Goal: Task Accomplishment & Management: Manage account settings

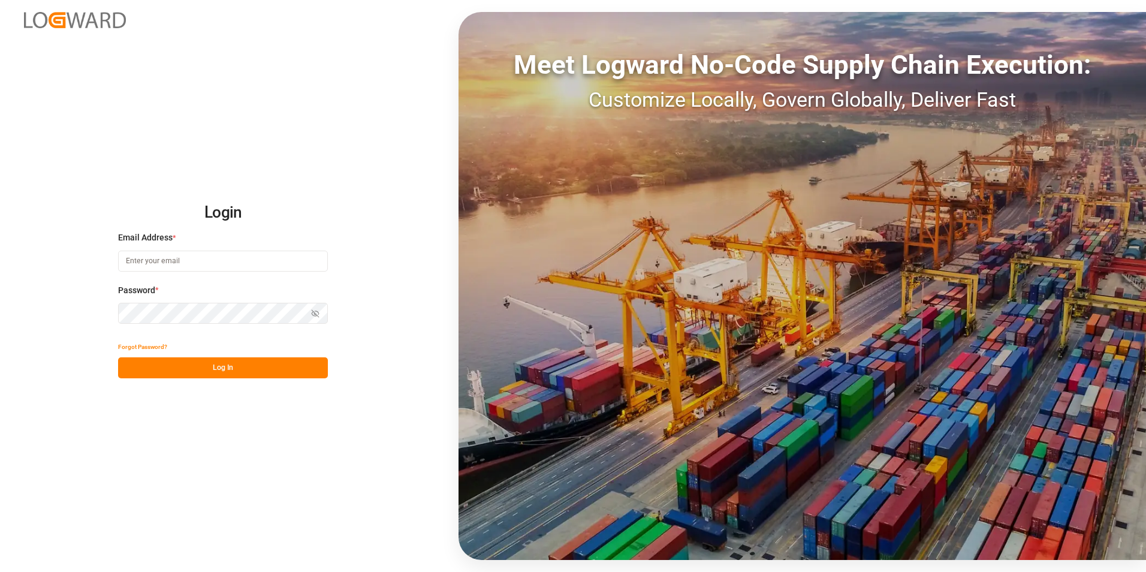
type input "ida.timmen@melitta.de"
click at [274, 369] on button "Log In" at bounding box center [223, 367] width 210 height 21
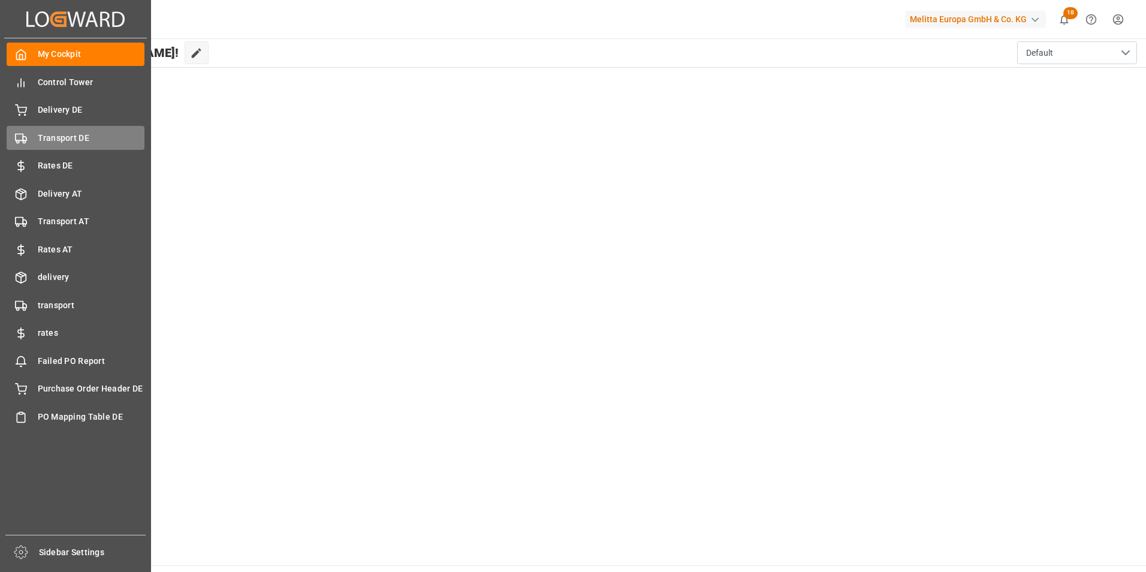
click at [50, 138] on span "Transport DE" at bounding box center [91, 138] width 107 height 13
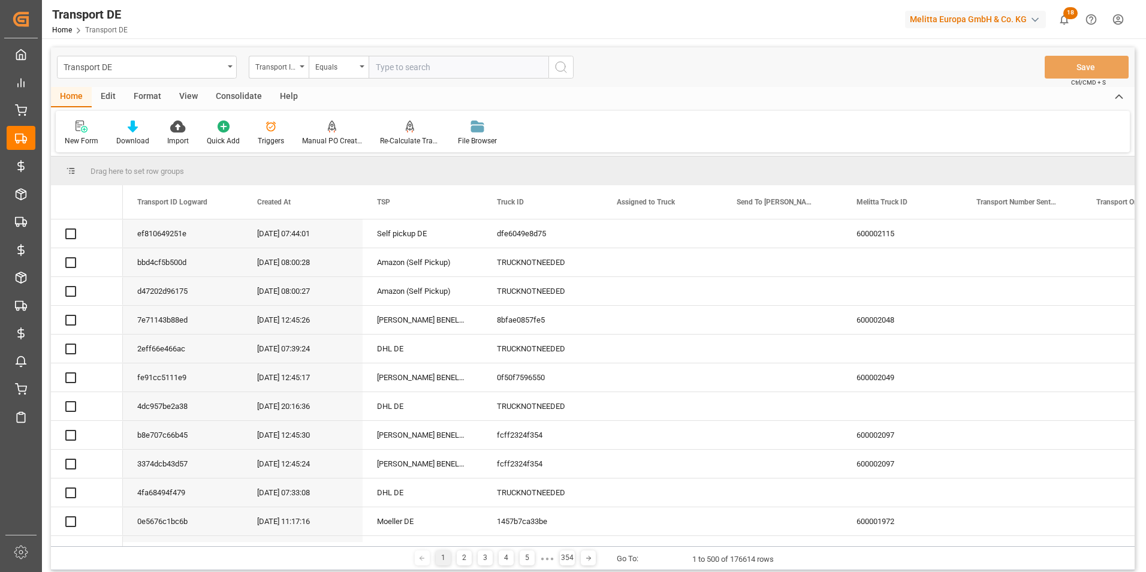
click at [282, 69] on div "Transport ID Logward" at bounding box center [275, 66] width 41 height 14
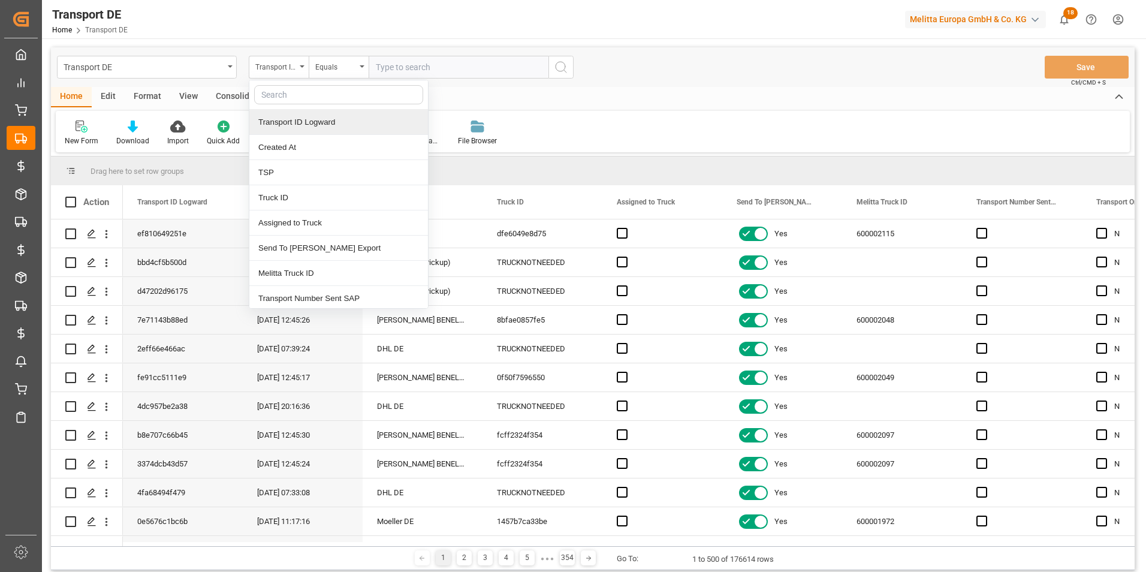
click at [312, 98] on input "text" at bounding box center [338, 94] width 169 height 19
type input "pl"
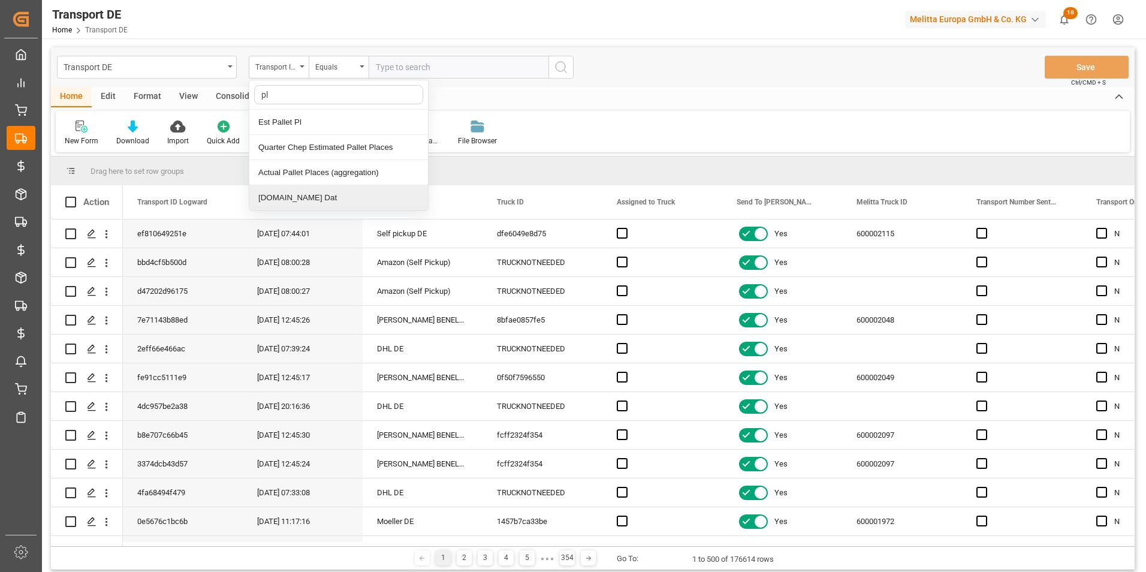
click at [303, 195] on div "[DOMAIN_NAME] Dat" at bounding box center [338, 197] width 179 height 25
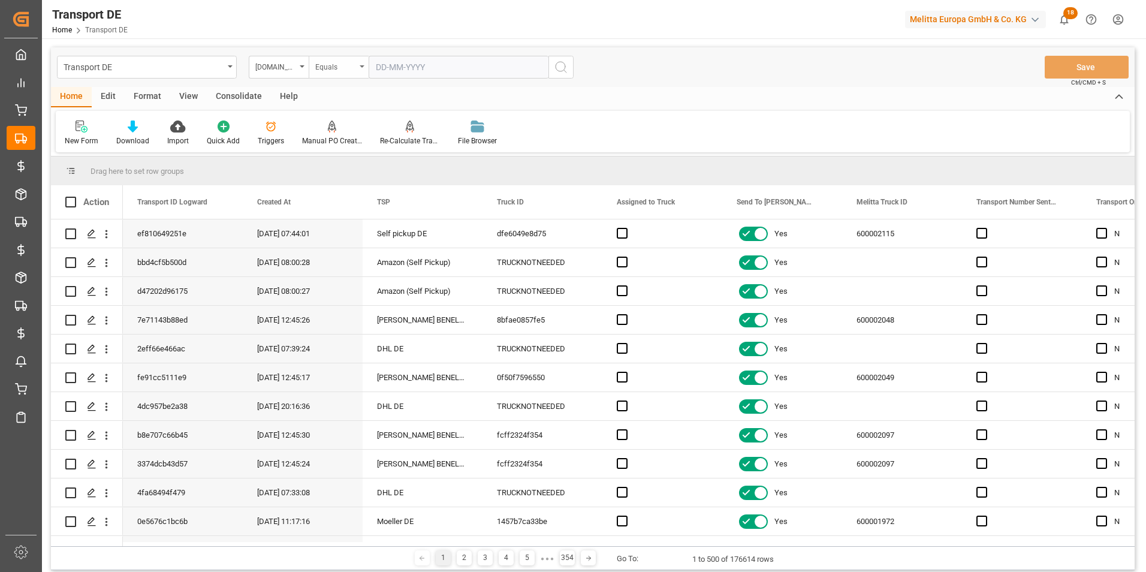
click at [349, 73] on div "Equals" at bounding box center [339, 67] width 60 height 23
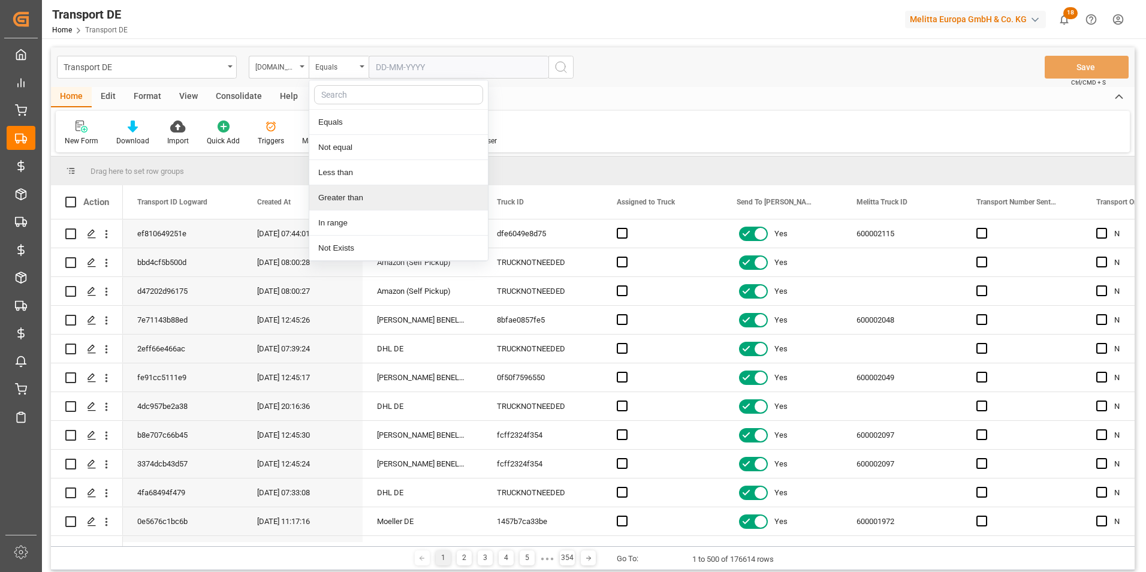
click at [337, 200] on div "Greater than" at bounding box center [398, 197] width 179 height 25
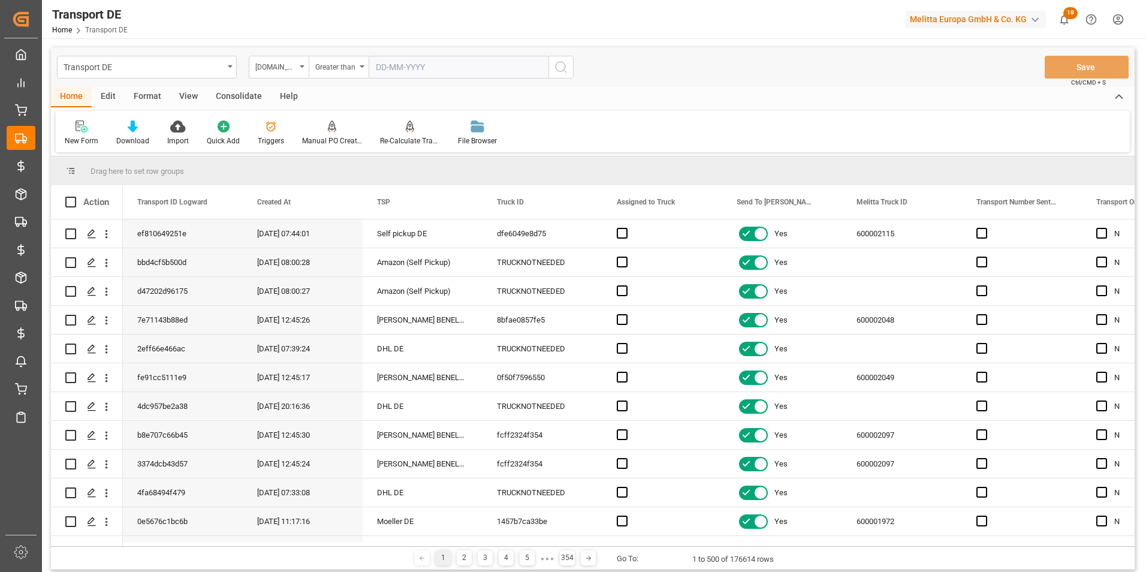
click at [394, 77] on input "text" at bounding box center [459, 67] width 180 height 23
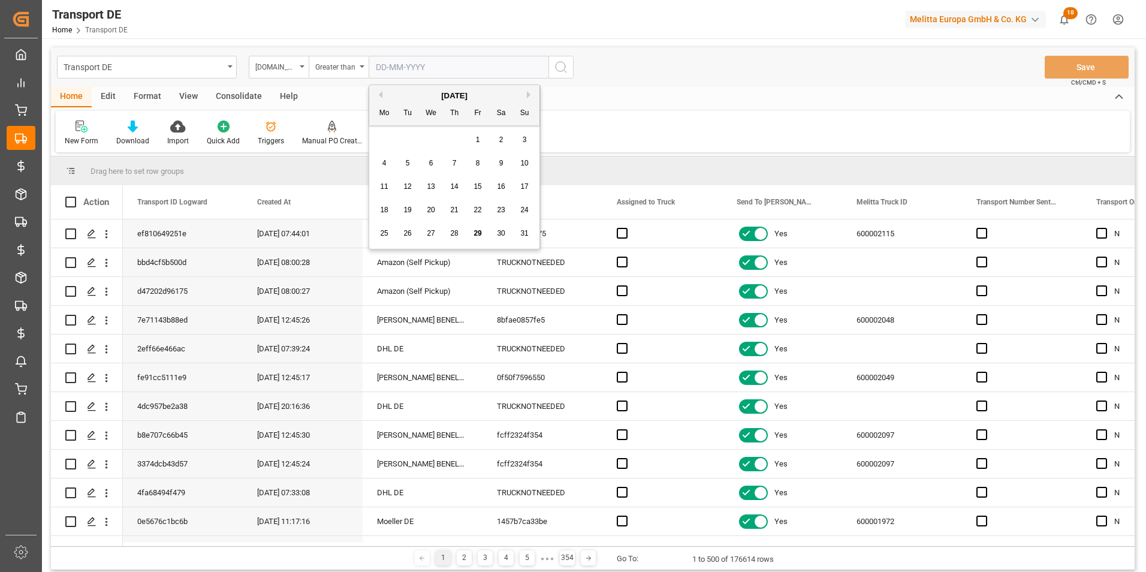
click at [383, 146] on div "28 29 30 31 1 2 3" at bounding box center [455, 139] width 164 height 23
click at [454, 229] on span "28" at bounding box center [454, 233] width 8 height 8
type input "28-08-2025"
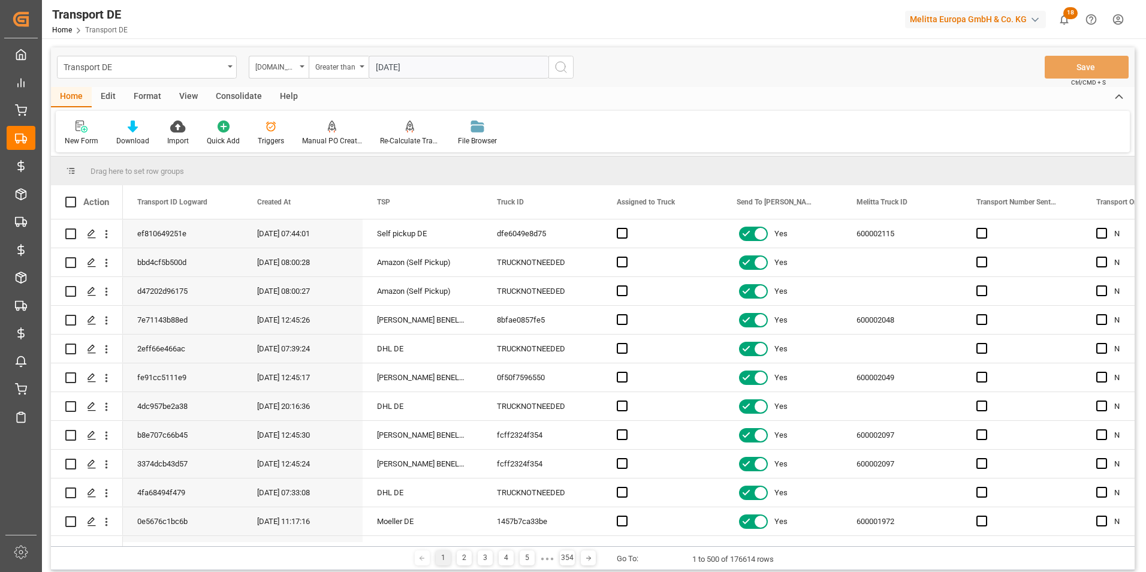
click at [562, 69] on icon "search button" at bounding box center [561, 67] width 14 height 14
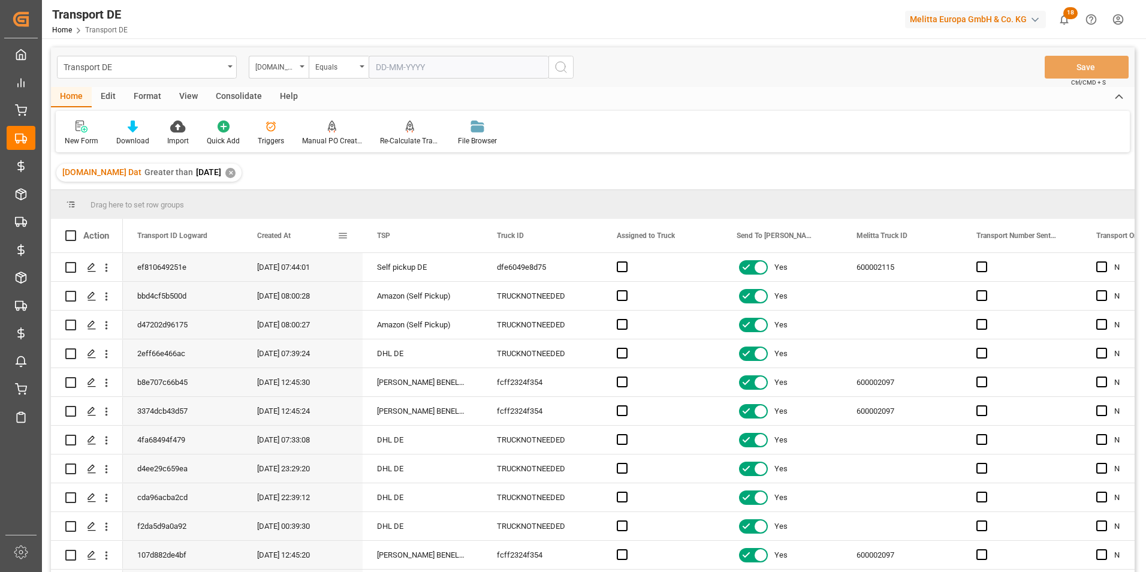
click at [339, 233] on span at bounding box center [342, 235] width 11 height 11
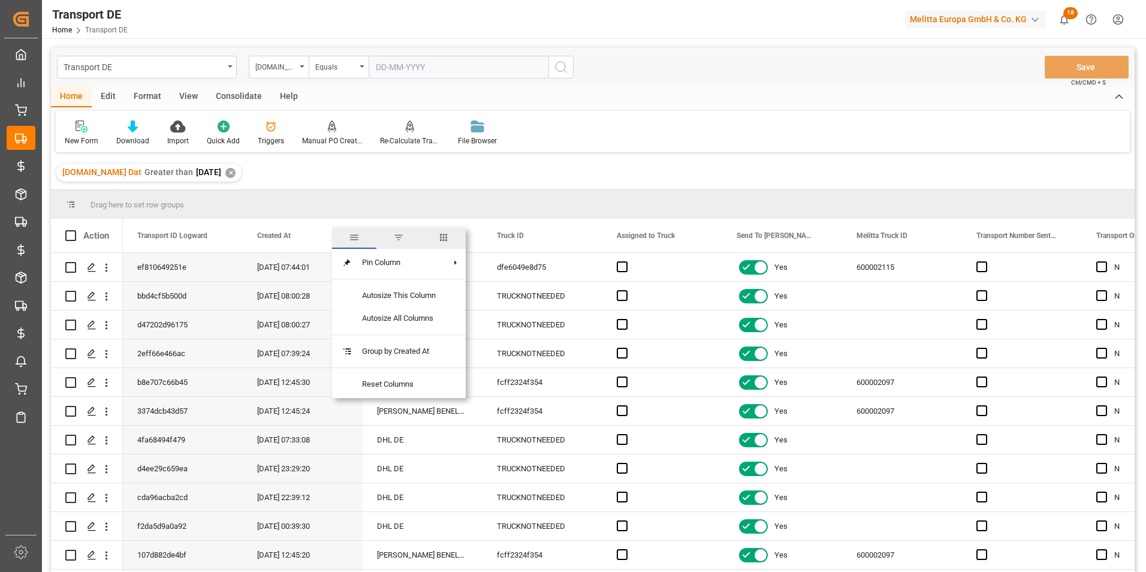
click at [437, 237] on span "columns" at bounding box center [443, 238] width 44 height 22
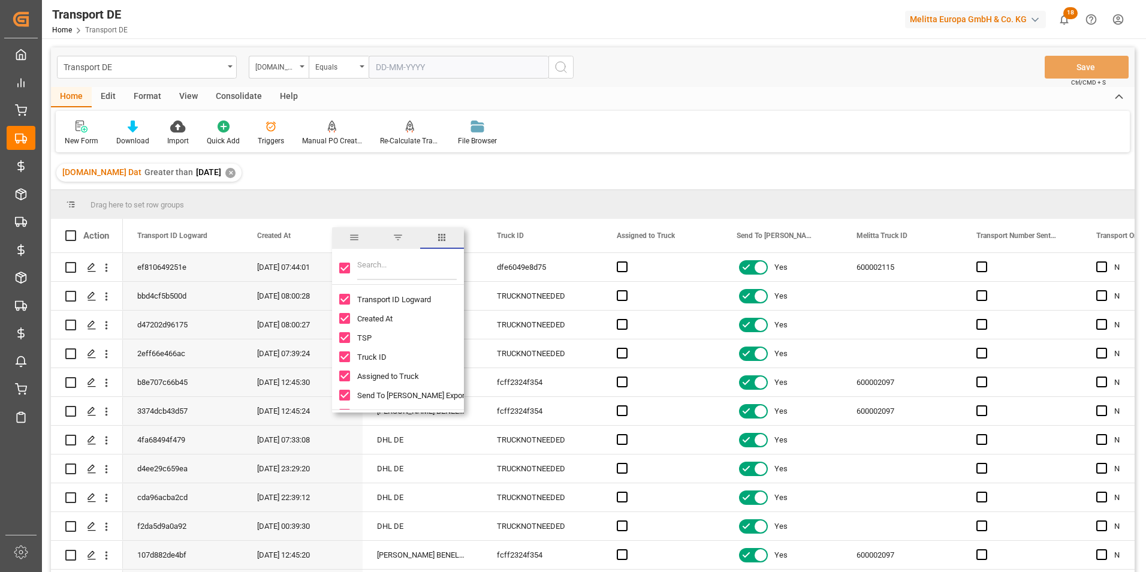
click at [339, 265] on div at bounding box center [398, 268] width 132 height 34
click at [343, 266] on input "Toggle Select All Columns" at bounding box center [344, 268] width 11 height 11
checkbox input "false"
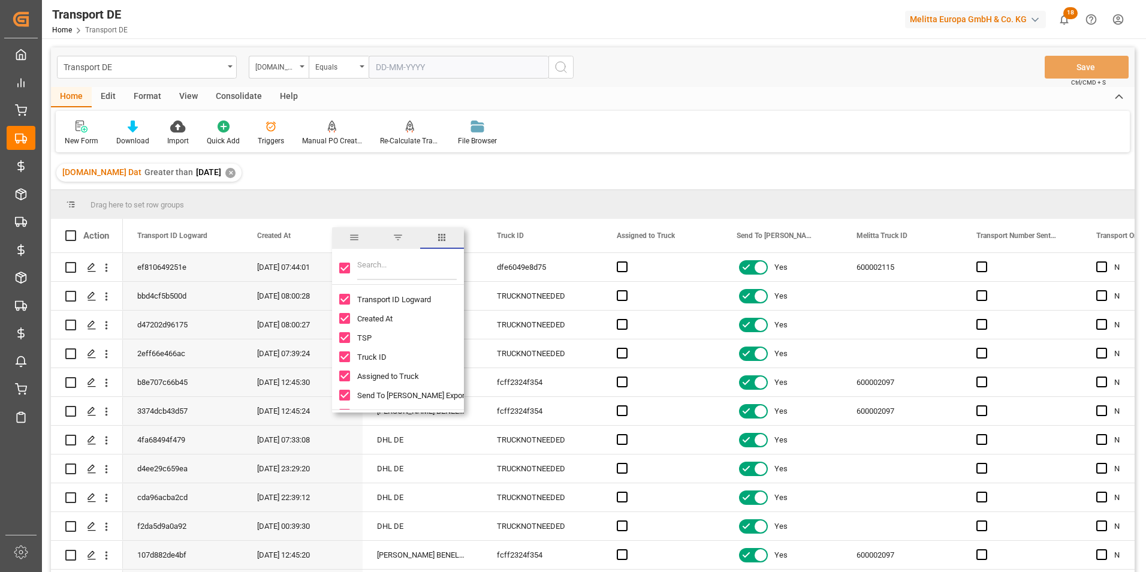
checkbox input "false"
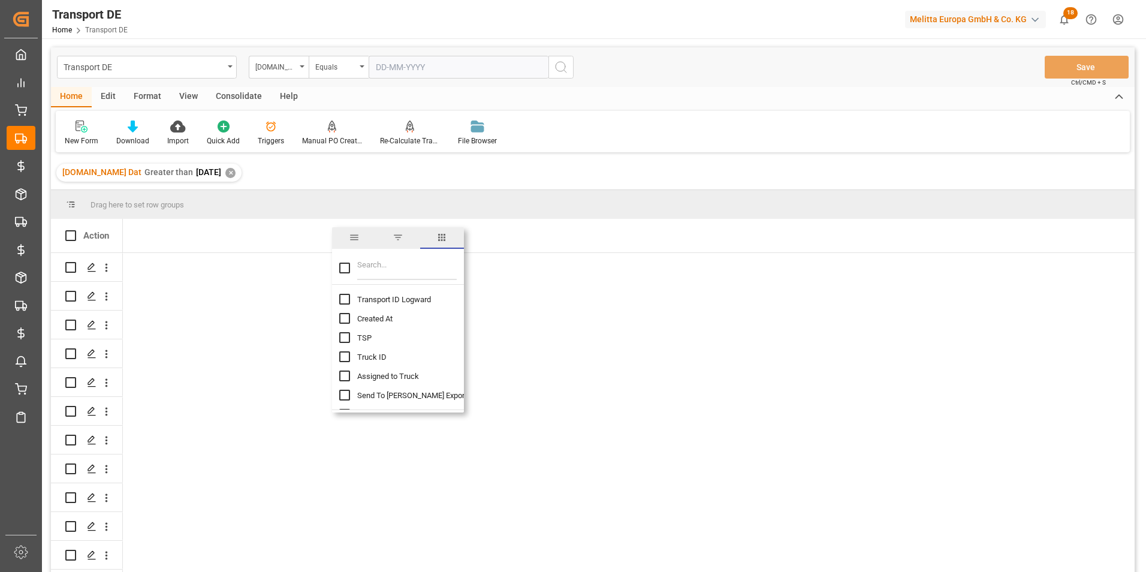
click at [346, 297] on input "Transport ID Logward column toggle visibility (hidden)" at bounding box center [344, 299] width 11 height 11
checkbox input "true"
click at [347, 321] on input "Created At column toggle visibility (hidden)" at bounding box center [344, 318] width 11 height 11
checkbox input "true"
click at [344, 339] on input "TSP column toggle visibility (hidden)" at bounding box center [344, 337] width 11 height 11
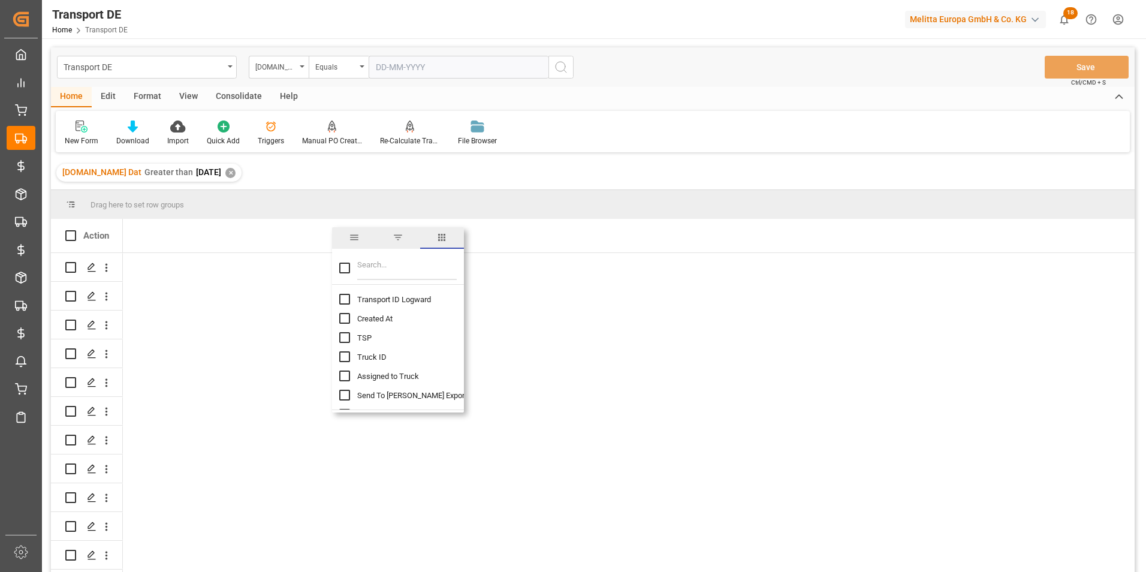
checkbox input "true"
click at [394, 269] on input "Filter Columns Input" at bounding box center [407, 268] width 100 height 24
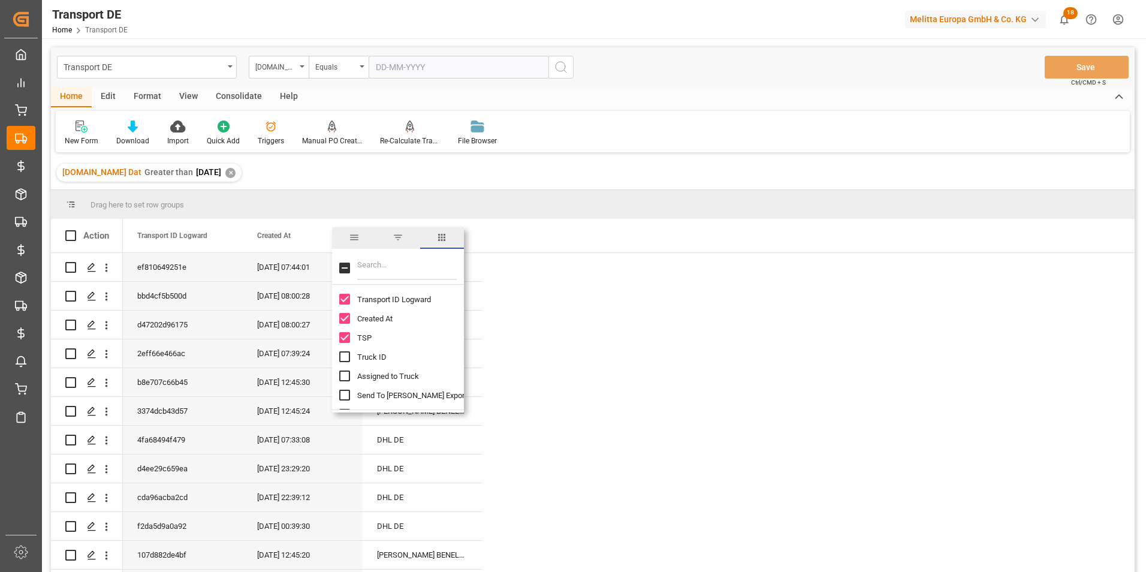
checkbox input "false"
type input "count"
click at [347, 397] on input "Delivery Count column toggle visibility (hidden)" at bounding box center [344, 395] width 11 height 11
checkbox input "true"
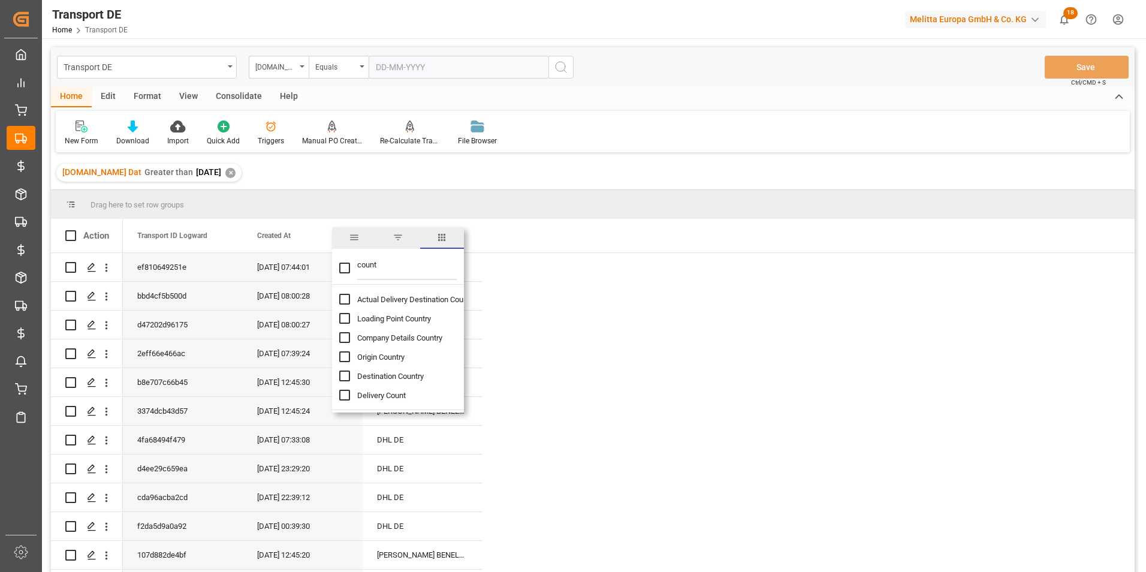
checkbox input "false"
drag, startPoint x: 399, startPoint y: 270, endPoint x: 351, endPoint y: 271, distance: 47.4
click at [351, 271] on div "count" at bounding box center [398, 268] width 132 height 34
type input "pal kom"
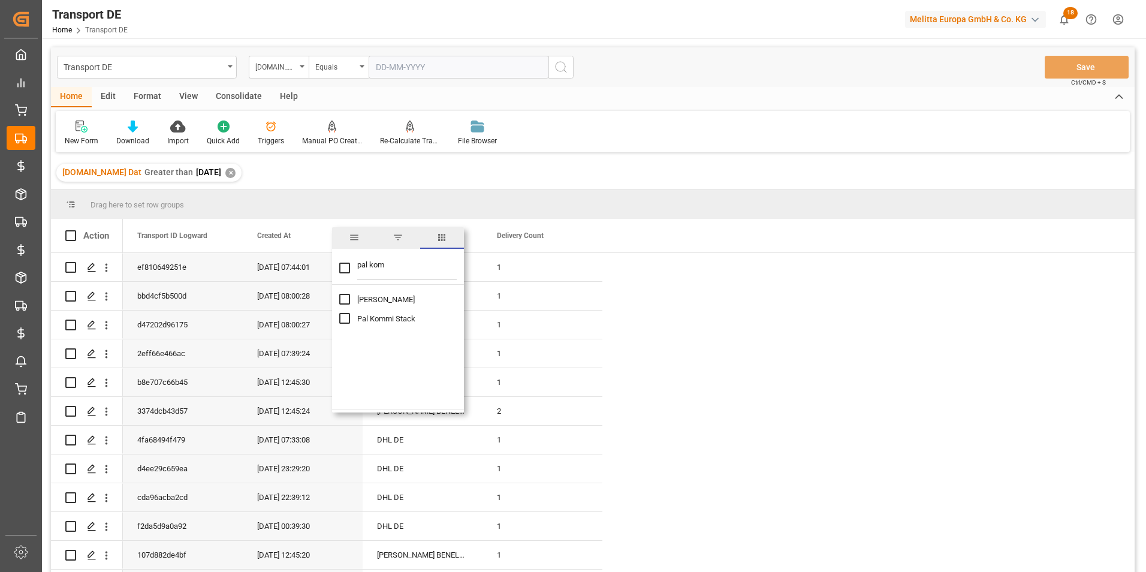
click at [342, 302] on input "Pal Kommi column toggle visibility (hidden)" at bounding box center [344, 299] width 11 height 11
checkbox input "true"
checkbox input "false"
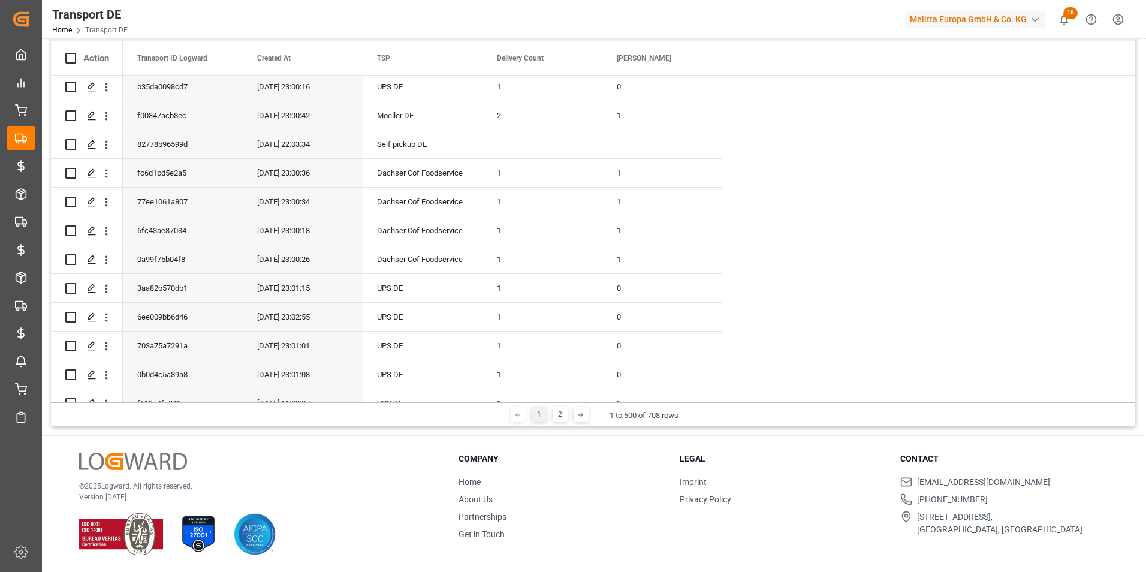
scroll to position [6714, 0]
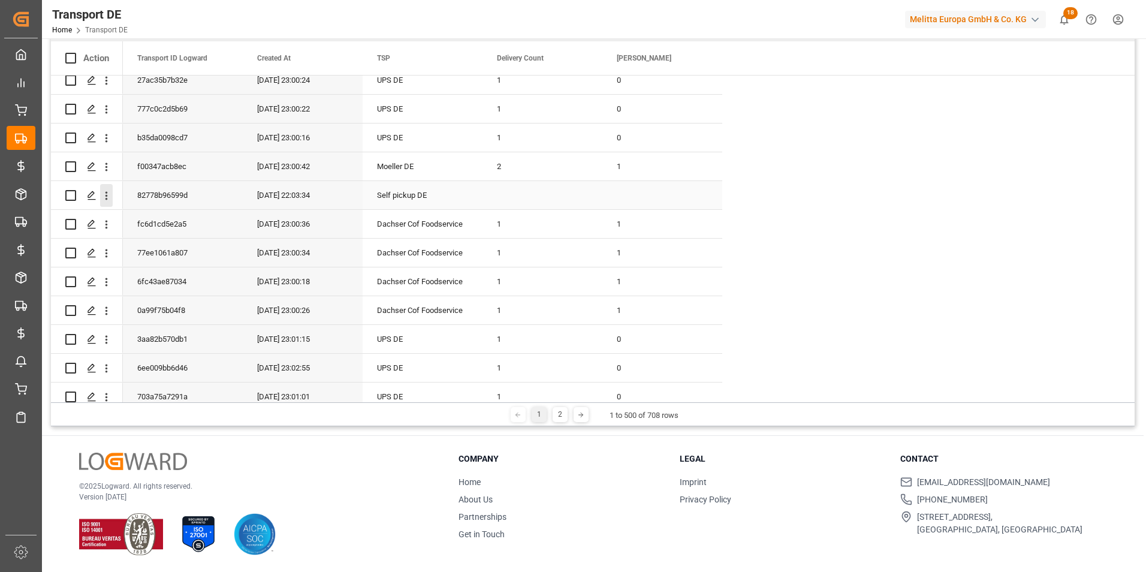
click at [109, 195] on icon "open menu" at bounding box center [106, 195] width 13 height 13
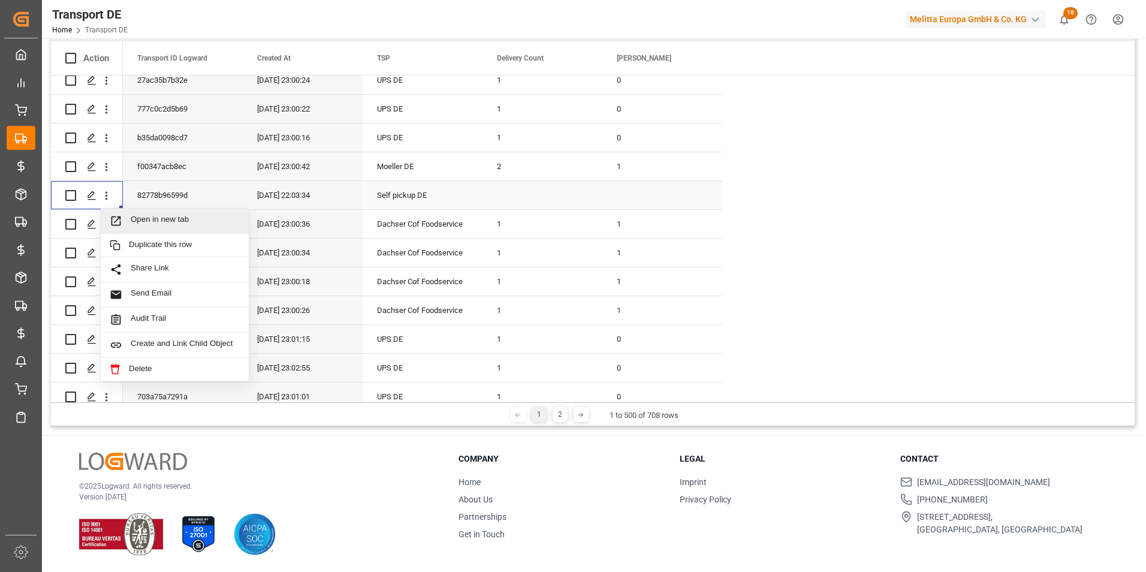
click at [145, 219] on span "Open in new tab" at bounding box center [185, 221] width 109 height 13
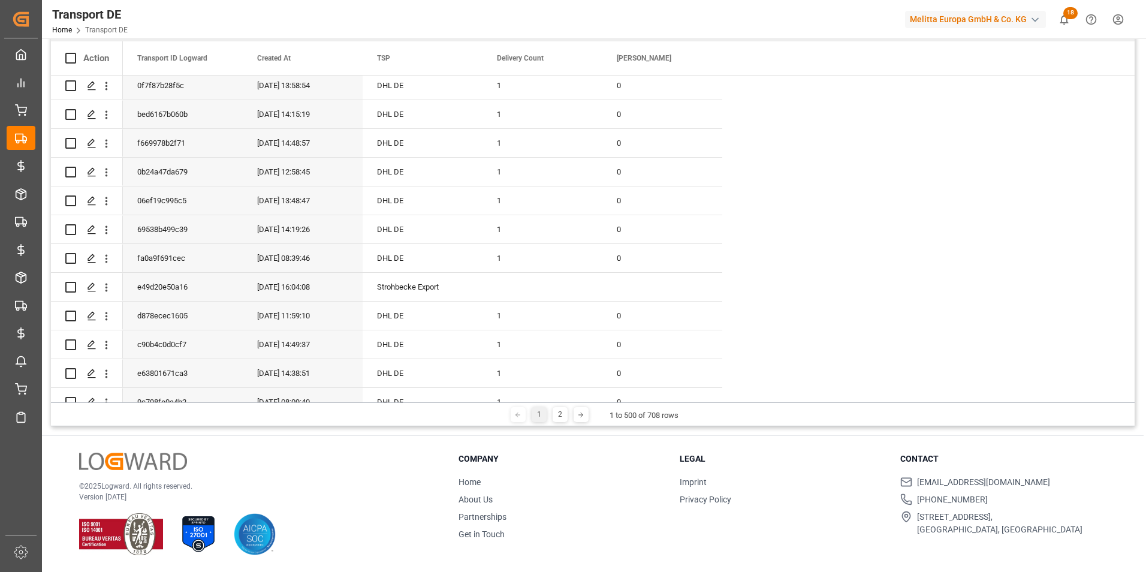
scroll to position [9831, 0]
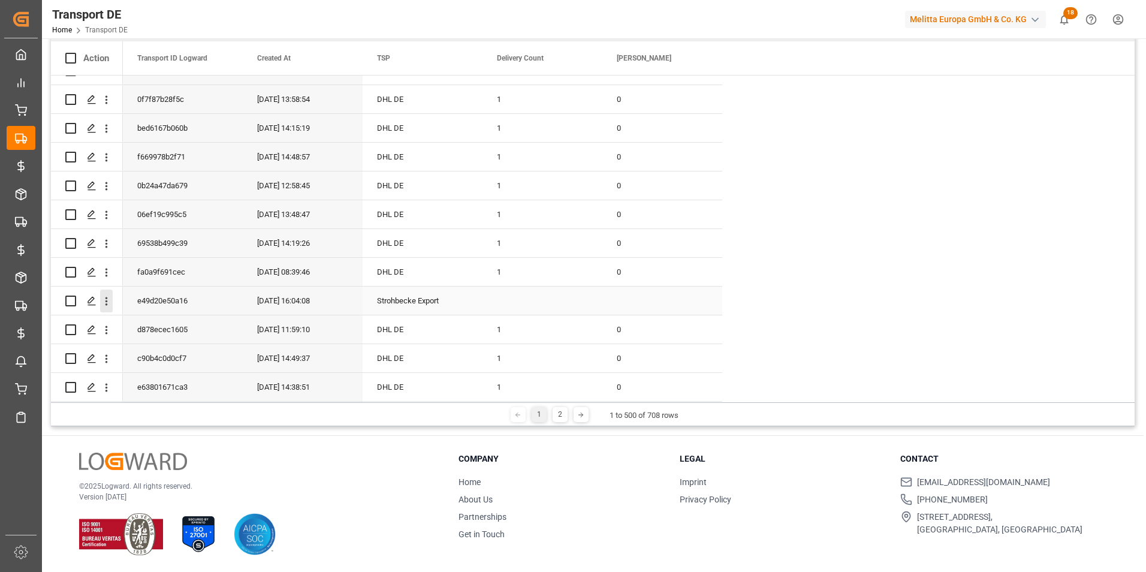
click at [107, 302] on icon "open menu" at bounding box center [107, 301] width 2 height 8
click at [149, 324] on span "Open in new tab" at bounding box center [185, 326] width 109 height 13
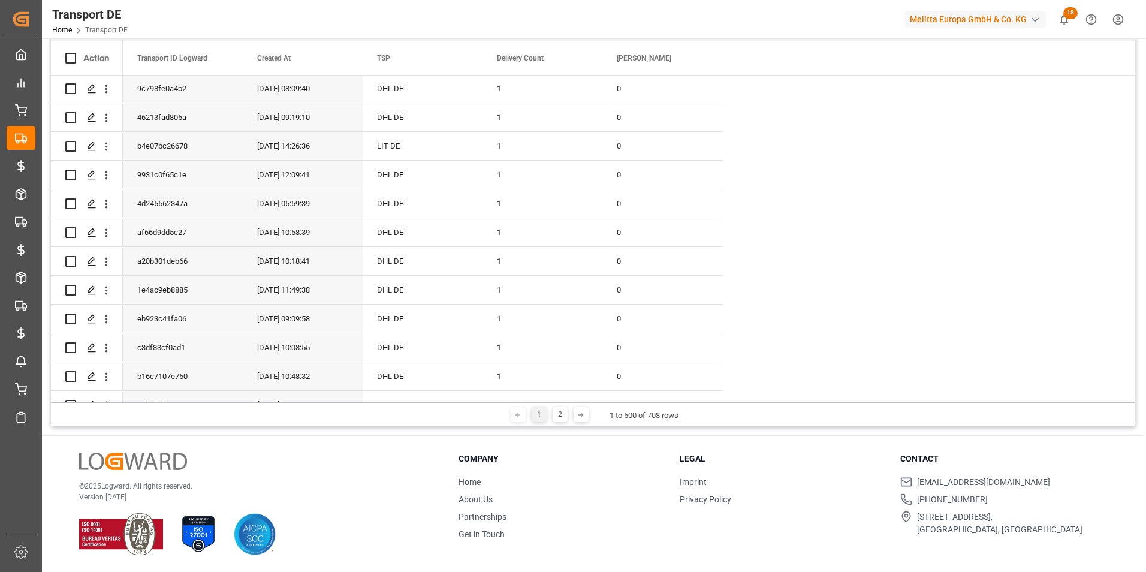
scroll to position [10670, 0]
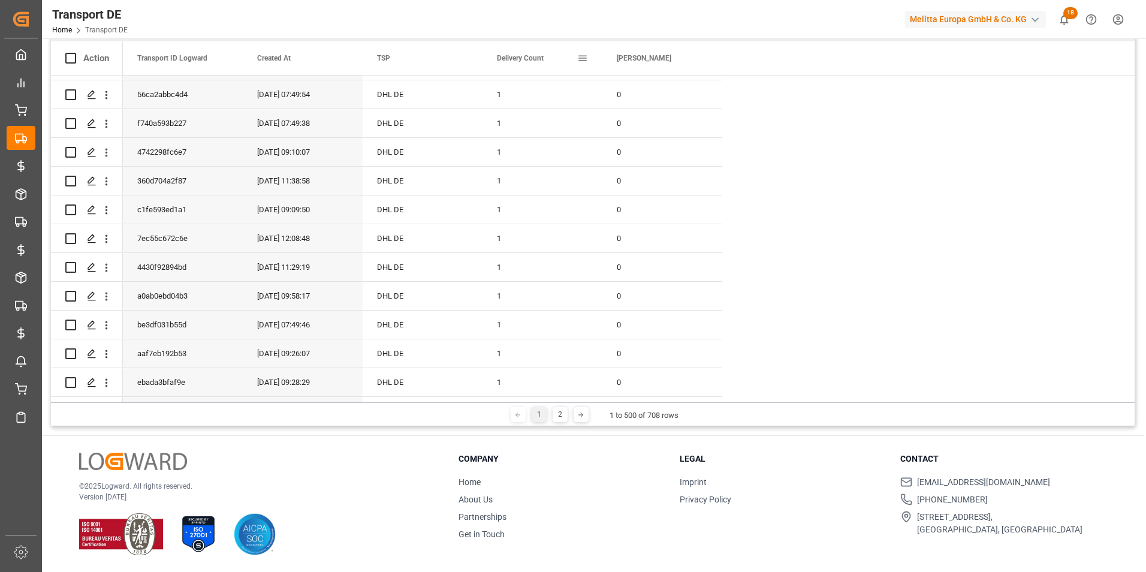
click at [585, 56] on span at bounding box center [582, 58] width 11 height 11
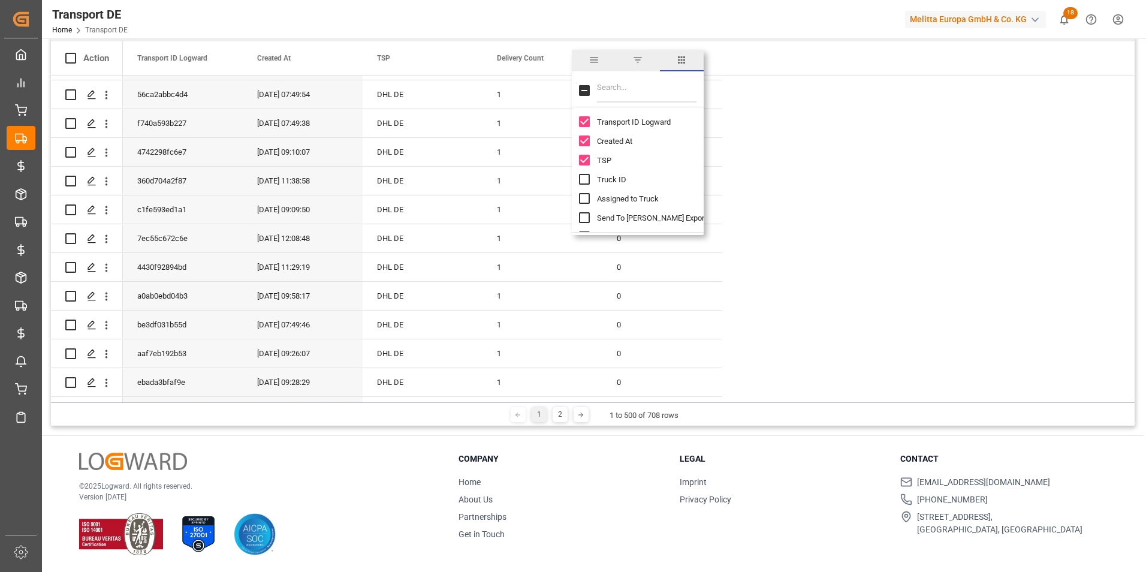
click at [603, 91] on input "Filter Columns Input" at bounding box center [647, 91] width 100 height 24
type input "del"
click at [587, 123] on input "All Deliveries Deleted column toggle visibility (hidden)" at bounding box center [584, 121] width 11 height 11
checkbox input "true"
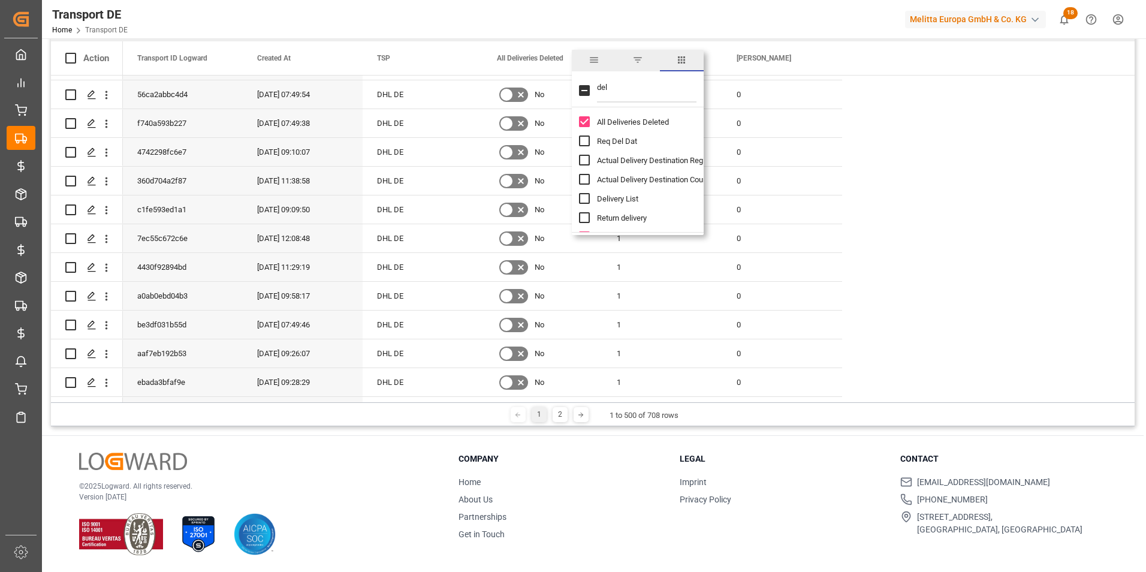
click at [782, 34] on div "Transport DE Home Transport DE Melitta Europa GmbH & Co. KG 18 Notifications On…" at bounding box center [590, 19] width 1113 height 38
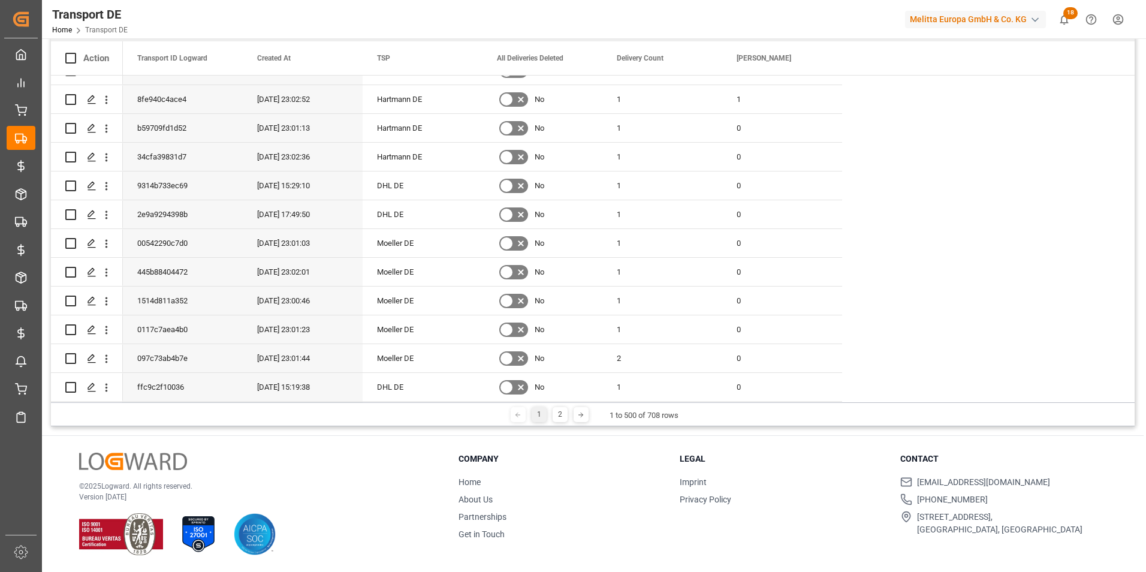
scroll to position [12782, 0]
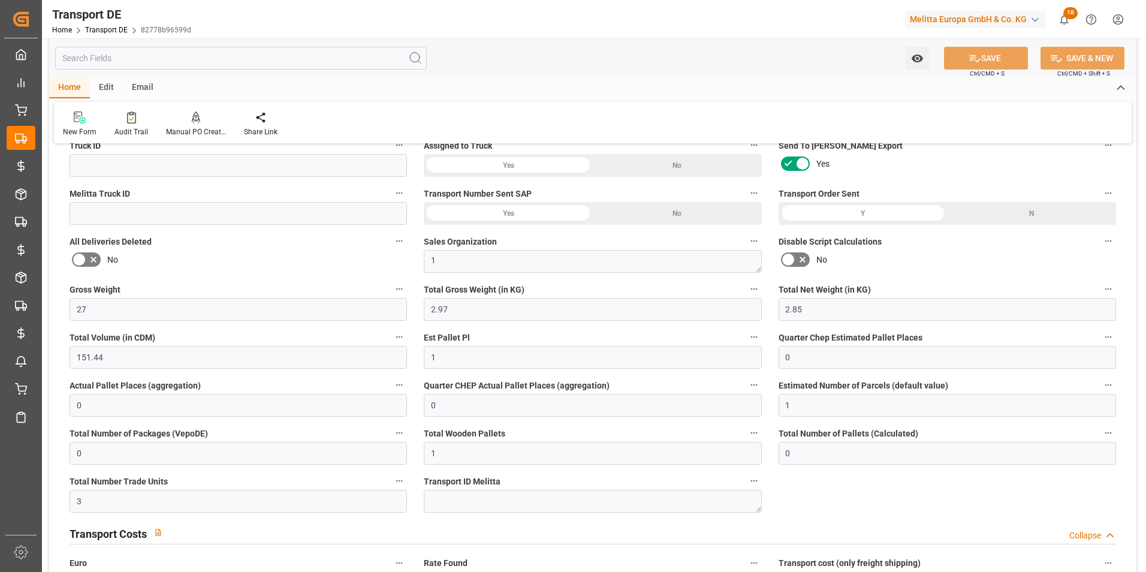
scroll to position [240, 0]
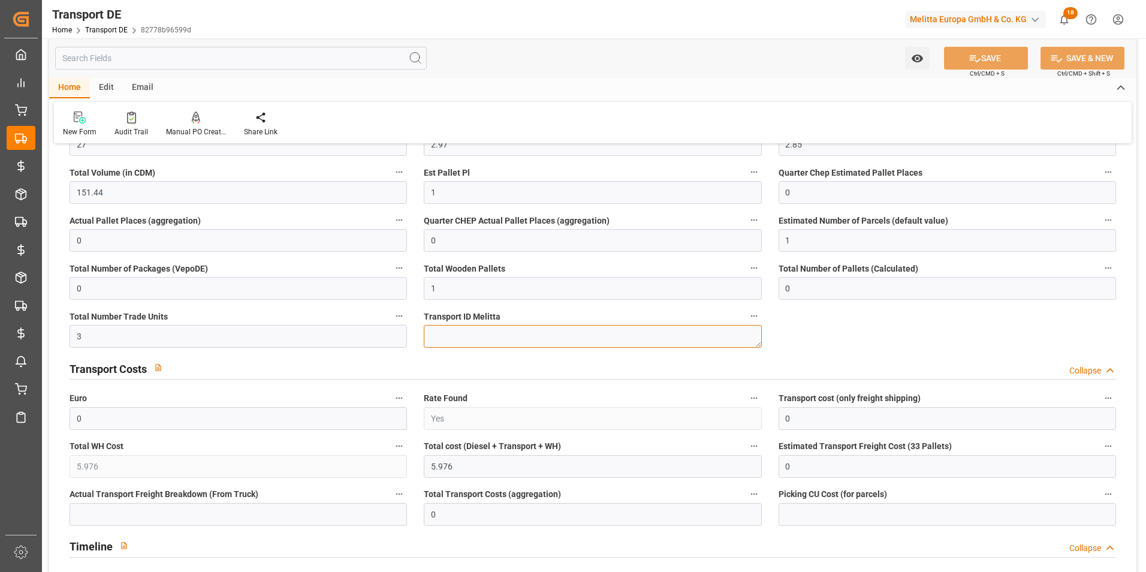
click at [505, 330] on textarea at bounding box center [592, 336] width 337 height 23
paste textarea "Update"
type textarea "Update"
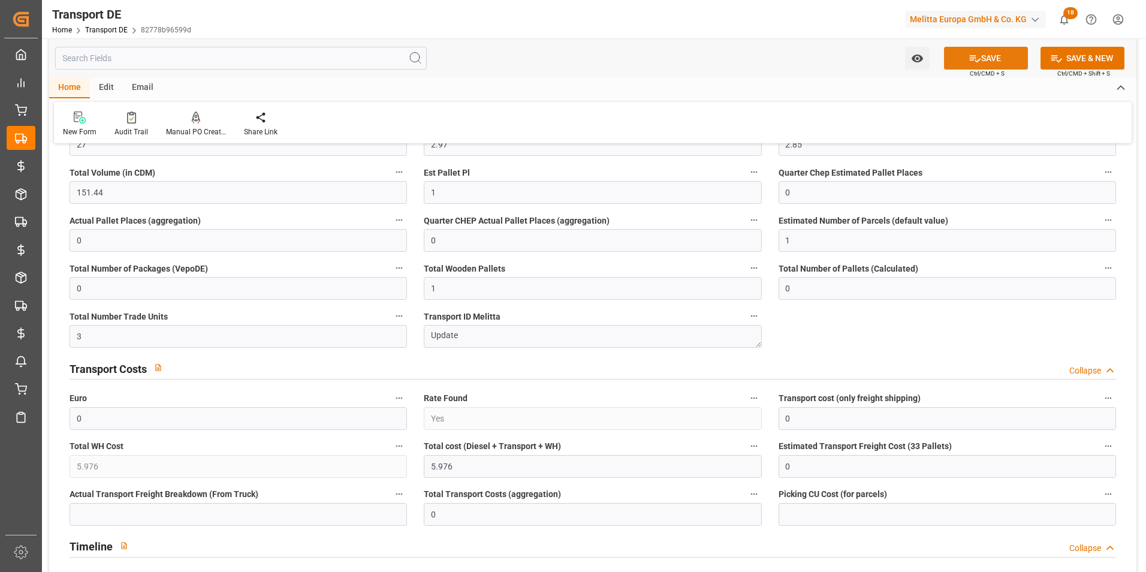
click at [1007, 50] on button "SAVE" at bounding box center [986, 58] width 84 height 23
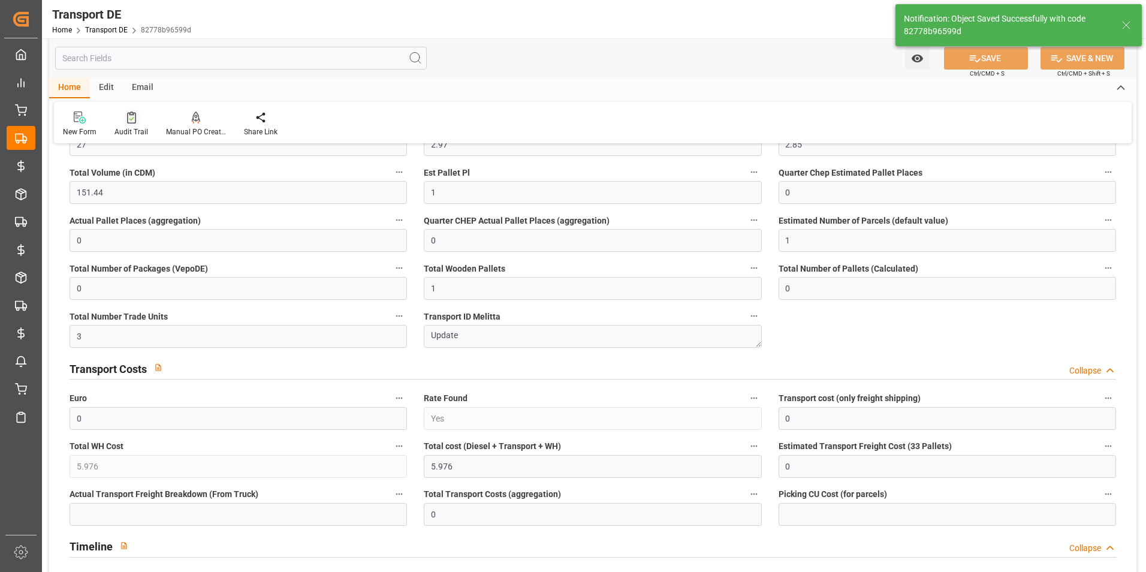
type input "[PERSON_NAME][STREET_ADDRESS]"
type input "Melitta Europa GmbH & Co. KG"
type input "[STREET_ADDRESS]"
type input "32427"
type input "DE 126011900"
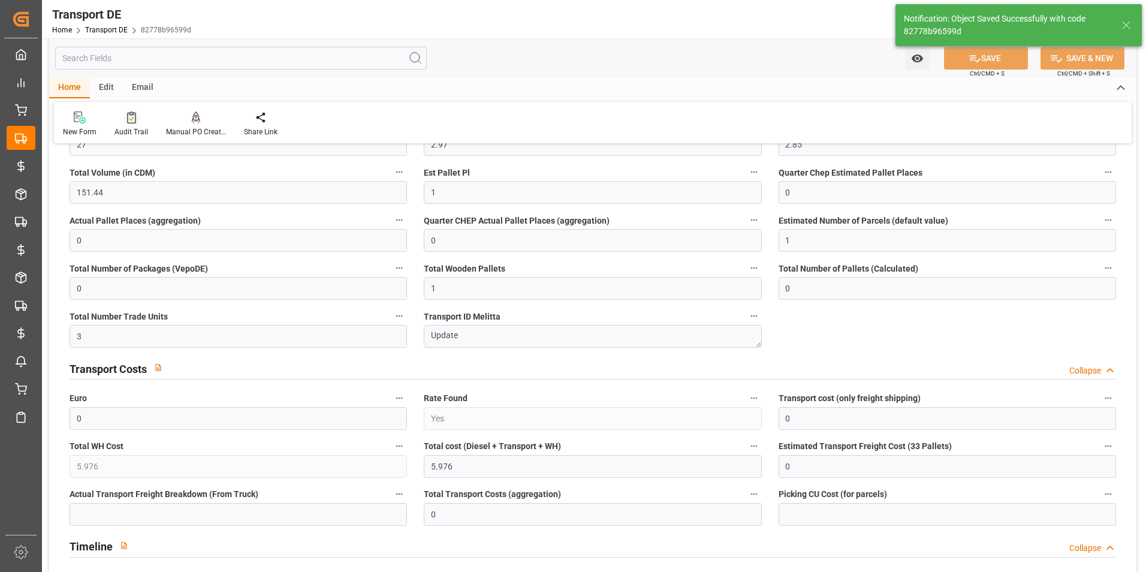
type input "0"
type input "1"
type input "0"
type input "3"
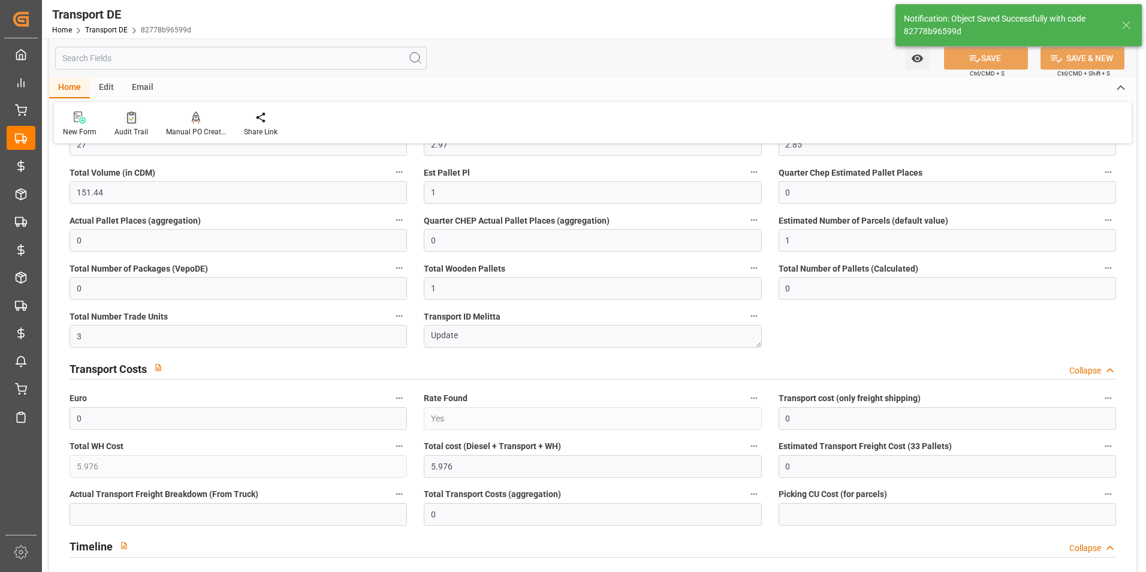
type input "5.976"
click at [128, 121] on icon at bounding box center [131, 117] width 9 height 12
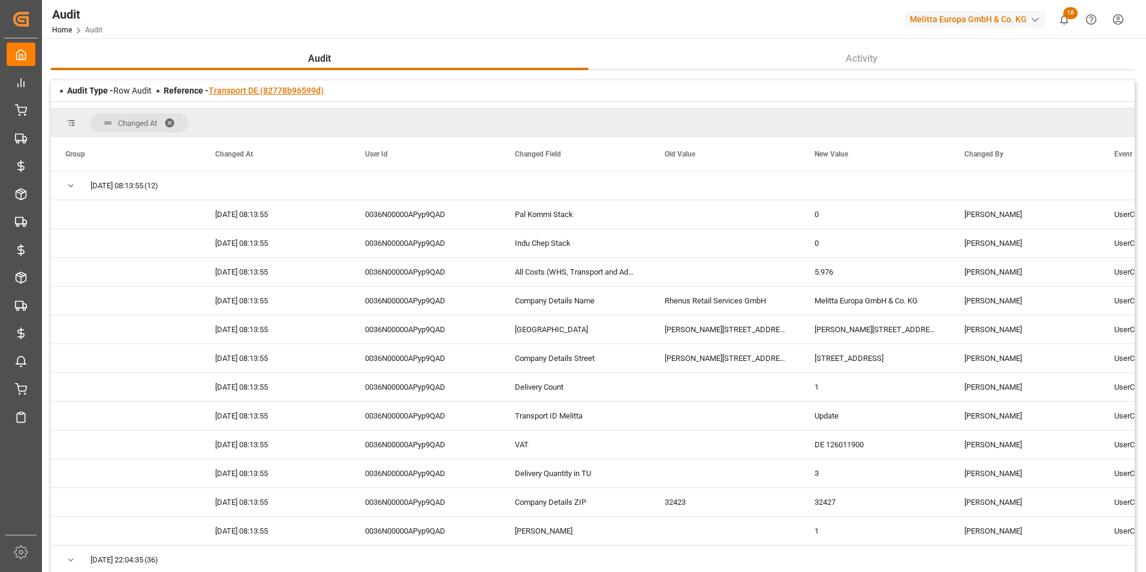
click at [296, 92] on link "Transport DE (82778b96599d)" at bounding box center [266, 91] width 115 height 10
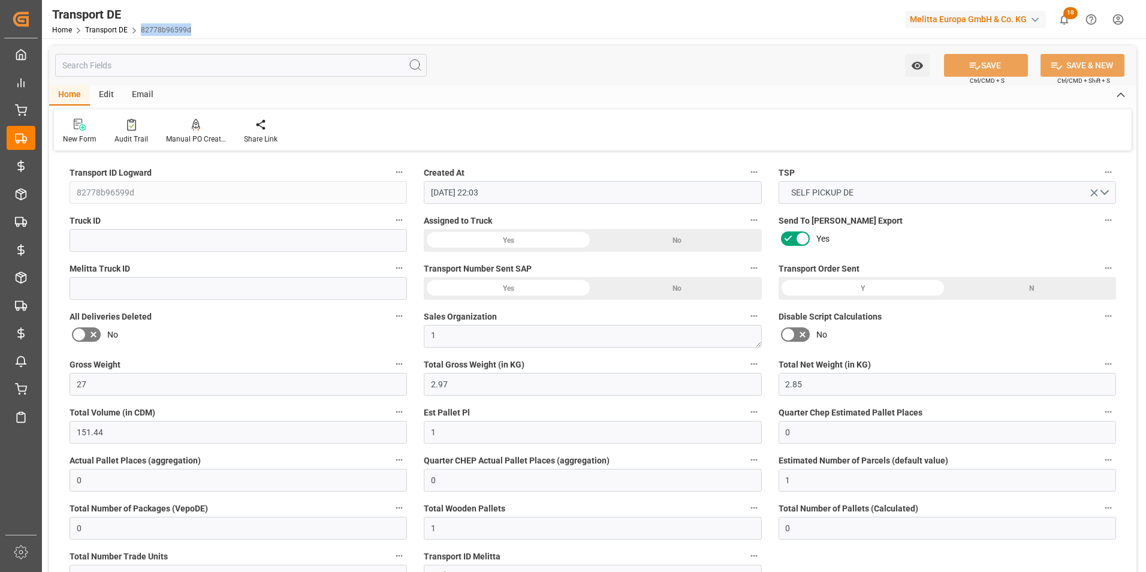
drag, startPoint x: 196, startPoint y: 33, endPoint x: 139, endPoint y: 33, distance: 56.9
click at [139, 33] on div "Transport DE Home Transport DE 82778b96599d Melitta Europa GmbH & Co. KG 18 Not…" at bounding box center [590, 19] width 1113 height 38
copy link "82778b96599d"
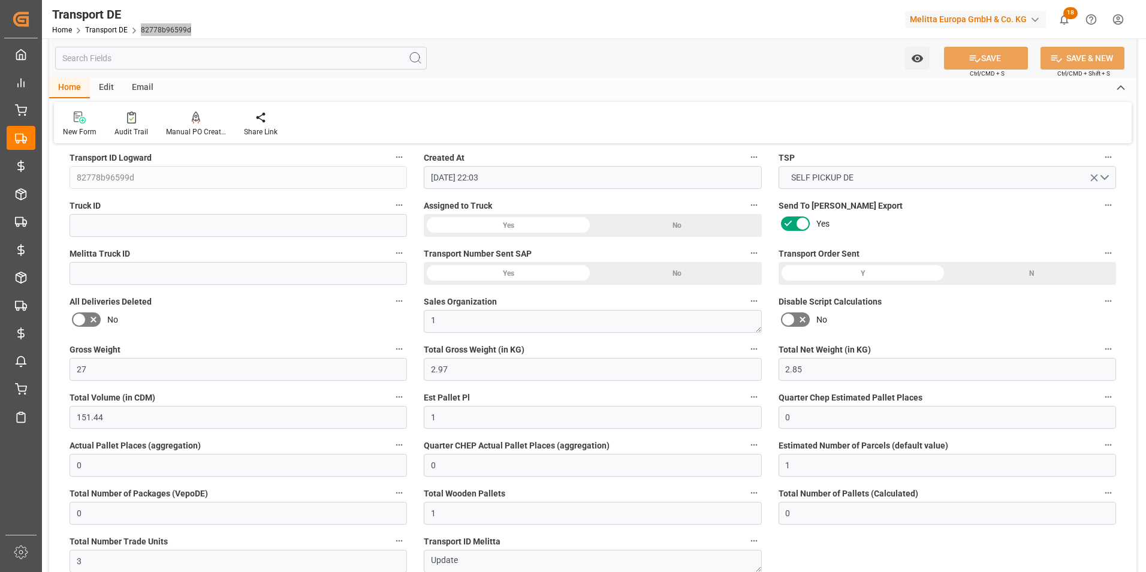
scroll to position [60, 0]
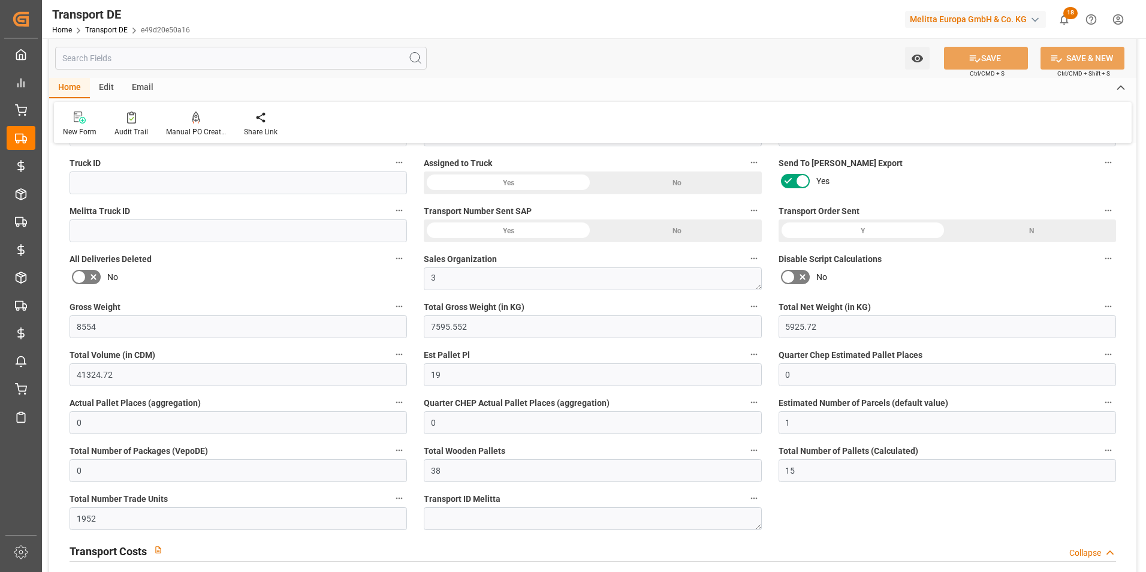
scroll to position [120, 0]
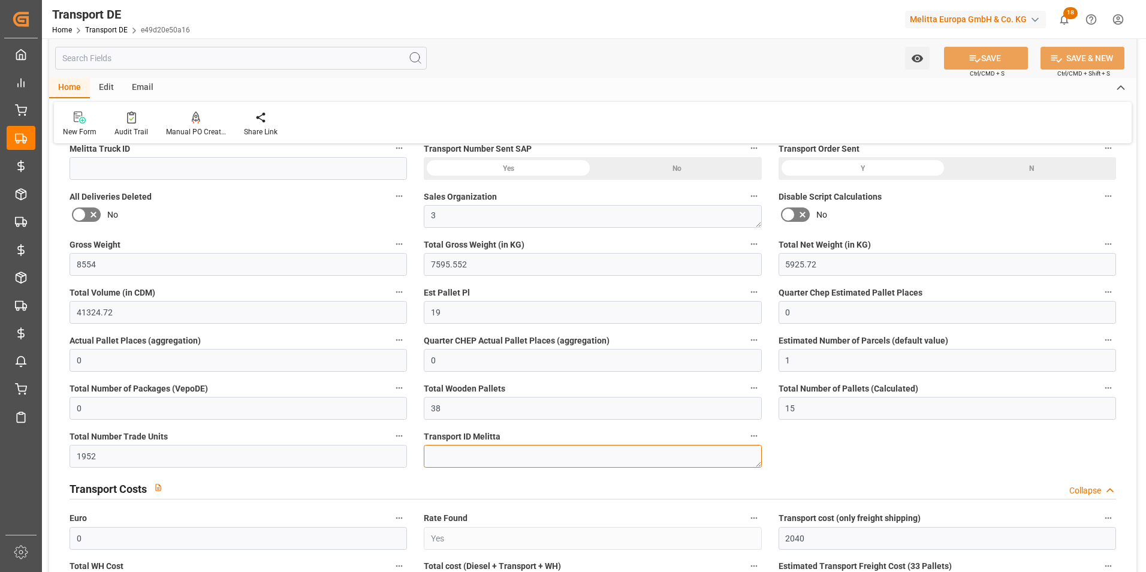
click at [582, 466] on textarea at bounding box center [592, 456] width 337 height 23
drag, startPoint x: 584, startPoint y: 460, endPoint x: 354, endPoint y: 455, distance: 229.7
type textarea "Update"
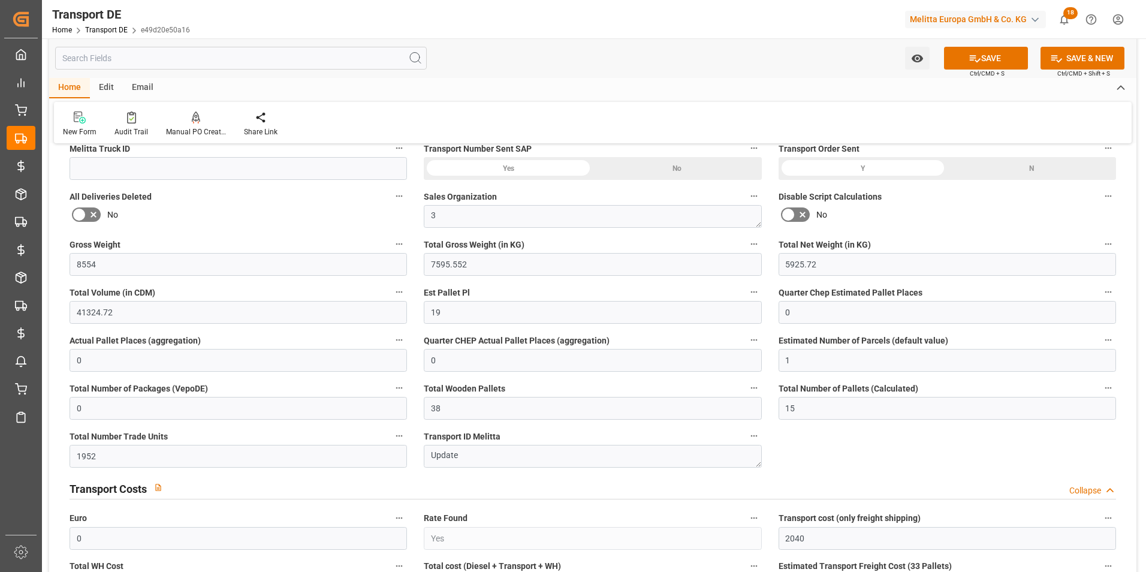
click at [974, 58] on icon at bounding box center [975, 58] width 13 height 13
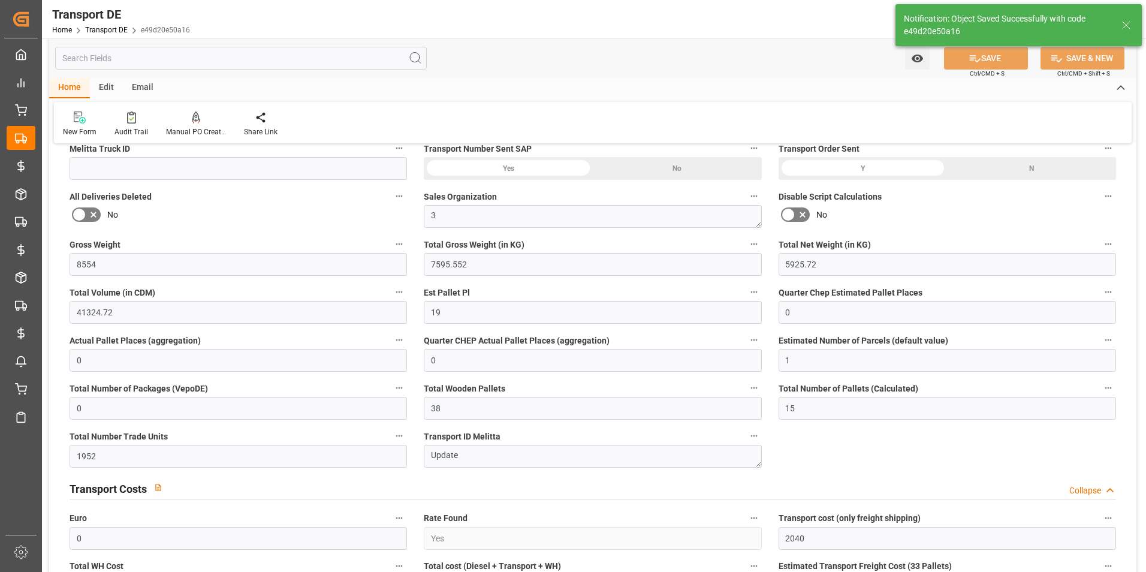
type input "[PERSON_NAME][STREET_ADDRESS]"
type input "Melitta Europa GmbH & Co. KG"
type input "[STREET_ADDRESS]"
type input "32427"
type input "DE 126011900"
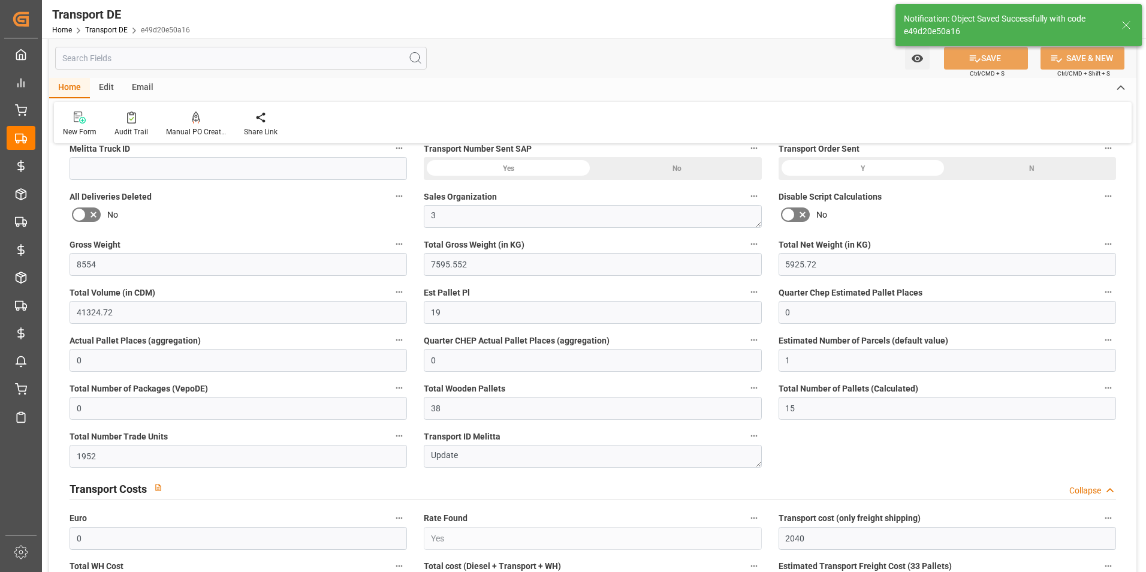
type input "0"
type input "1"
type input "0"
type input "3735"
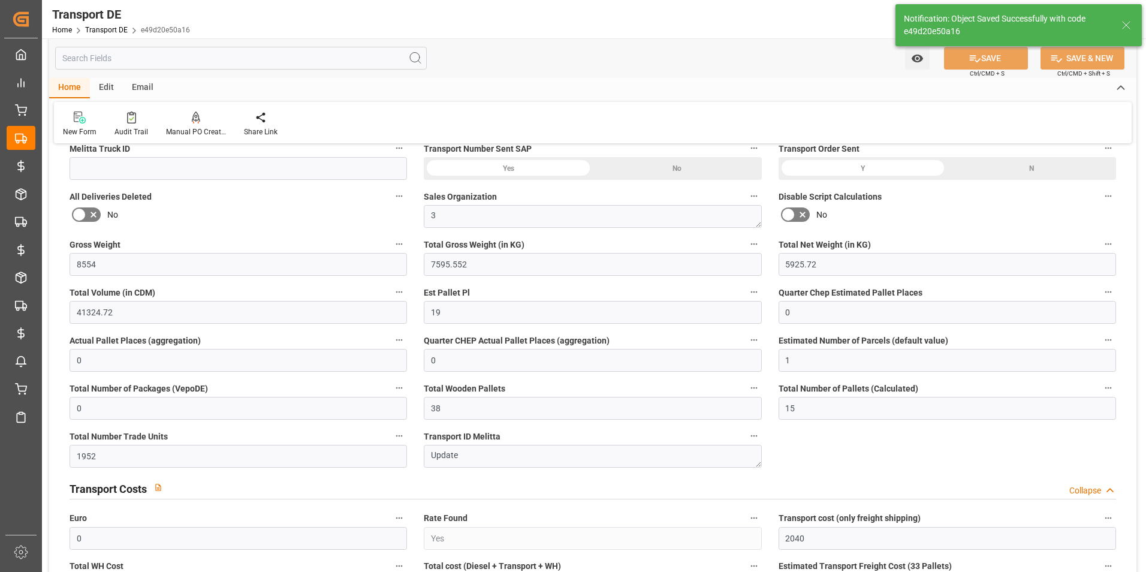
type input "2015.232"
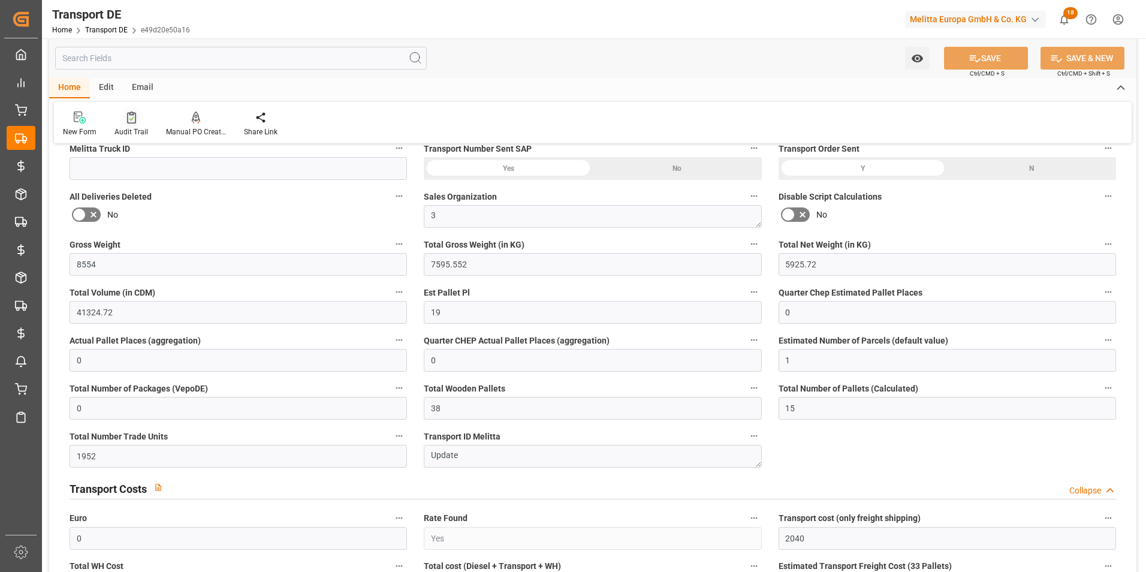
click at [127, 122] on icon at bounding box center [131, 117] width 9 height 12
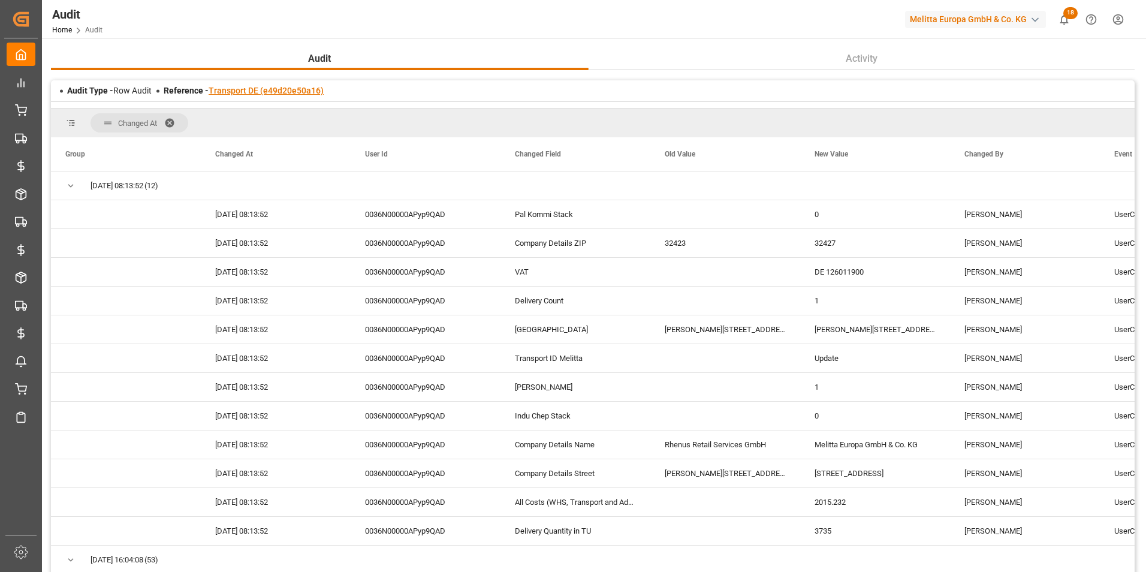
click at [295, 91] on link "Transport DE (e49d20e50a16)" at bounding box center [266, 91] width 115 height 10
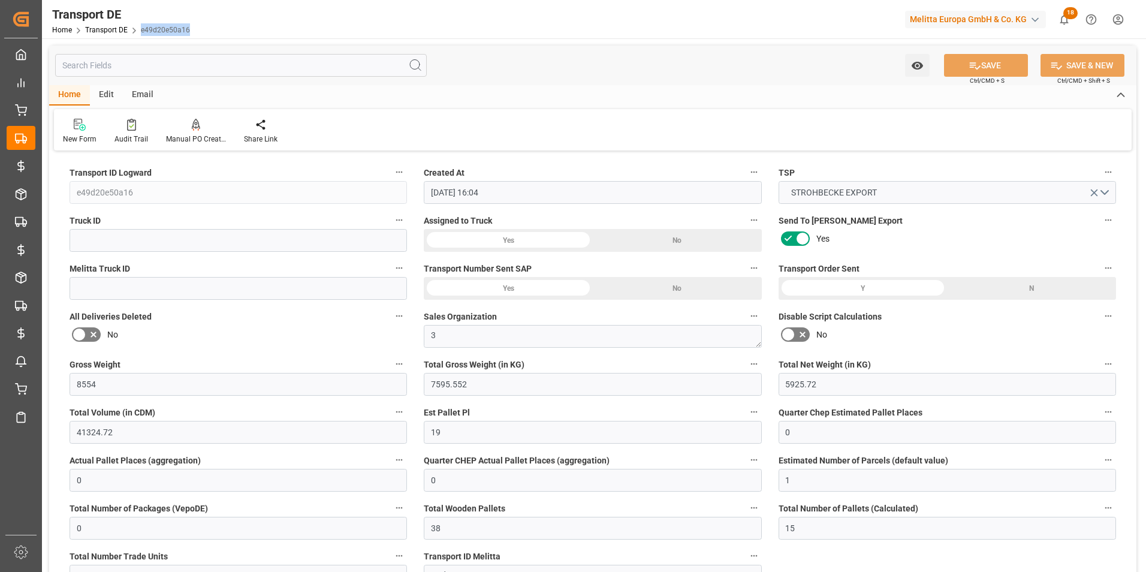
drag, startPoint x: 212, startPoint y: 29, endPoint x: 141, endPoint y: 33, distance: 70.8
click at [141, 33] on div "Transport DE Home Transport DE e49d20e50a16 Melitta Europa GmbH & Co. KG 18 Not…" at bounding box center [590, 19] width 1113 height 38
copy link "e49d20e50a16"
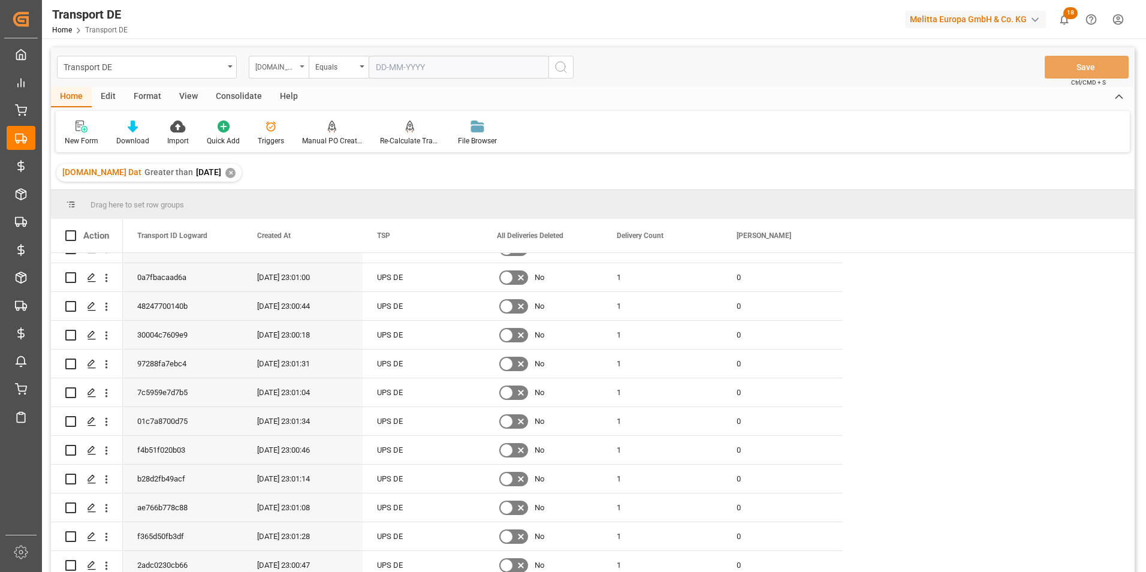
click at [278, 61] on div "[DOMAIN_NAME] Dat" at bounding box center [275, 66] width 41 height 14
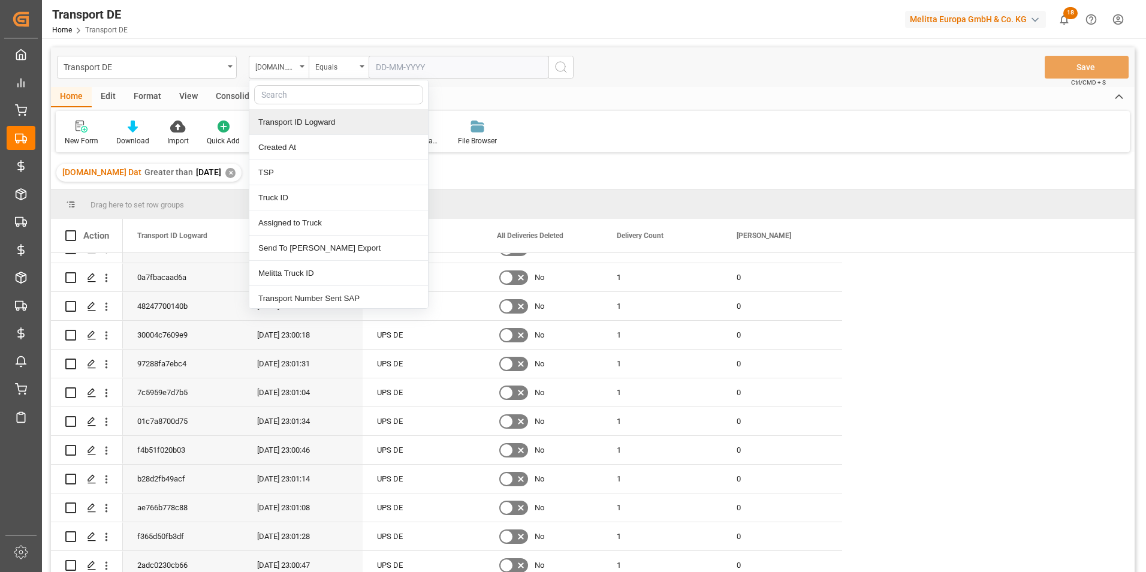
click at [298, 124] on div "Transport ID Logward" at bounding box center [338, 122] width 179 height 25
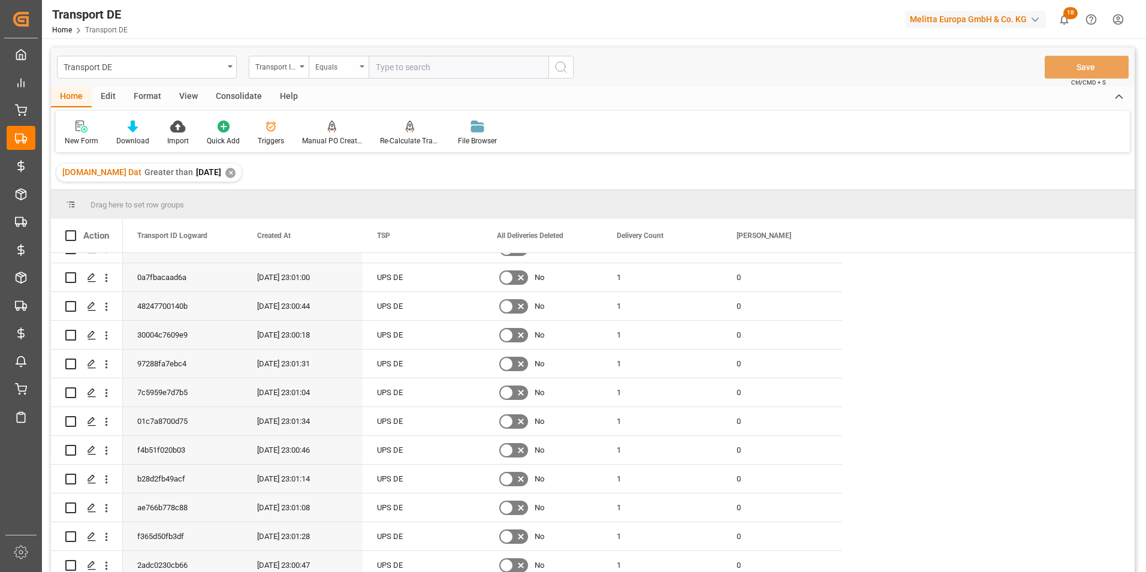
click at [342, 76] on div "Equals" at bounding box center [339, 67] width 60 height 23
drag, startPoint x: 348, startPoint y: 201, endPoint x: 391, endPoint y: 113, distance: 98.1
click at [348, 201] on div "Starts with" at bounding box center [398, 197] width 179 height 25
click at [408, 68] on input "text" at bounding box center [459, 67] width 180 height 23
type input "ef8106"
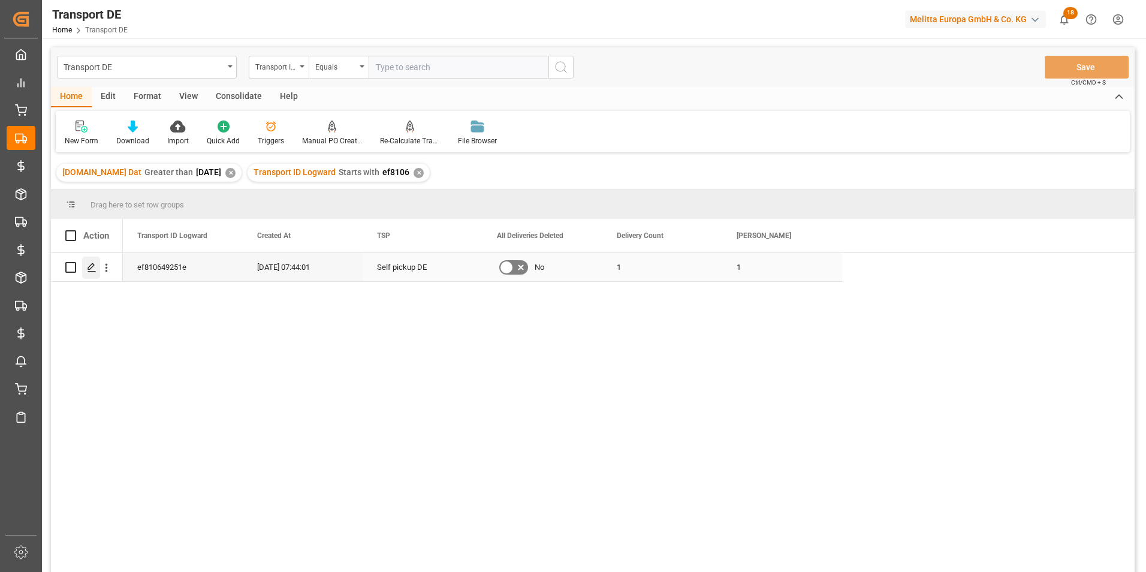
click at [94, 271] on icon "Press SPACE to select this row." at bounding box center [92, 268] width 10 height 10
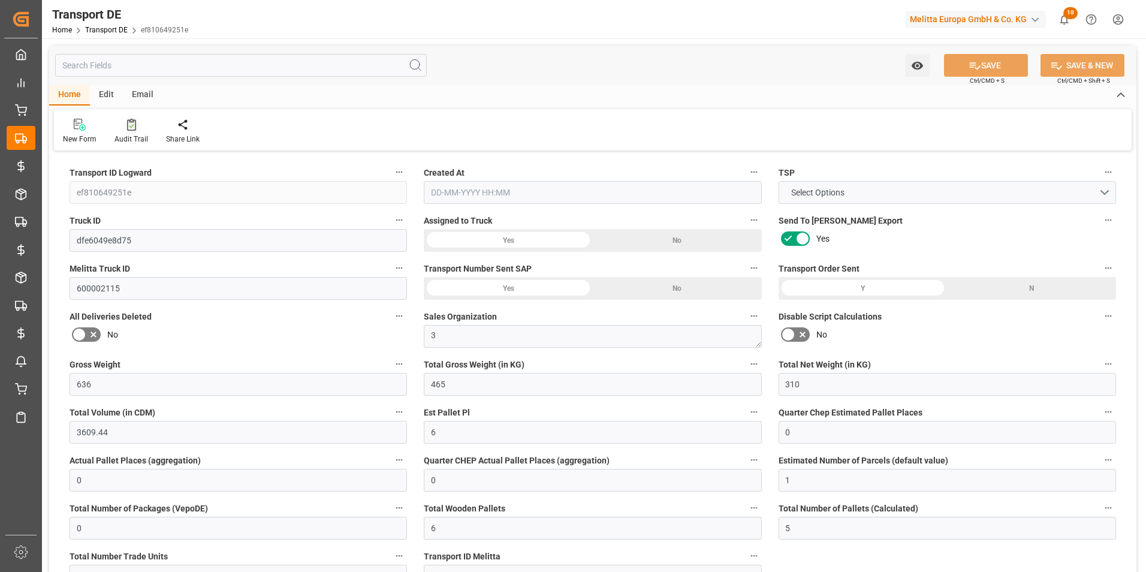
click at [142, 138] on div "Audit Trail" at bounding box center [131, 139] width 34 height 11
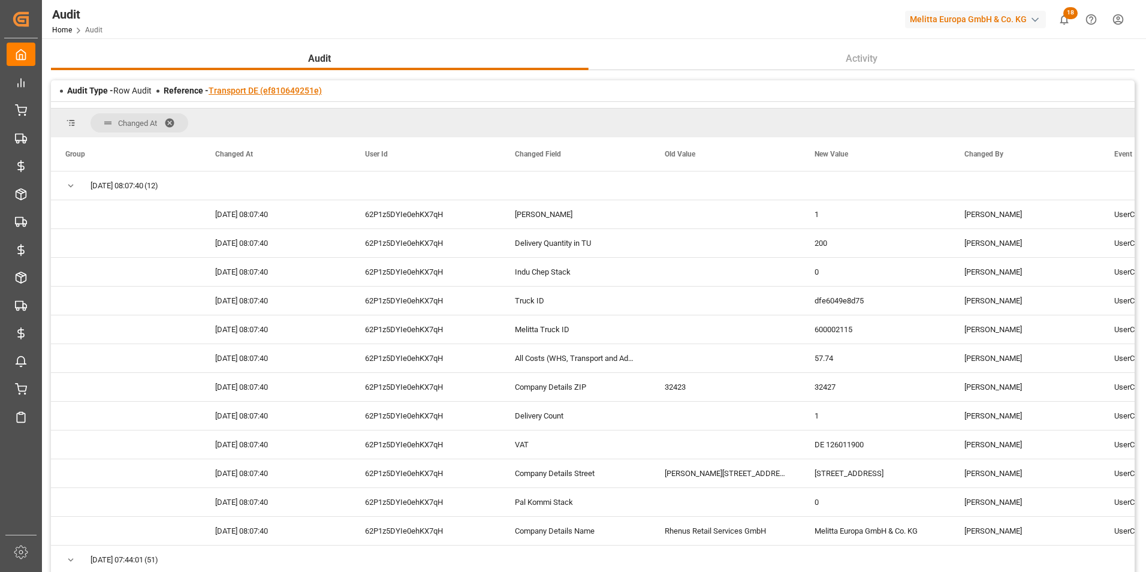
click at [242, 91] on link "Transport DE (ef810649251e)" at bounding box center [265, 91] width 113 height 10
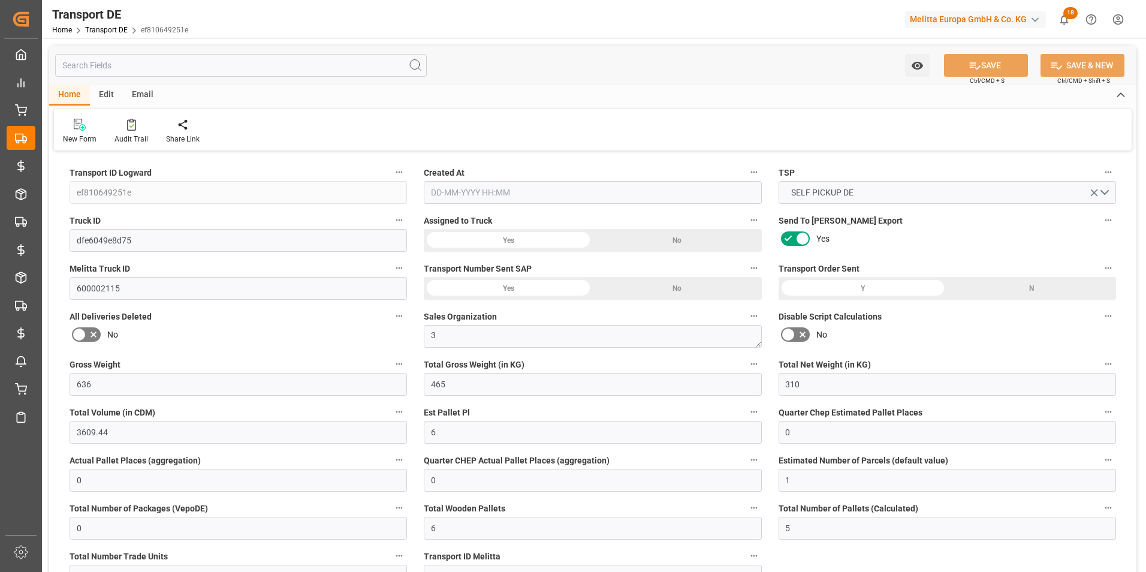
type input "636"
type input "465"
type input "310"
type input "3609.44"
type input "6"
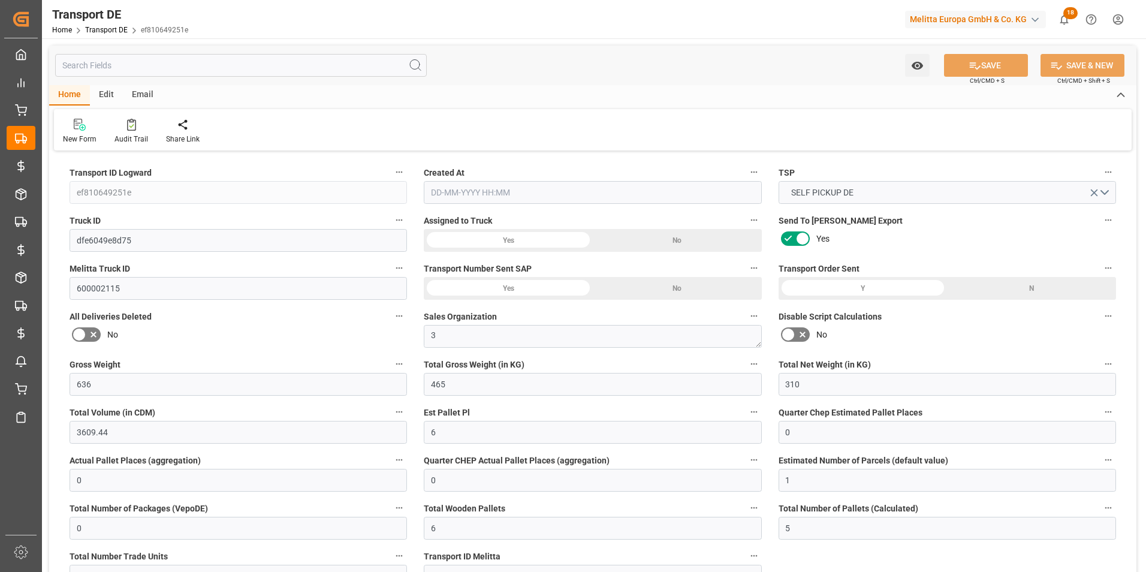
type input "0"
type input "1"
type input "0"
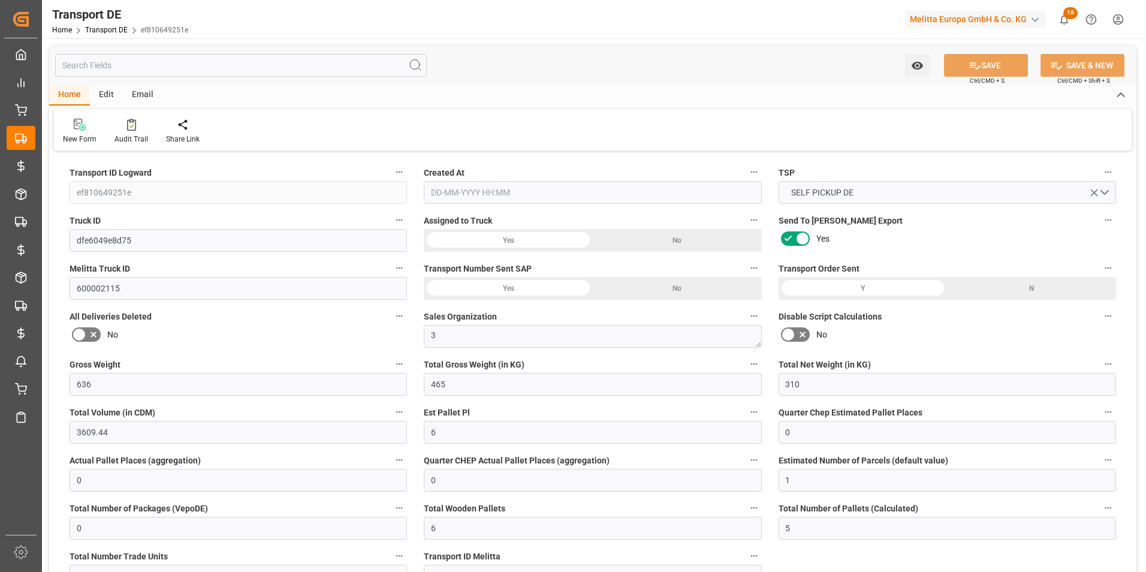
type input "6"
type input "5"
type input "20"
type input "0"
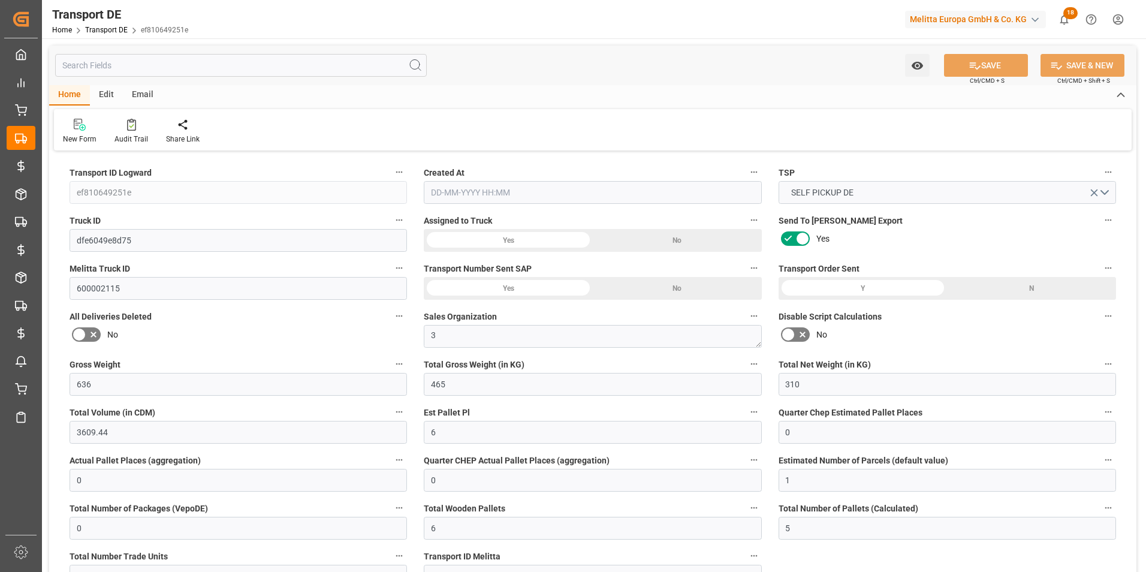
type input "57.74"
type input "0"
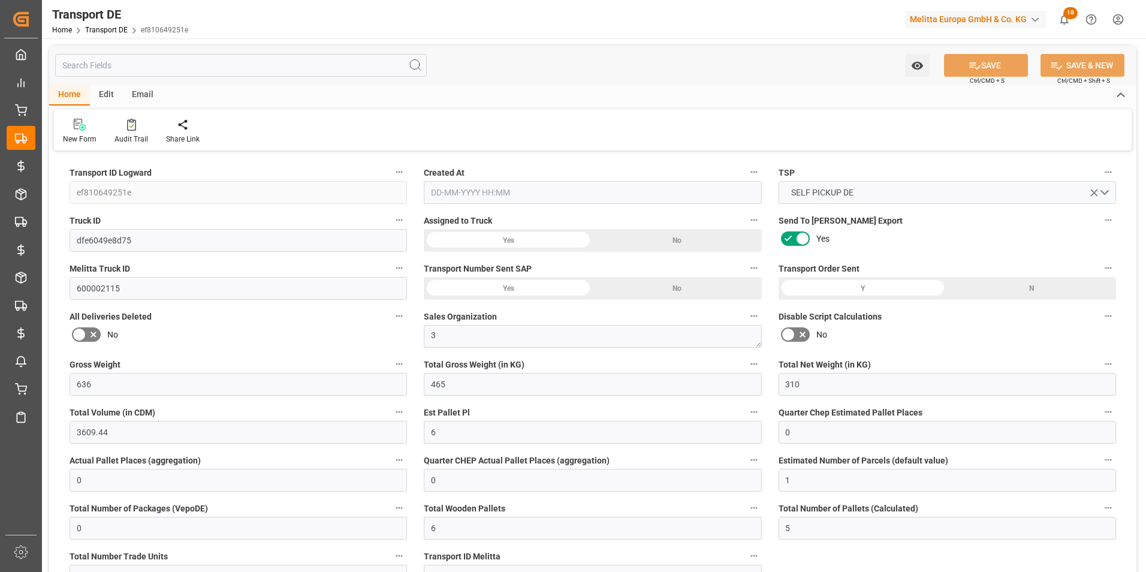
type input "0"
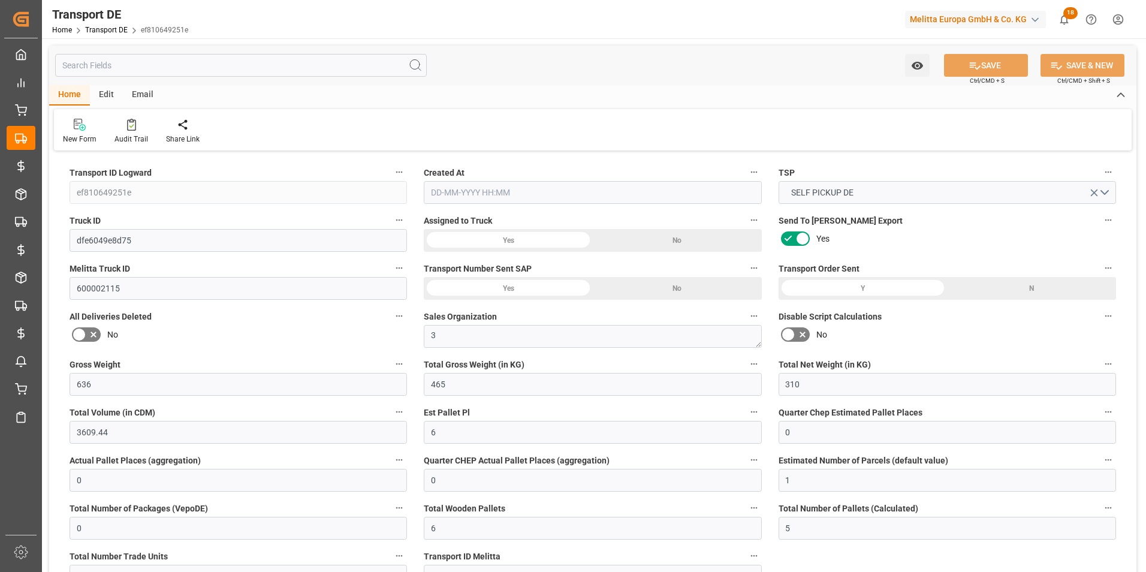
type input "0"
type input "465"
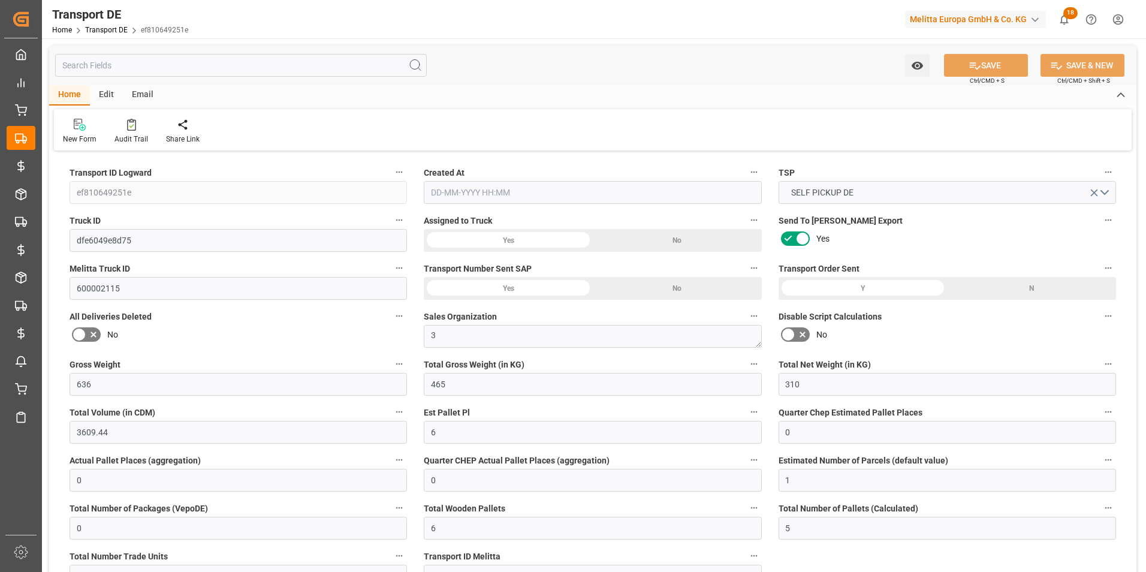
type input "4710.8598"
type input "21"
type input "35"
type input "0"
type input "5"
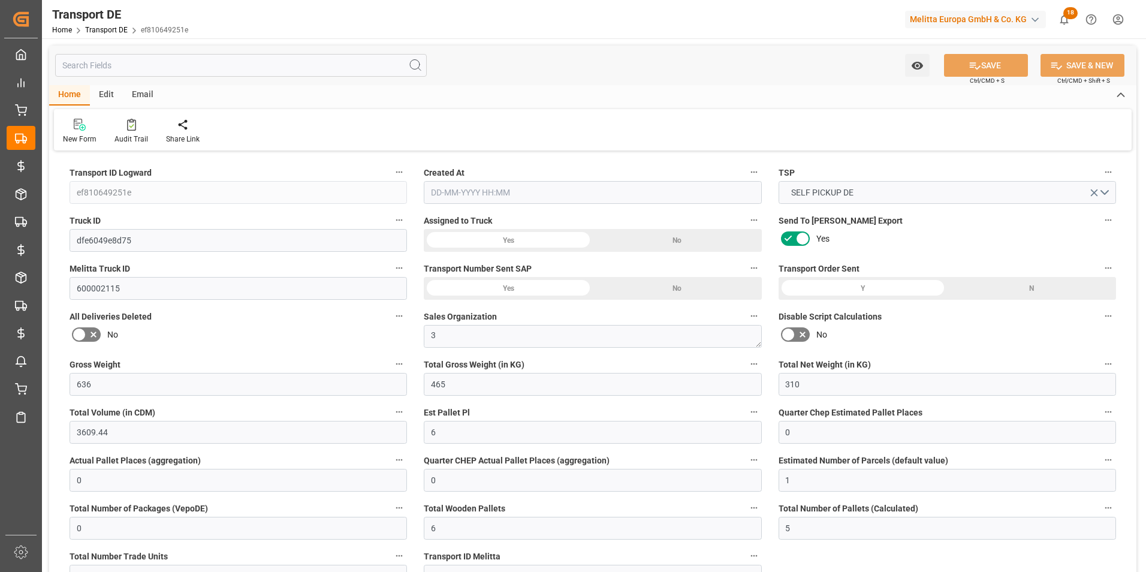
type input "0"
type input "1"
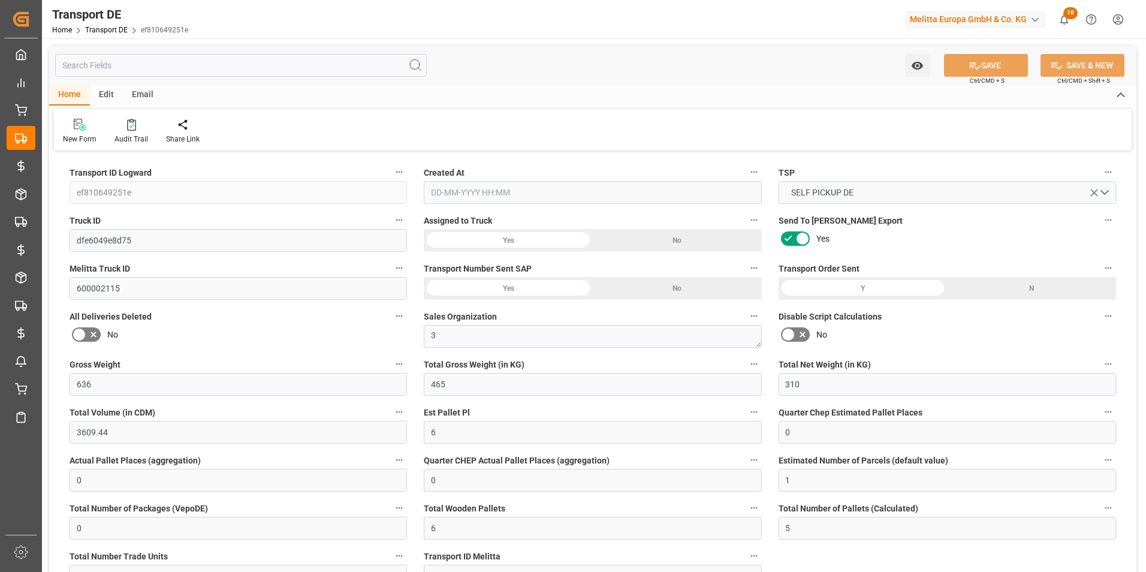
type input "1"
type input "0"
type input "200"
type input "57.74"
type input "0"
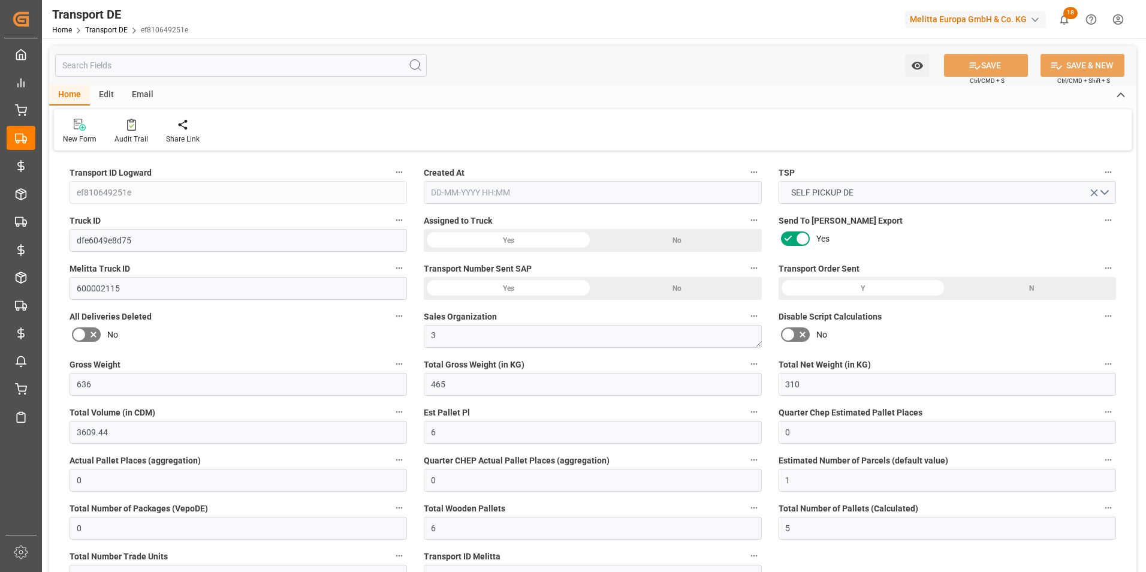
type input "29-08-2025 07:44"
type input "[DATE]"
drag, startPoint x: 208, startPoint y: 28, endPoint x: 140, endPoint y: 30, distance: 68.4
click at [140, 30] on div "Transport DE Home Transport DE ef810649251e Melitta Europa GmbH & Co. KG 18 Not…" at bounding box center [590, 19] width 1113 height 38
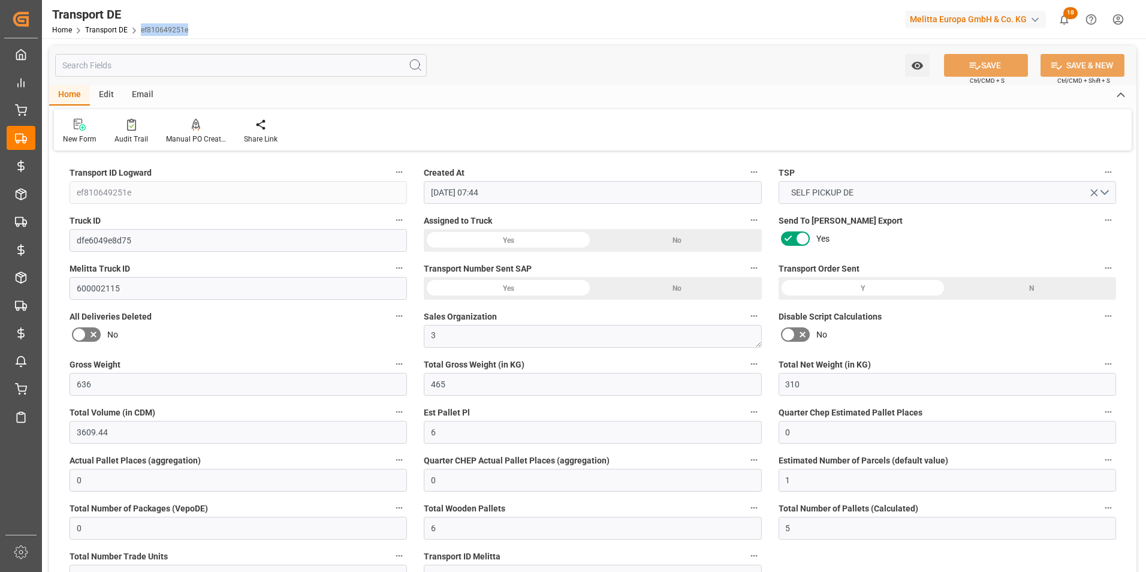
copy link "ef810649251e"
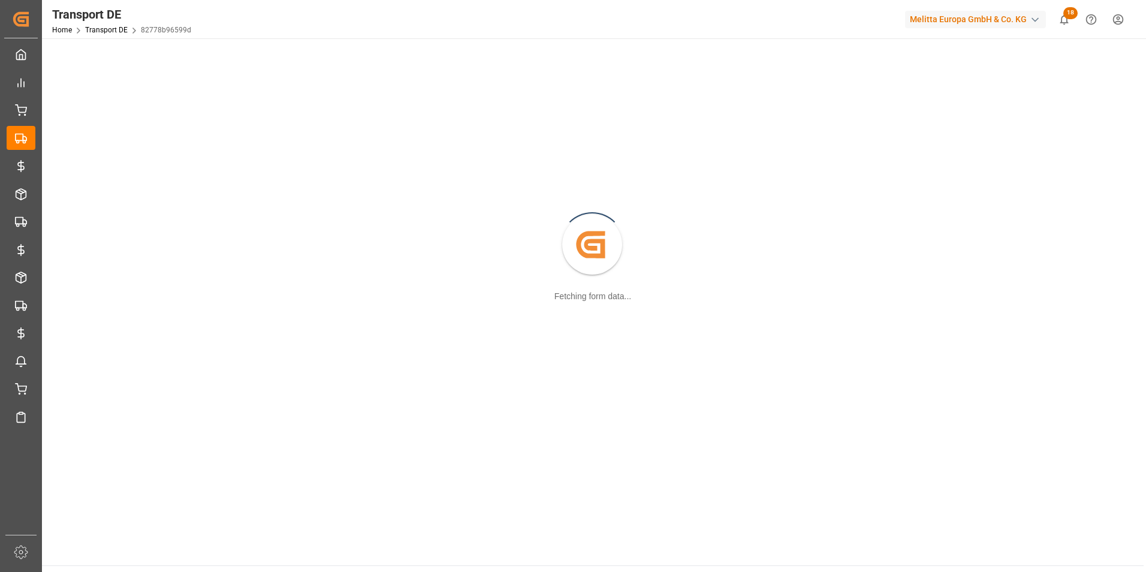
click at [1122, 17] on html "Created by potrace 1.15, written by [PERSON_NAME] [DATE]-[DATE] Created by potr…" at bounding box center [573, 286] width 1146 height 572
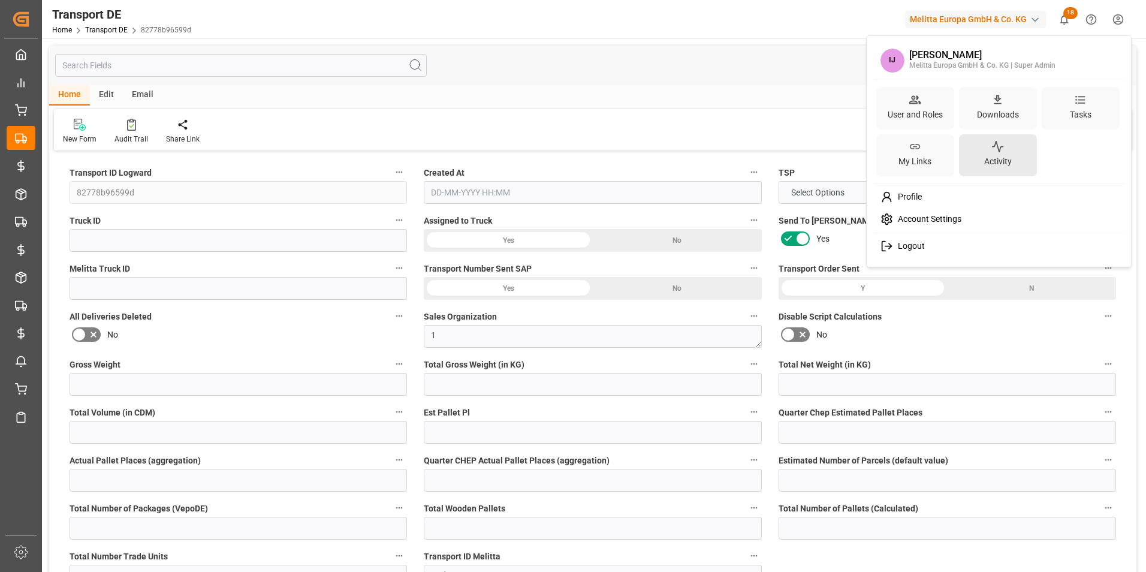
type input "27"
type input "2.97"
type input "2.85"
type input "151.44"
type input "1"
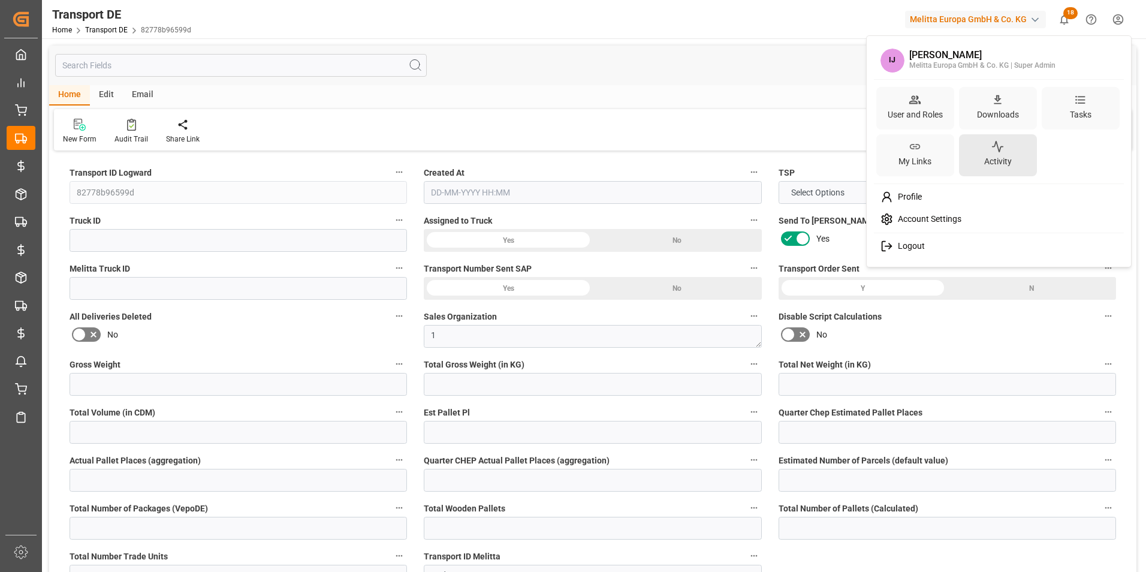
type input "0"
type input "1"
type input "0"
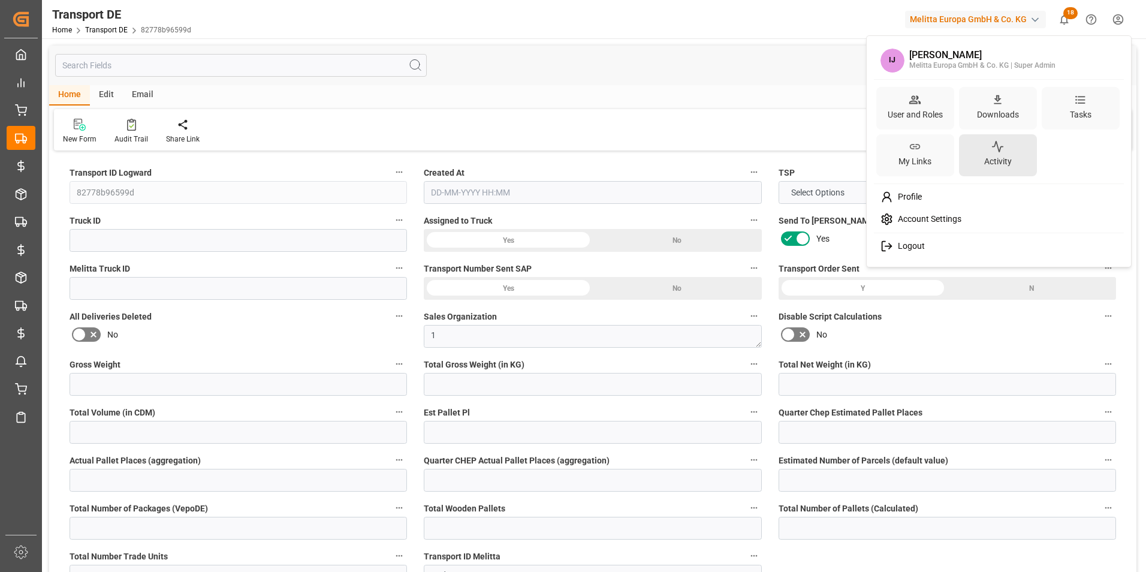
type input "1"
type input "0"
type input "3"
type input "0"
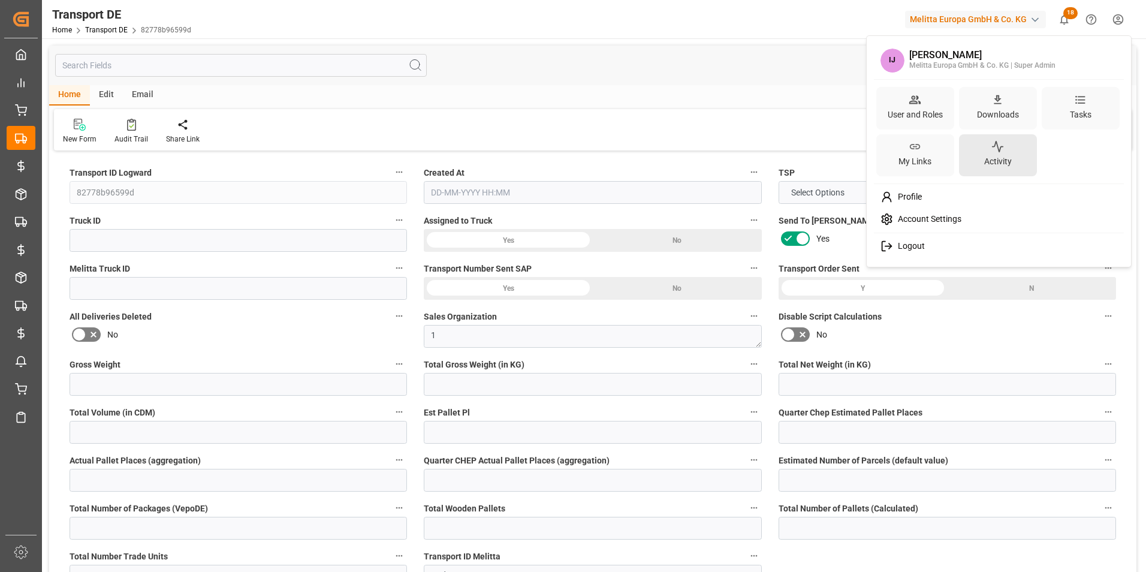
type input "5.976"
type input "0"
type input "32"
type input "0"
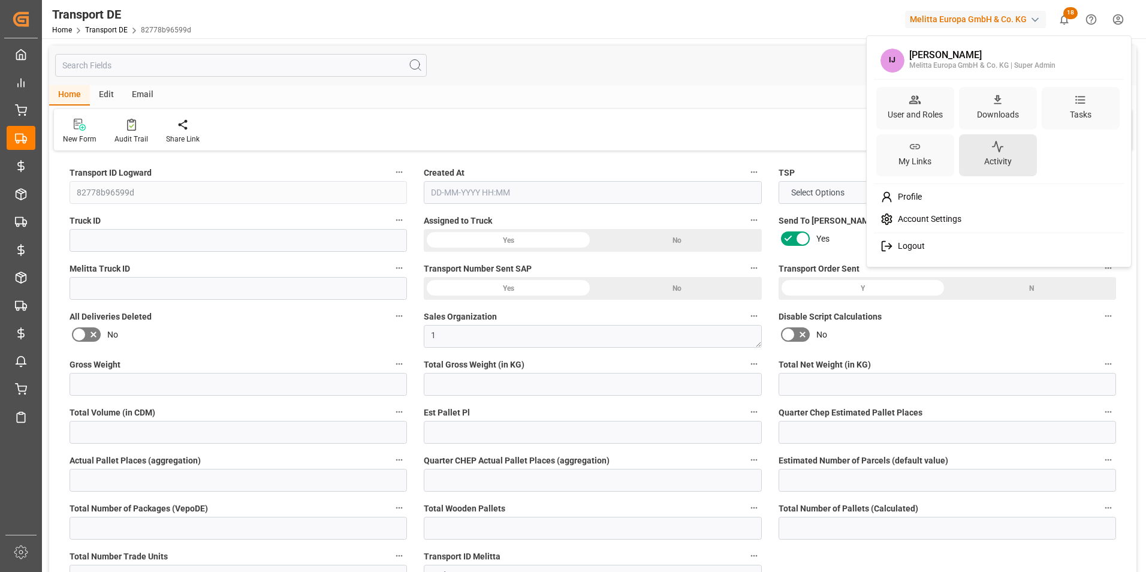
type input "0"
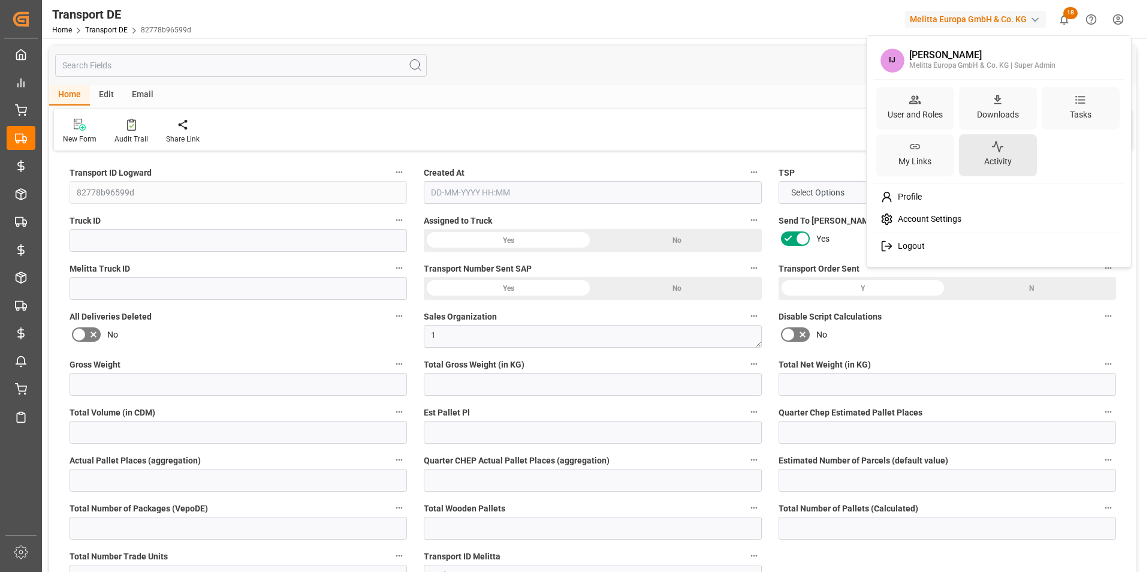
type input "0"
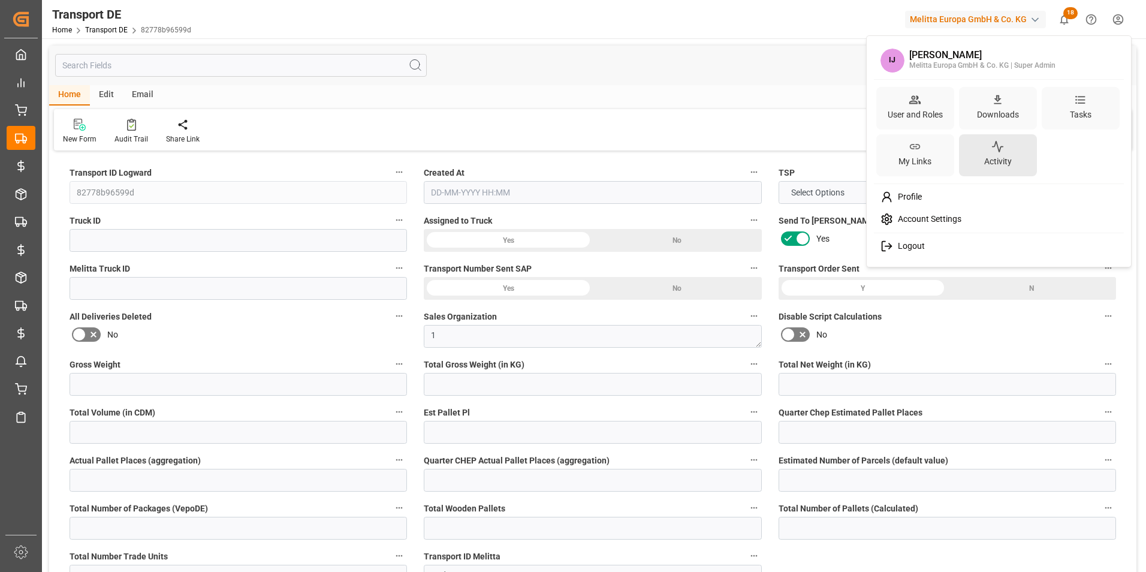
type input "2.97"
type input "4710.8598"
type input "21"
type input "35"
type input "0"
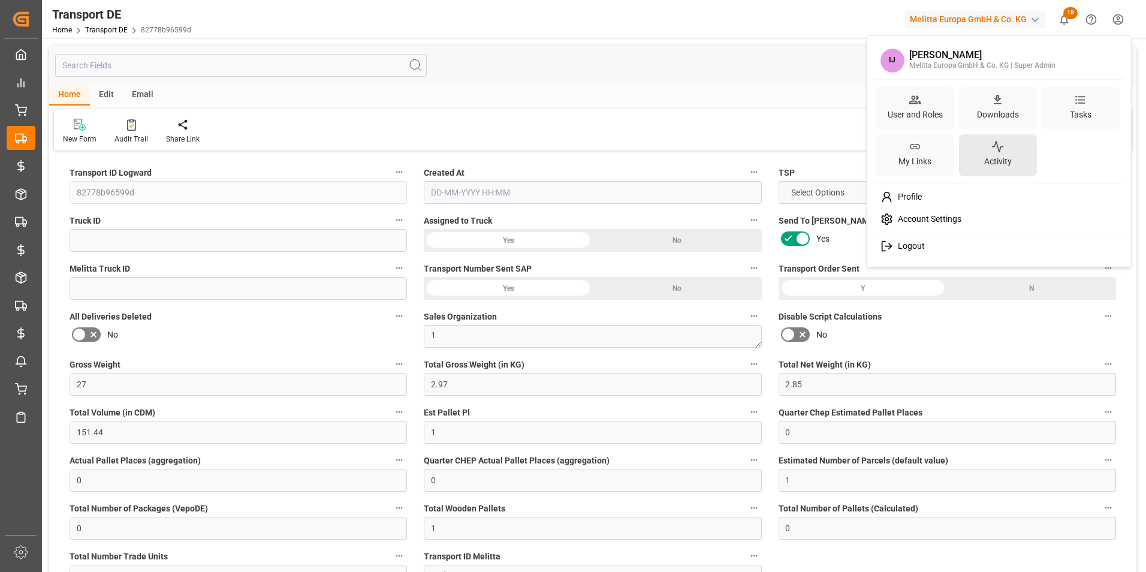
type input "0"
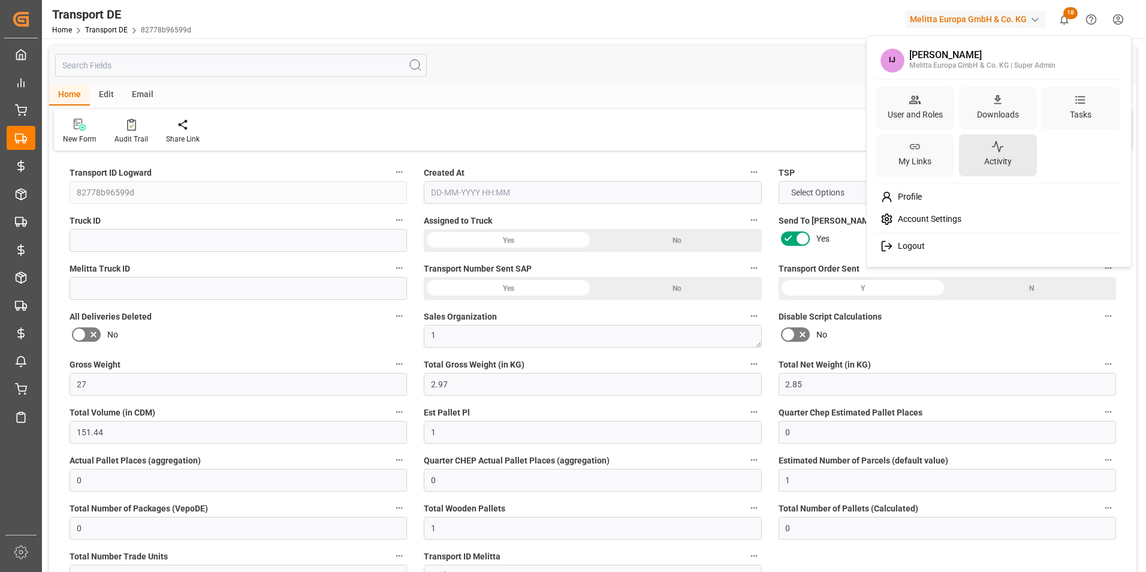
type input "1"
type input "0"
type input "3"
type input "5.976"
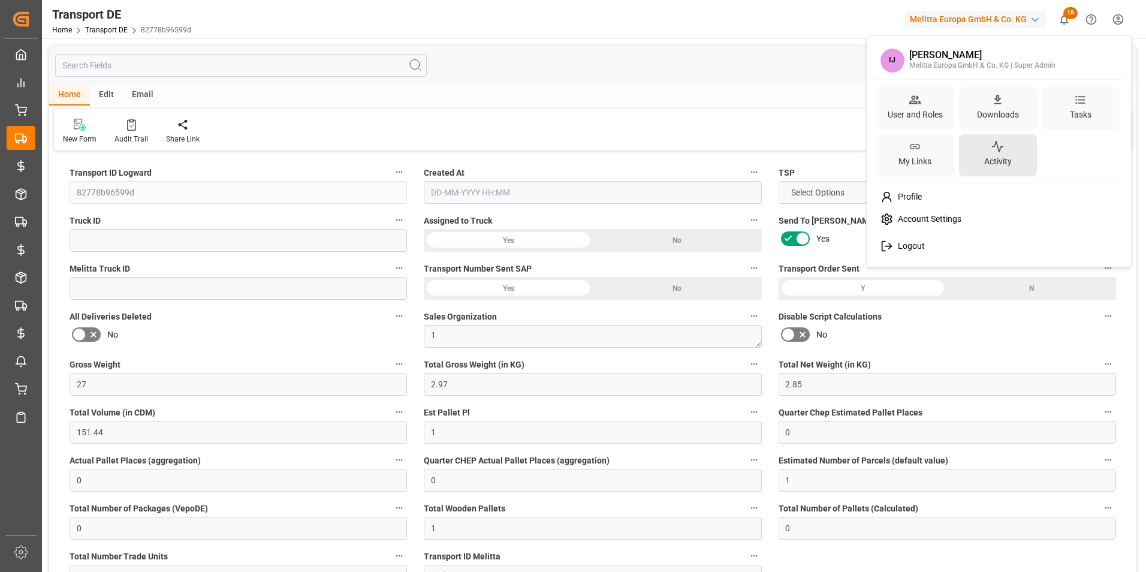
type input "0"
type input "28-08-2025 22:03"
type input "03-09-2025"
click at [927, 109] on div "User and Roles" at bounding box center [915, 114] width 60 height 17
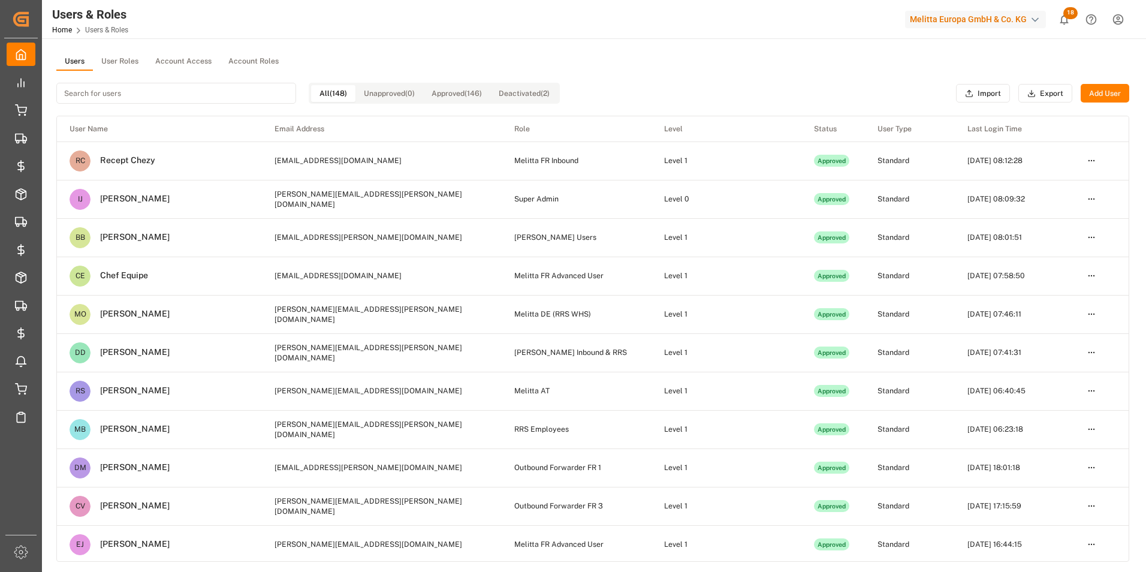
click at [124, 95] on input at bounding box center [176, 93] width 240 height 21
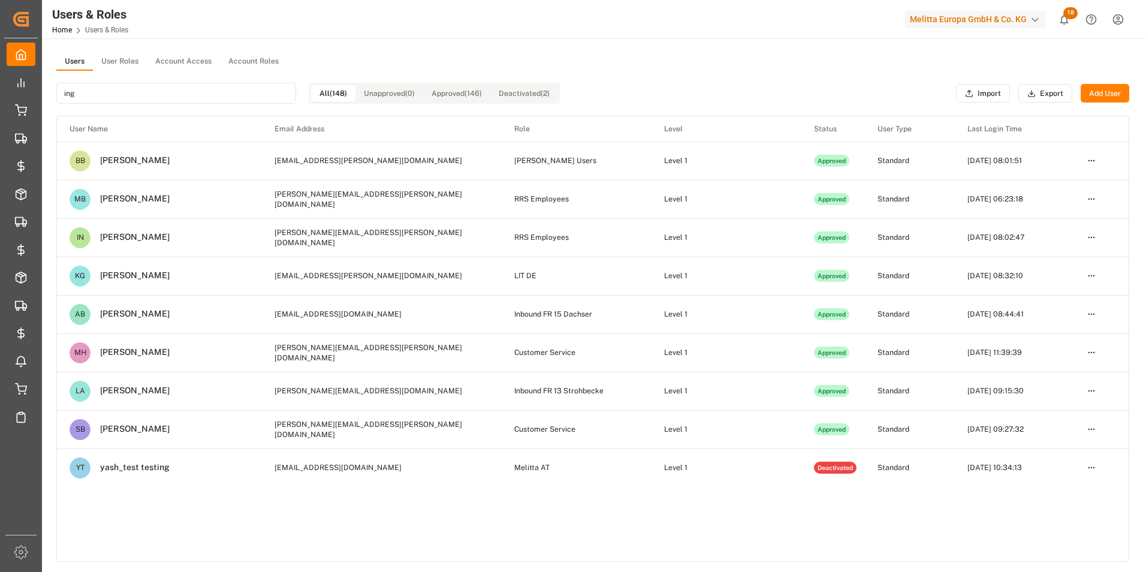
type input "inge"
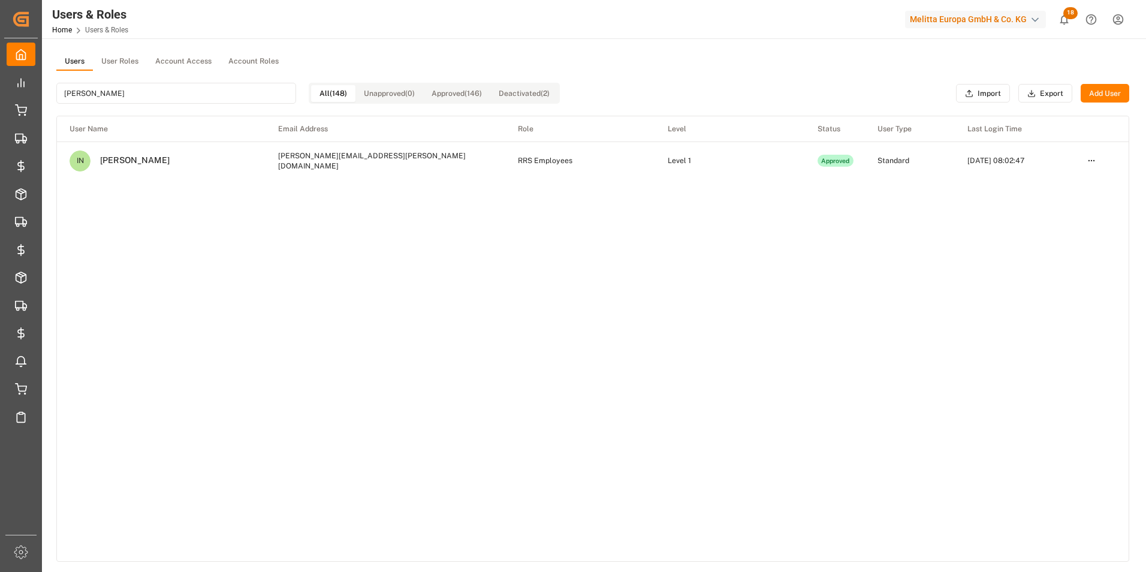
click at [122, 55] on button "User Roles" at bounding box center [120, 62] width 54 height 18
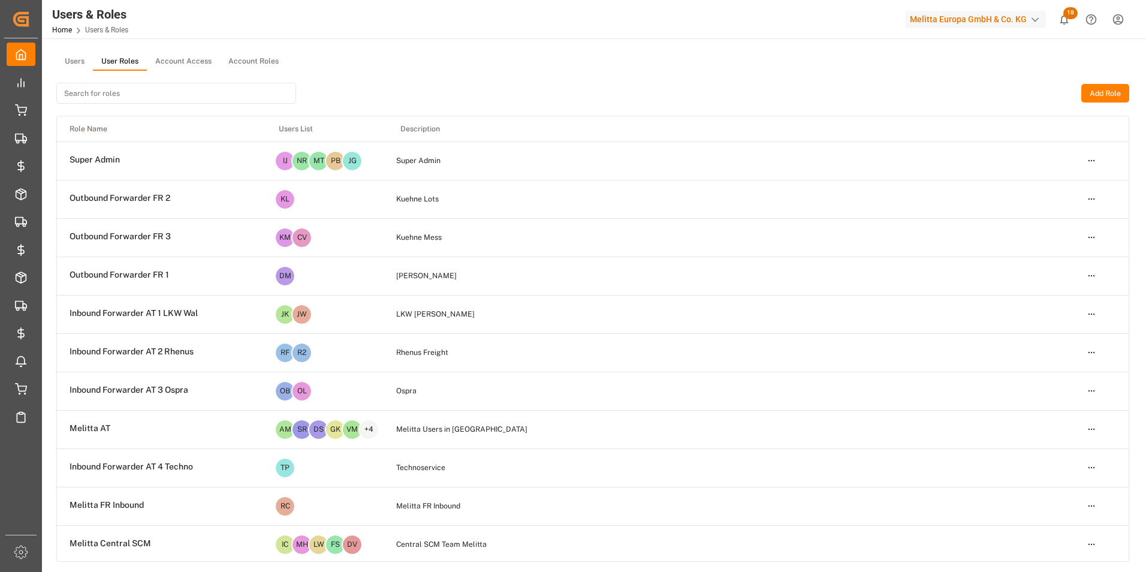
click at [129, 91] on input at bounding box center [176, 93] width 240 height 21
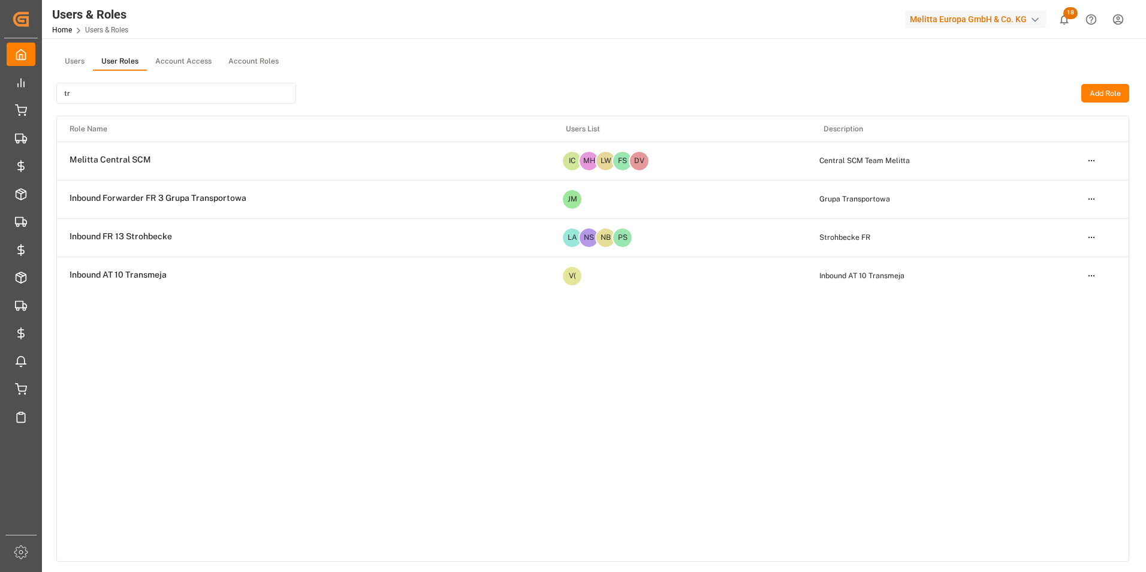
type input "t"
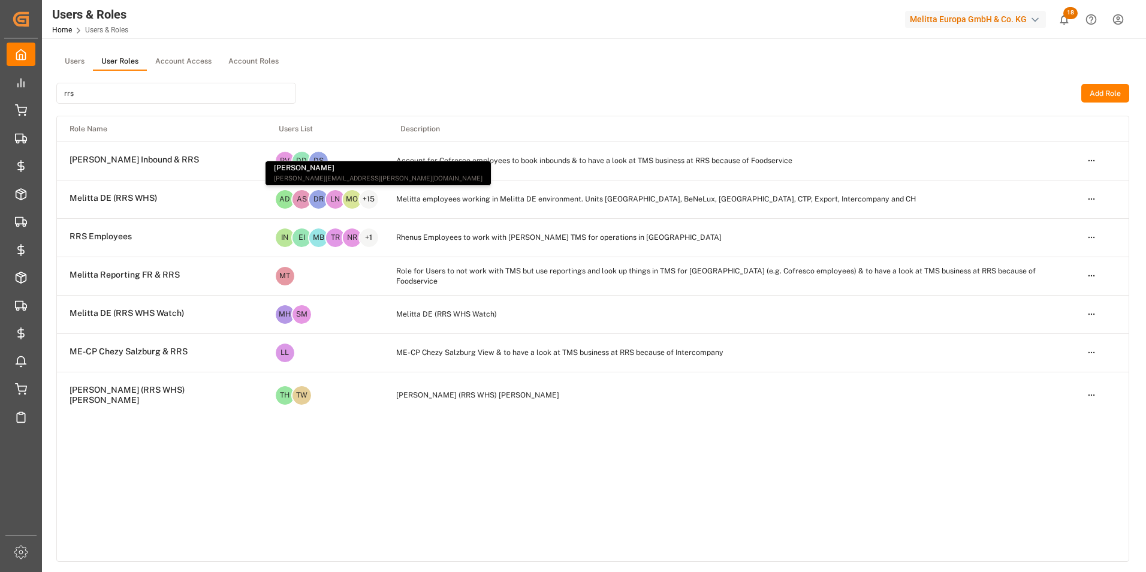
type input "rrs"
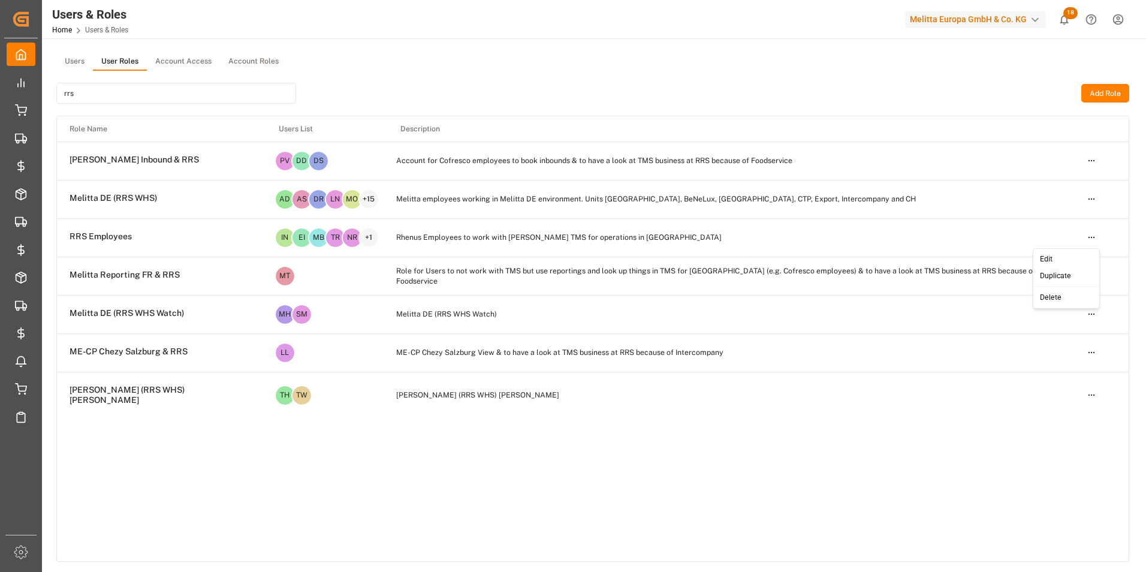
click at [1091, 235] on html "Created by potrace 1.15, written by Peter Selinger 2001-2017 Created by potrace…" at bounding box center [573, 286] width 1146 height 572
click at [1079, 259] on div "Edit" at bounding box center [1067, 259] width 62 height 17
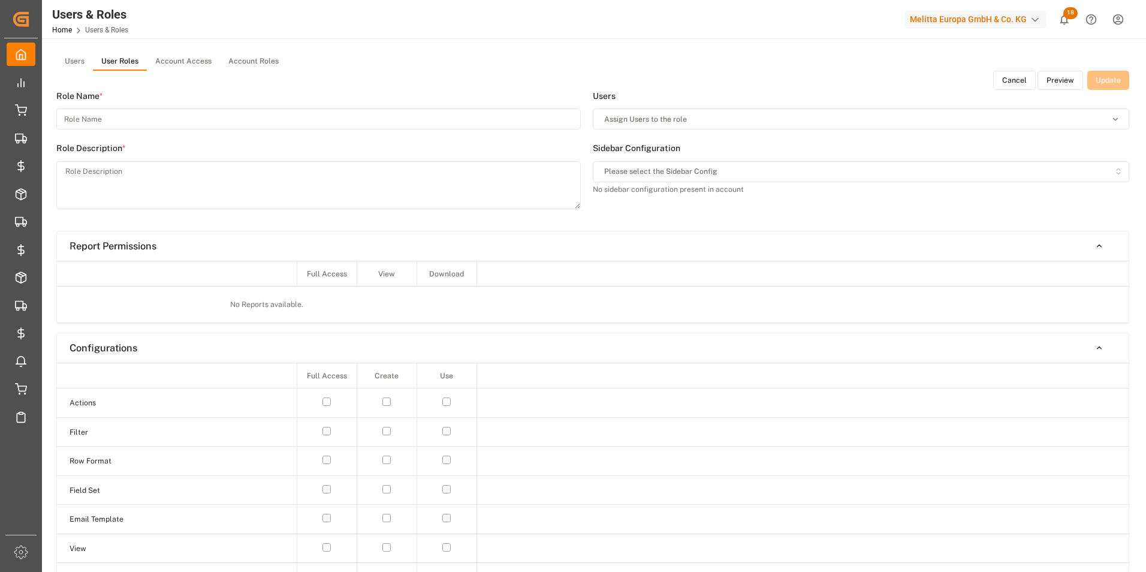
type input "RRS Employees"
type textarea "Rhenus Employees to work with Melitta TMS for operations in Minden"
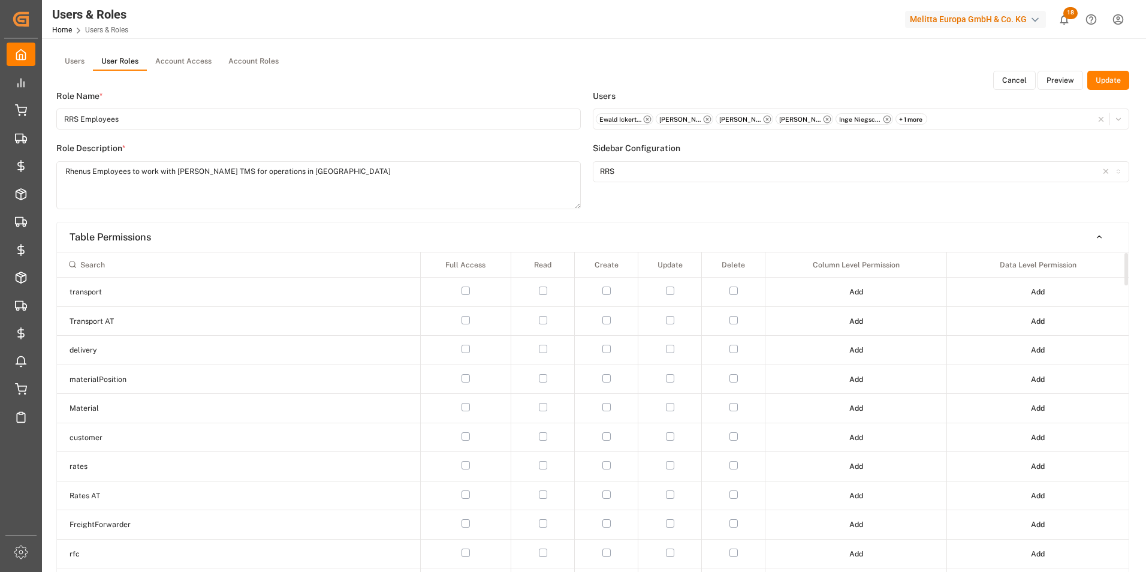
click at [205, 269] on input at bounding box center [238, 264] width 352 height 20
type input "trans"
click at [857, 409] on html "Created by potrace 1.15, written by Peter Selinger 2001-2017 Created by potrace…" at bounding box center [573, 286] width 1146 height 572
click at [847, 432] on div "Edit" at bounding box center [831, 430] width 62 height 17
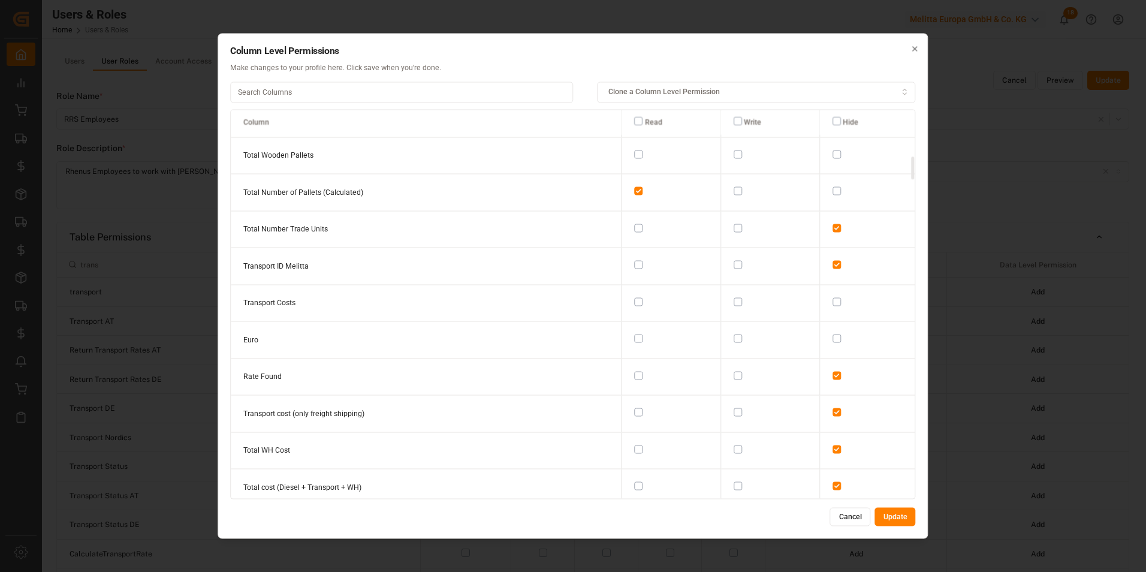
scroll to position [779, 0]
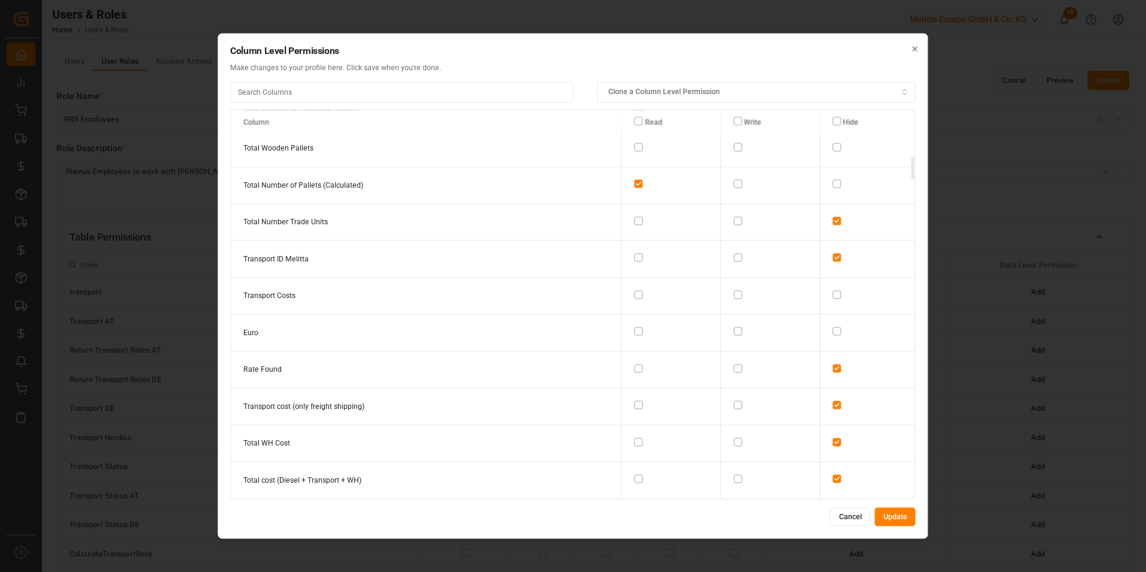
click at [849, 525] on button "Cancel" at bounding box center [850, 516] width 41 height 19
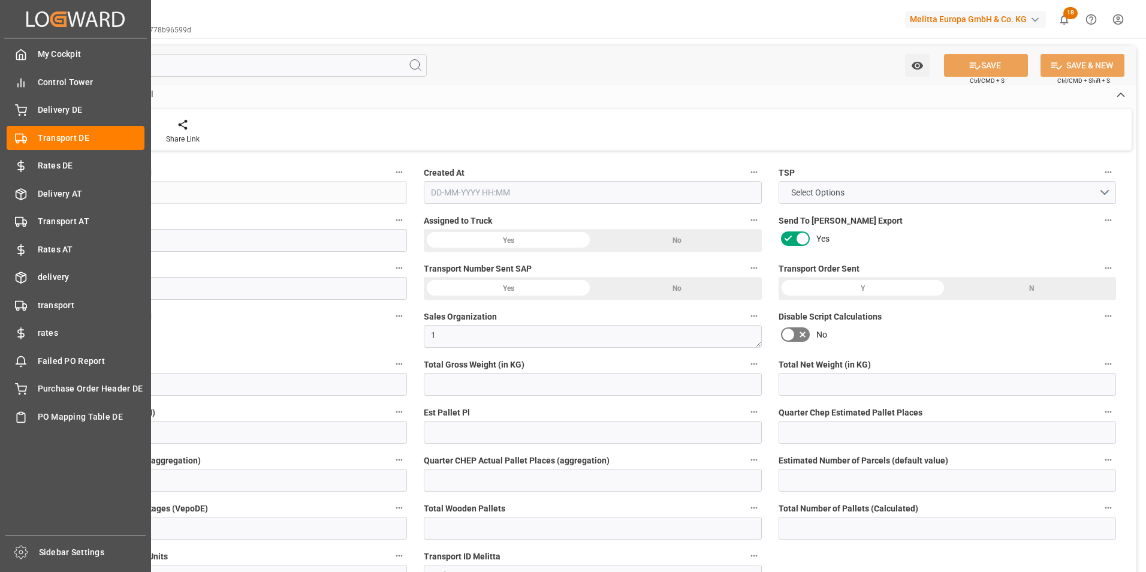
type input "27"
type input "2.97"
type input "2.85"
type input "151.44"
type input "1"
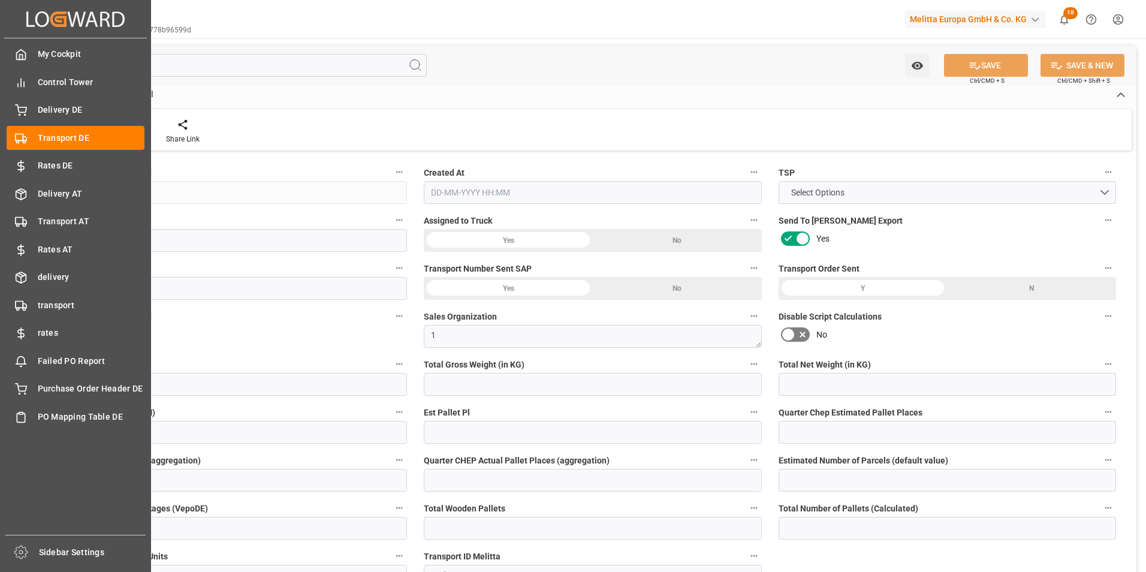
type input "0"
type input "1"
type input "0"
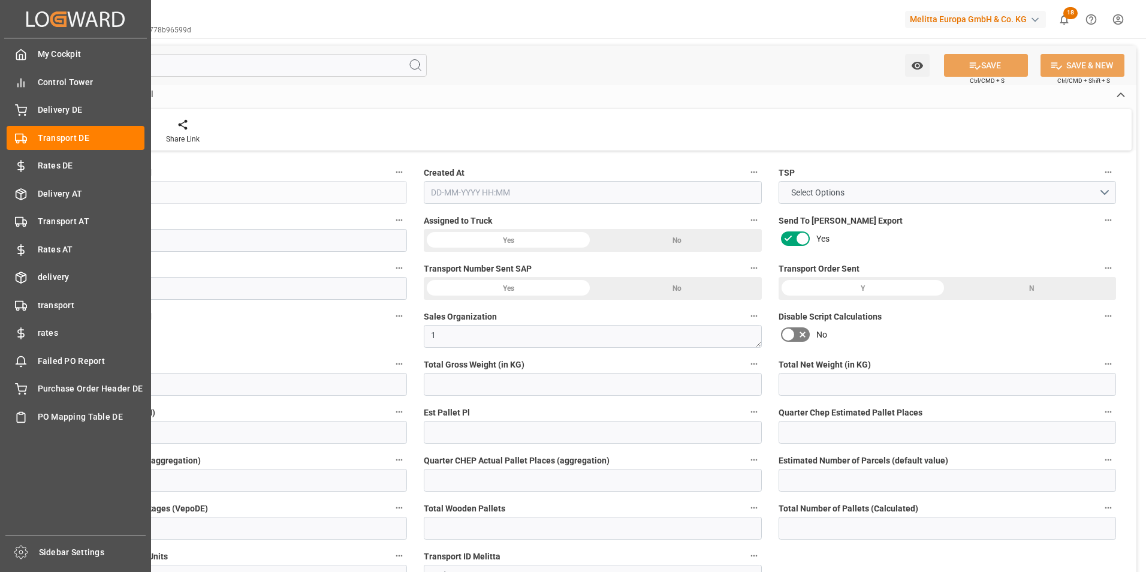
type input "1"
type input "0"
type input "3"
type input "0"
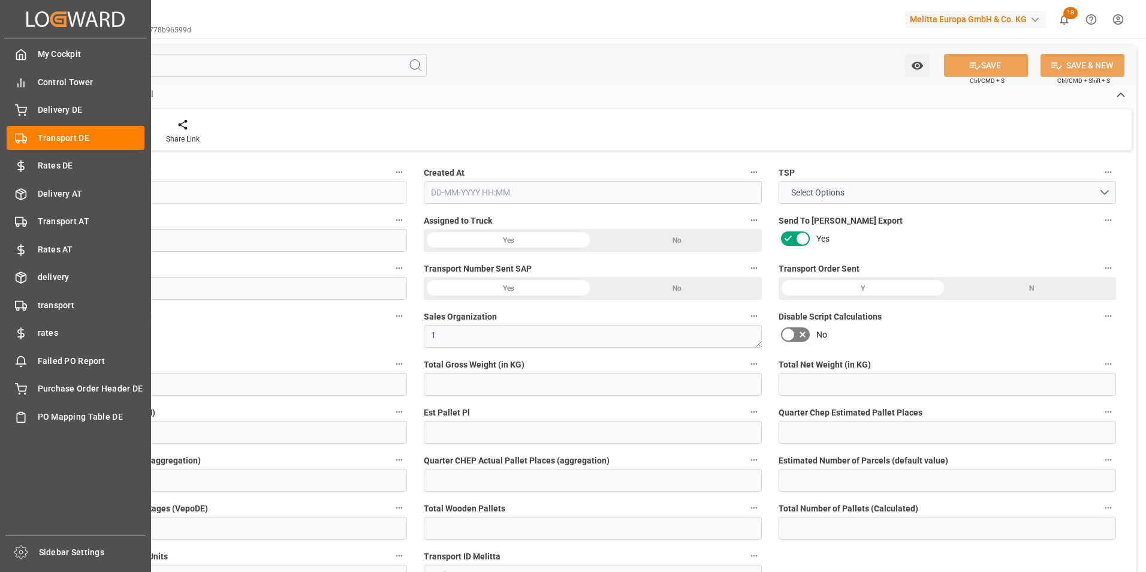
type input "5.976"
type input "0"
type input "32"
type input "0"
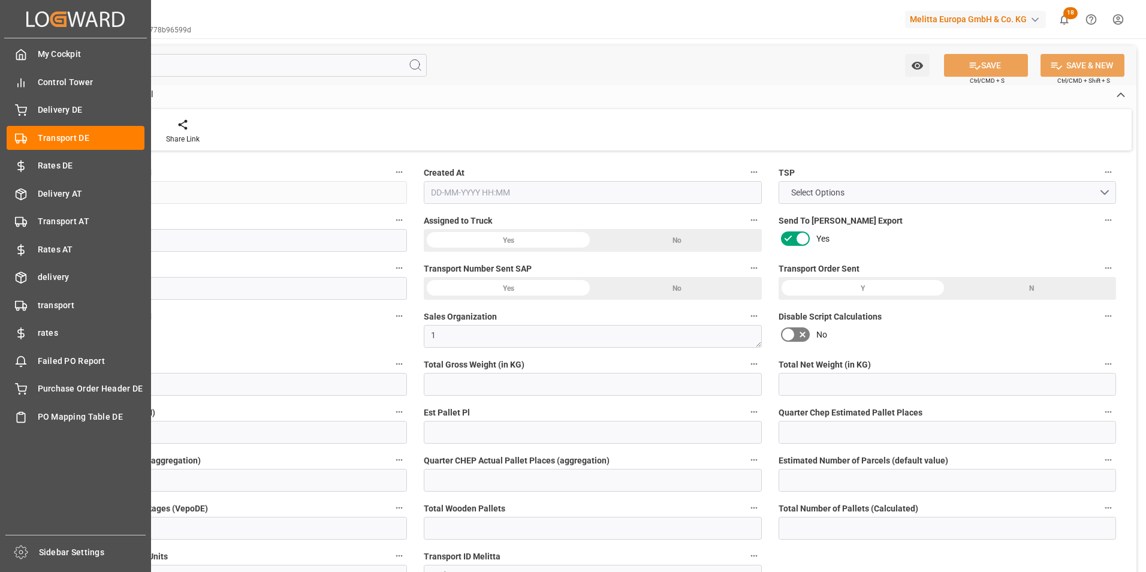
type input "0"
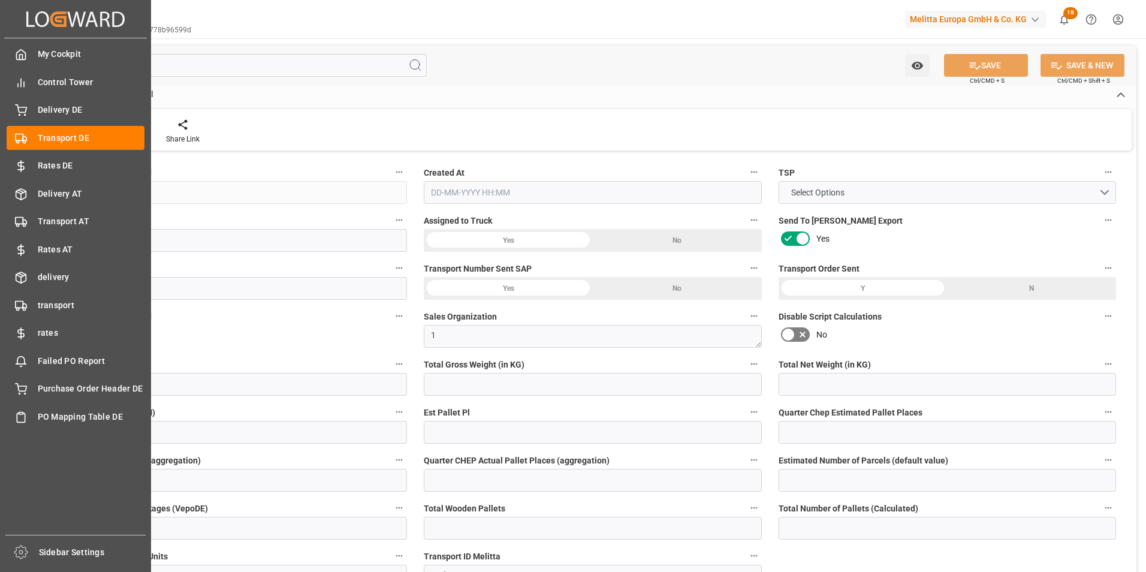
type input "0"
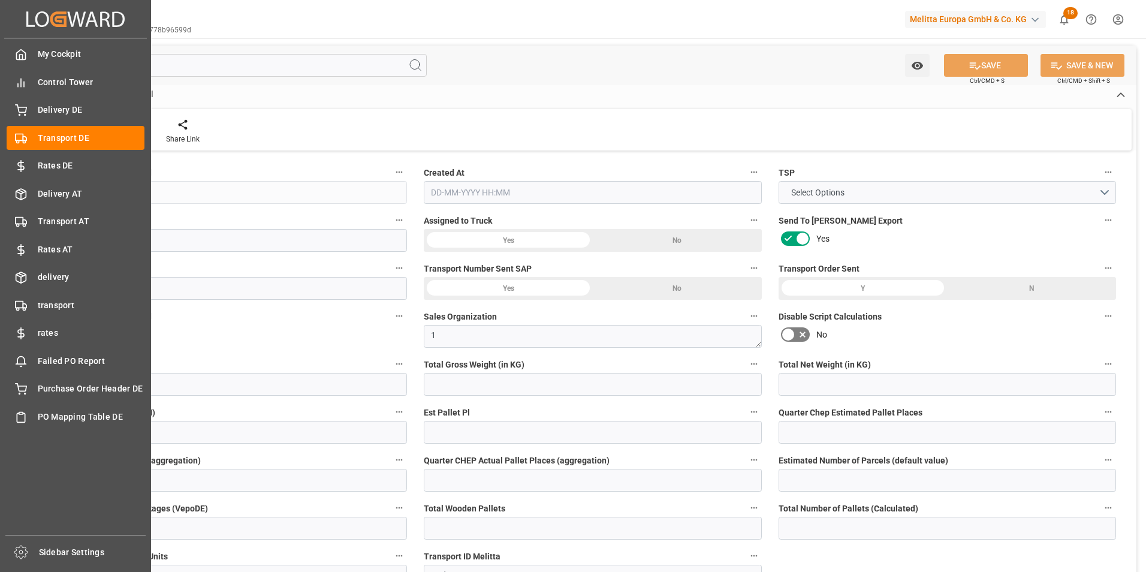
type input "2.97"
type input "4710.8598"
type input "21"
type input "35"
type input "0"
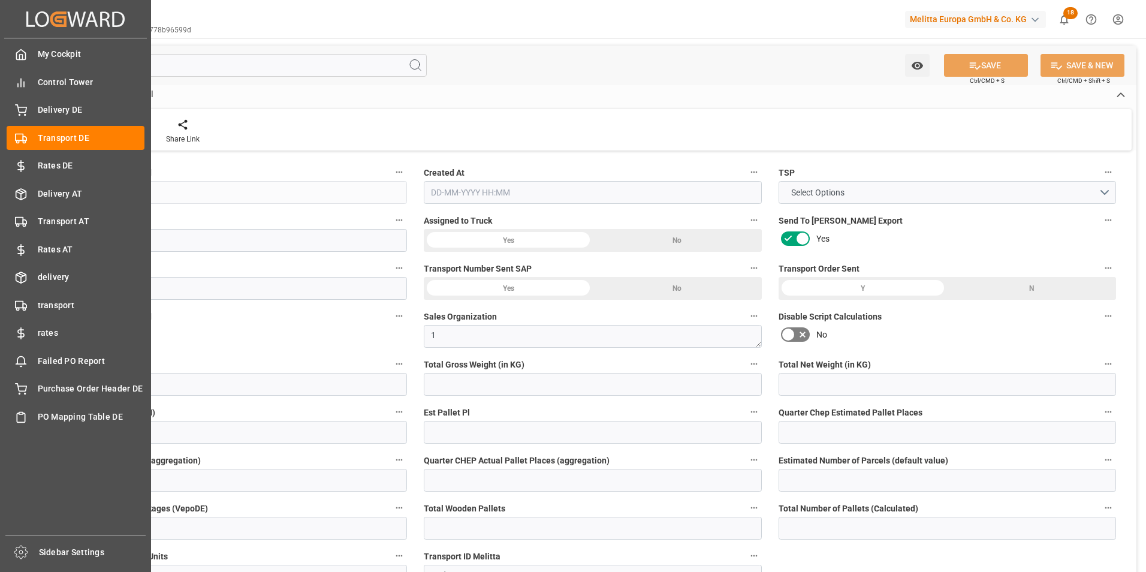
type input "0"
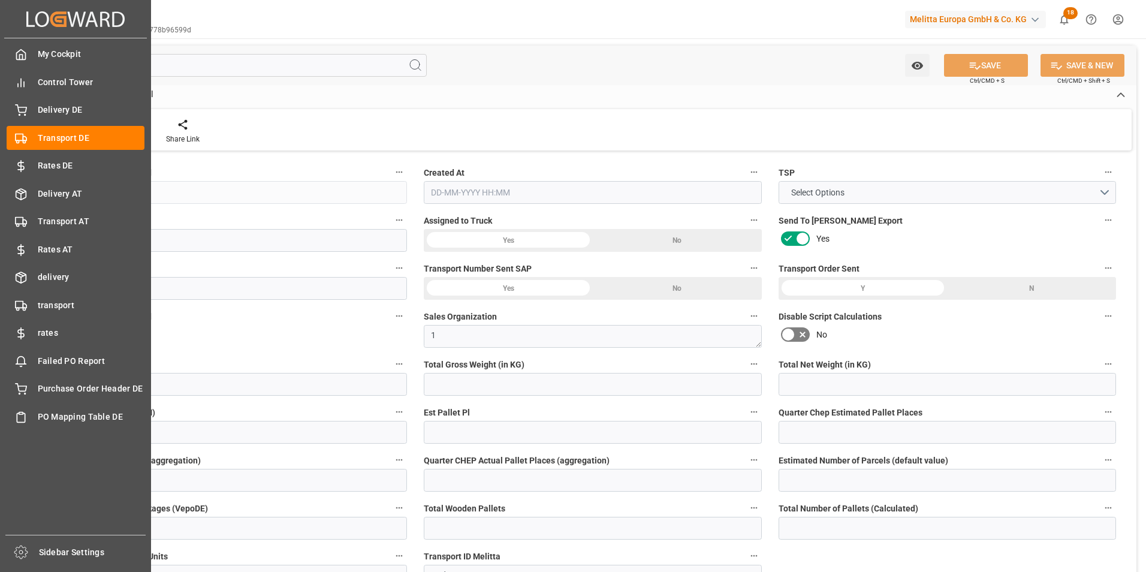
type input "1"
type input "0"
type input "3"
type input "5.976"
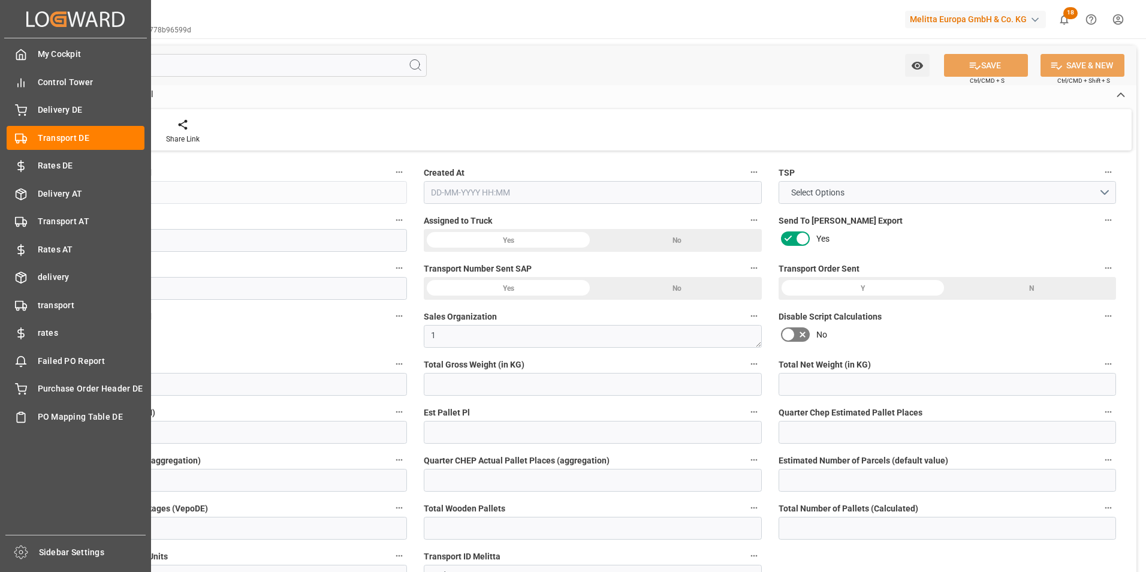
type input "0"
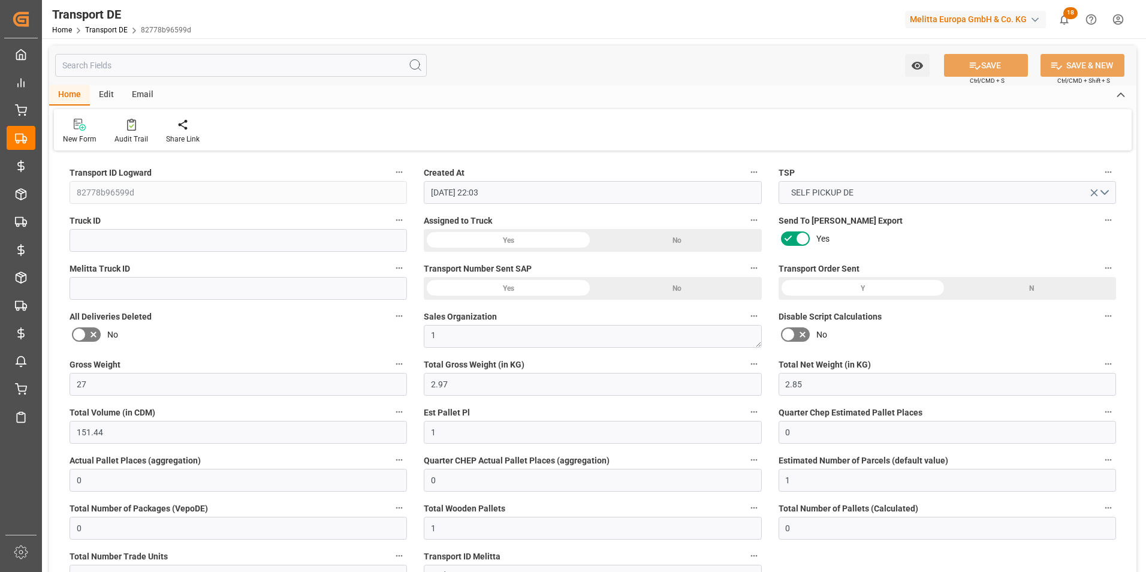
type input "[DATE] 22:03"
type input "[DATE]"
click at [107, 28] on link "Transport DE" at bounding box center [106, 30] width 43 height 8
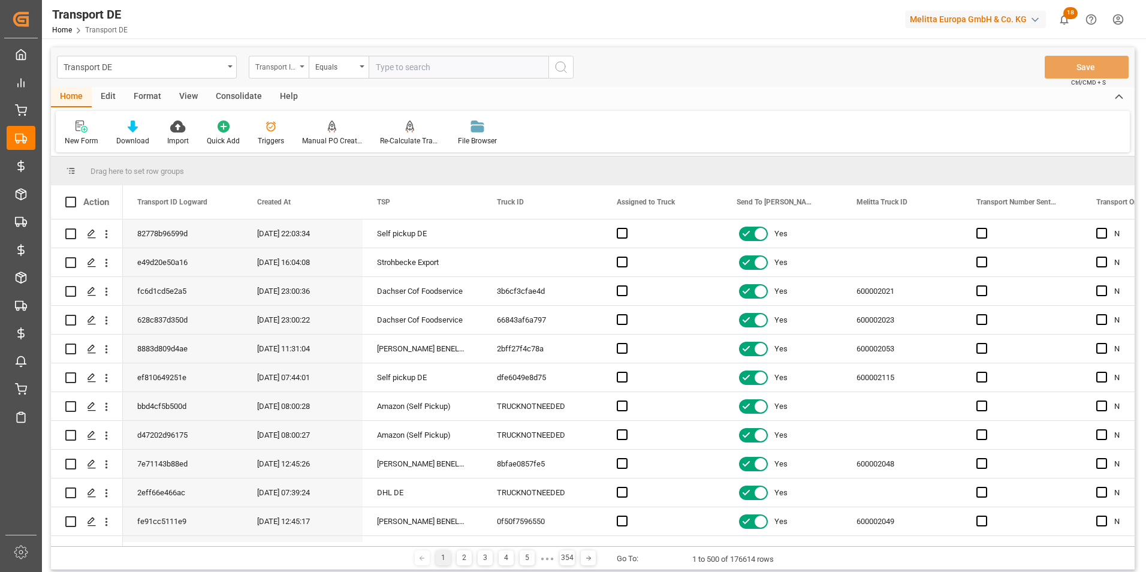
click at [283, 69] on div "Transport ID Logward" at bounding box center [275, 66] width 41 height 14
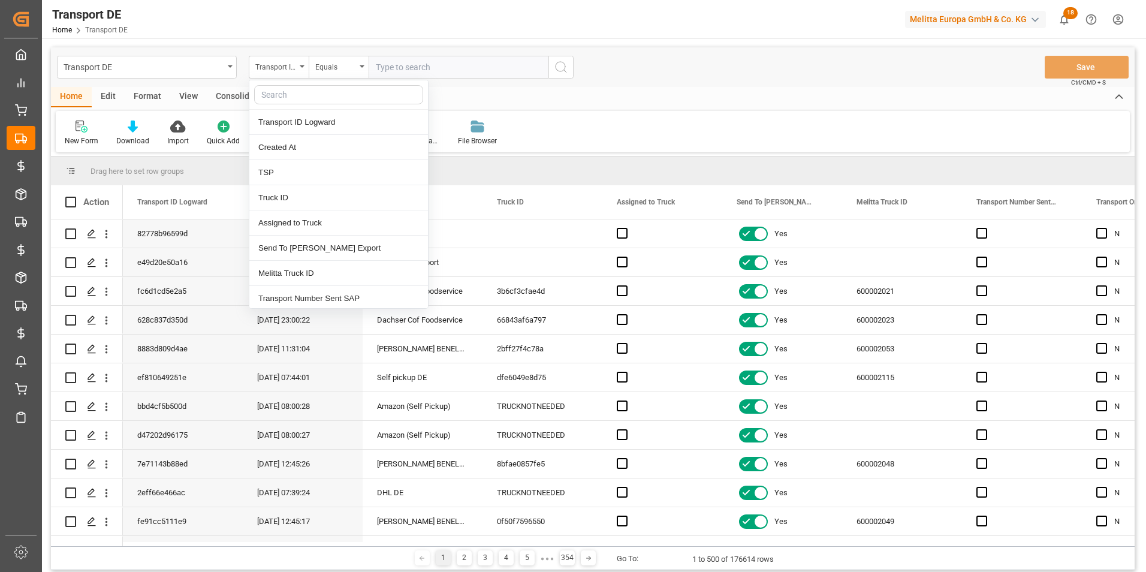
click at [289, 92] on input "text" at bounding box center [338, 94] width 169 height 19
type input "s"
type input "dd nam"
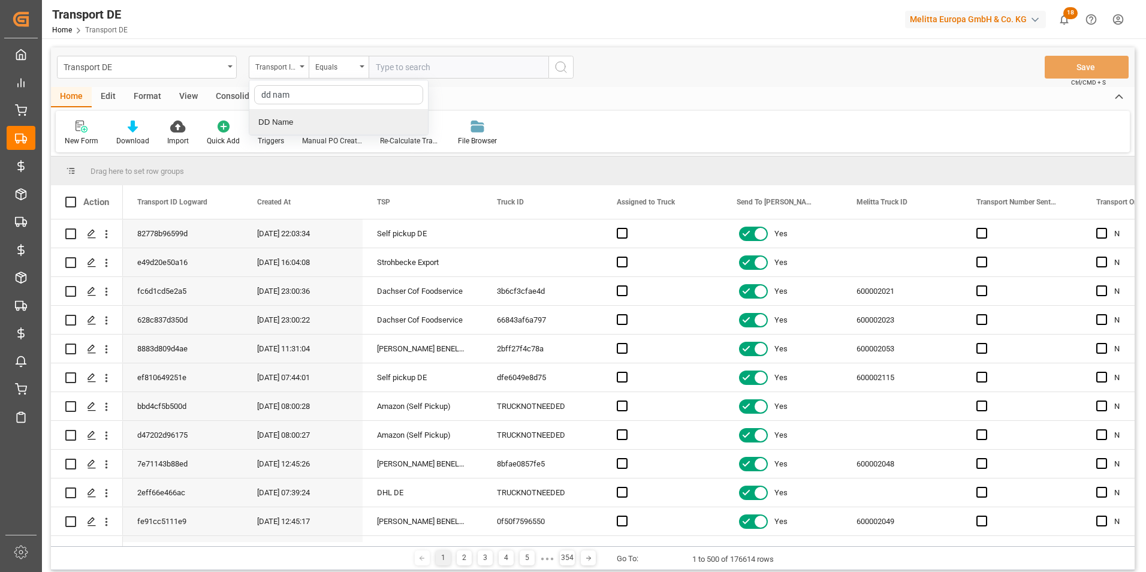
click at [294, 125] on div "DD Name" at bounding box center [338, 122] width 179 height 25
click at [401, 73] on input "text" at bounding box center [459, 67] width 180 height 23
type input "Frode Laursen"
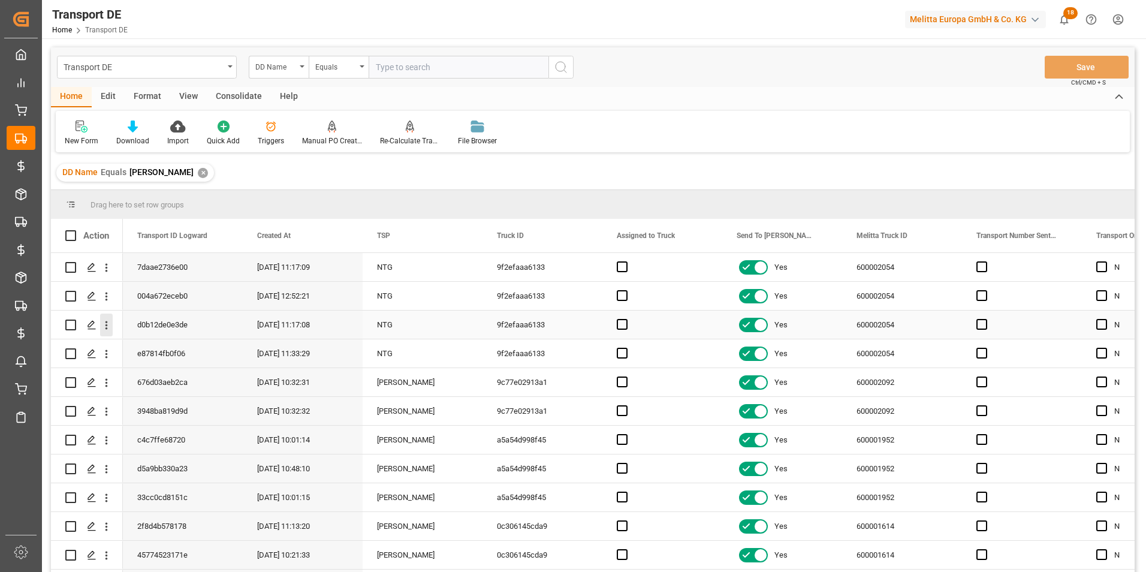
drag, startPoint x: 110, startPoint y: 327, endPoint x: 140, endPoint y: 344, distance: 34.6
click at [110, 327] on icon "open menu" at bounding box center [106, 325] width 13 height 13
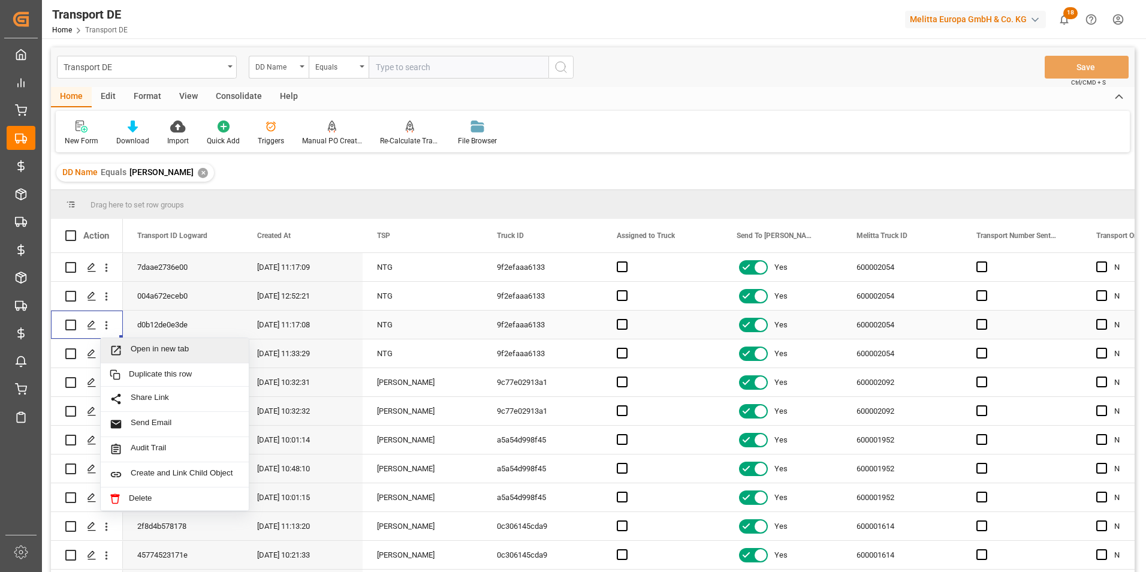
click at [147, 349] on span "Open in new tab" at bounding box center [185, 350] width 109 height 13
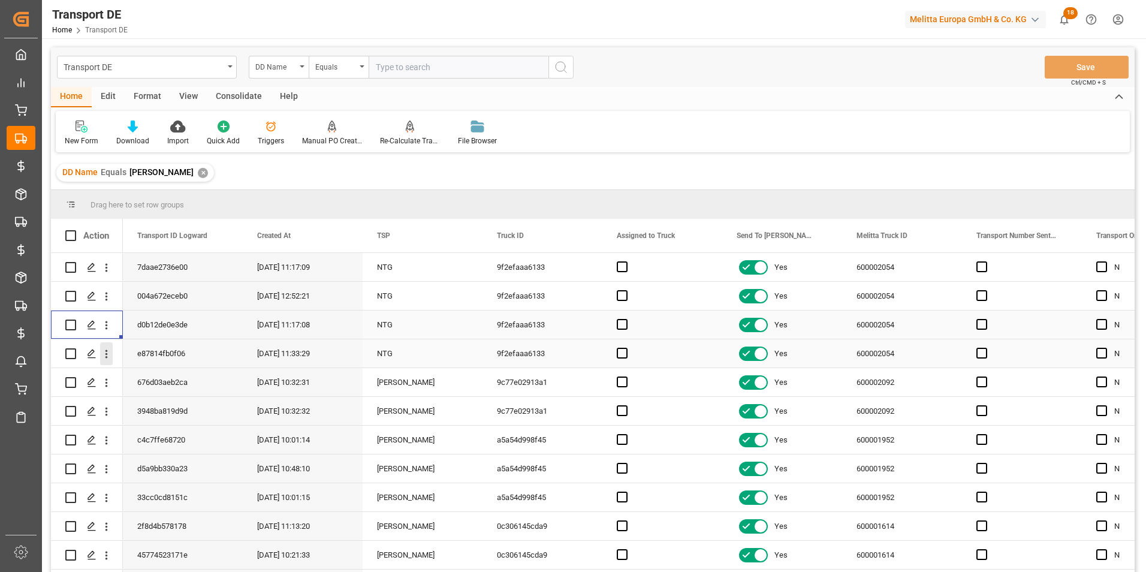
click at [108, 356] on icon "open menu" at bounding box center [106, 354] width 13 height 13
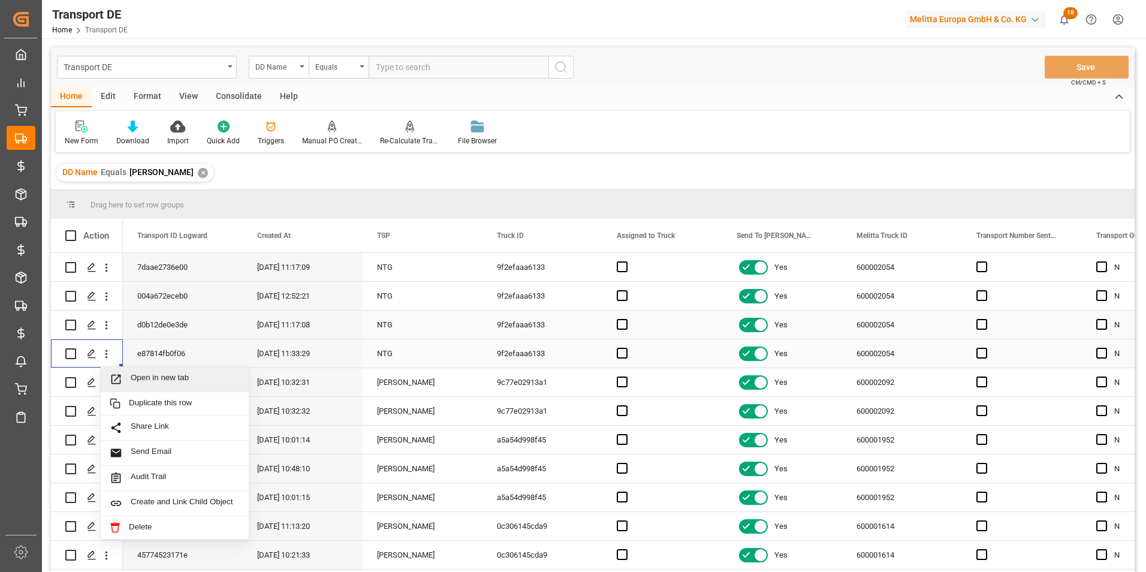
click at [179, 381] on span "Open in new tab" at bounding box center [185, 379] width 109 height 13
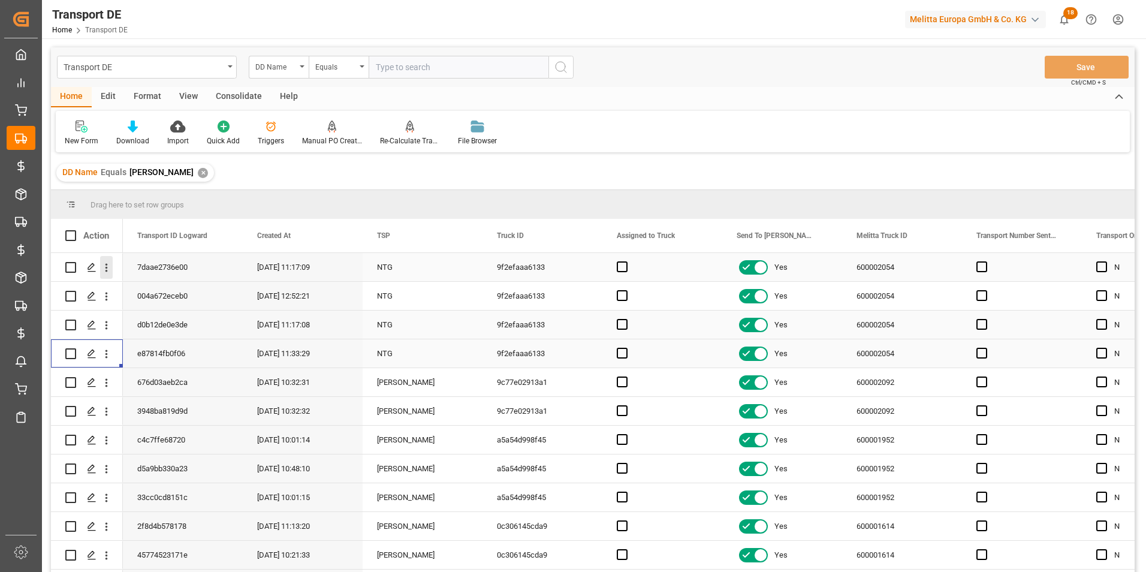
click at [104, 269] on icon "open menu" at bounding box center [106, 267] width 13 height 13
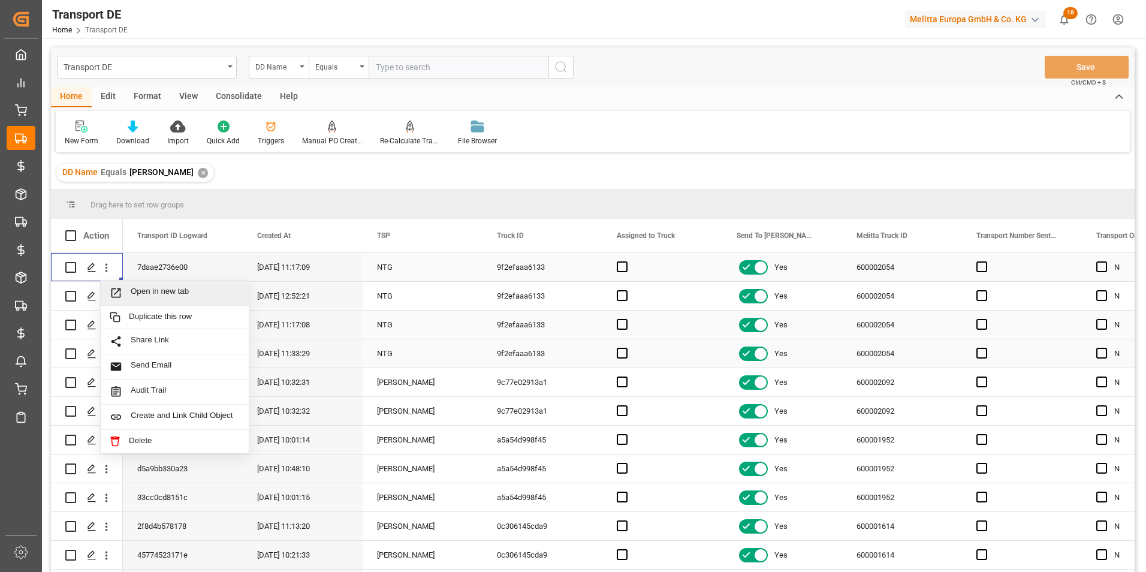
click at [131, 294] on span "Open in new tab" at bounding box center [185, 293] width 109 height 13
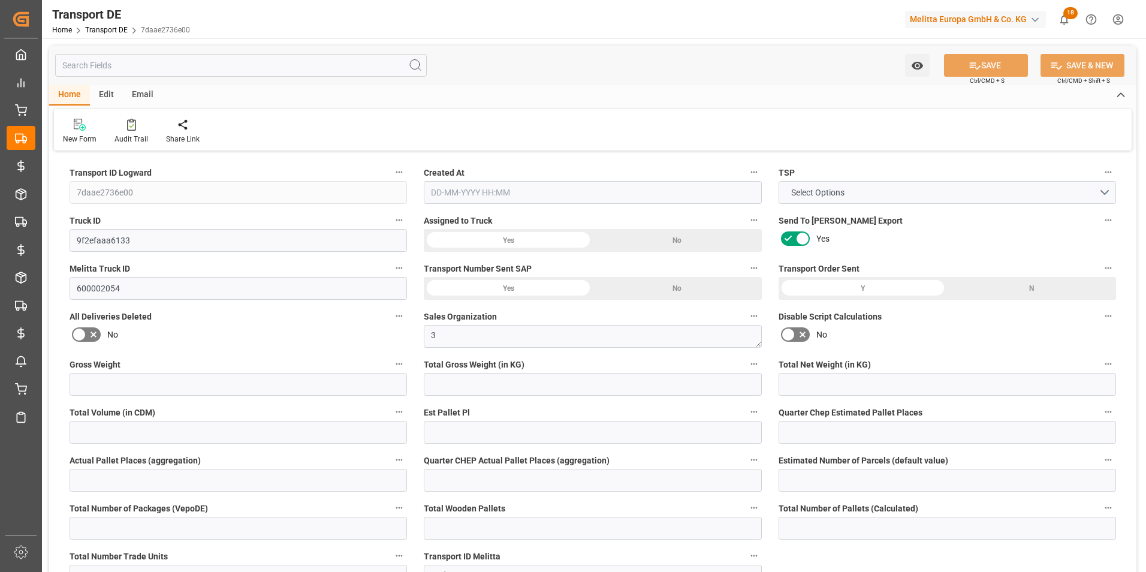
type input "4091"
type input "3306.61"
type input "2531.46"
type input "25897.7"
type input "14"
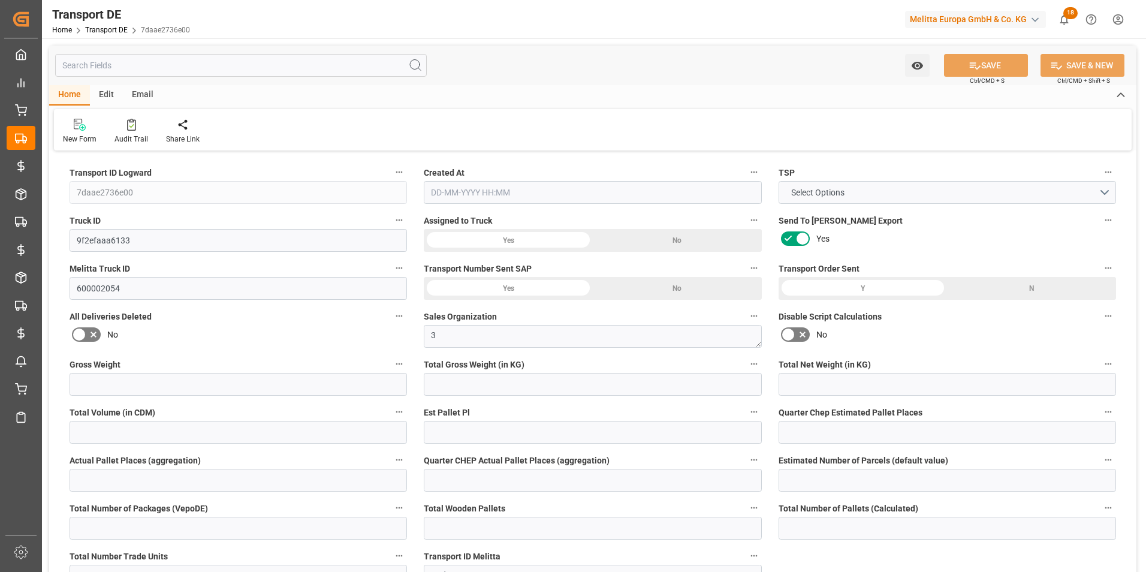
type input "0"
type input "10.5"
type input "0"
type input "1"
type input "28"
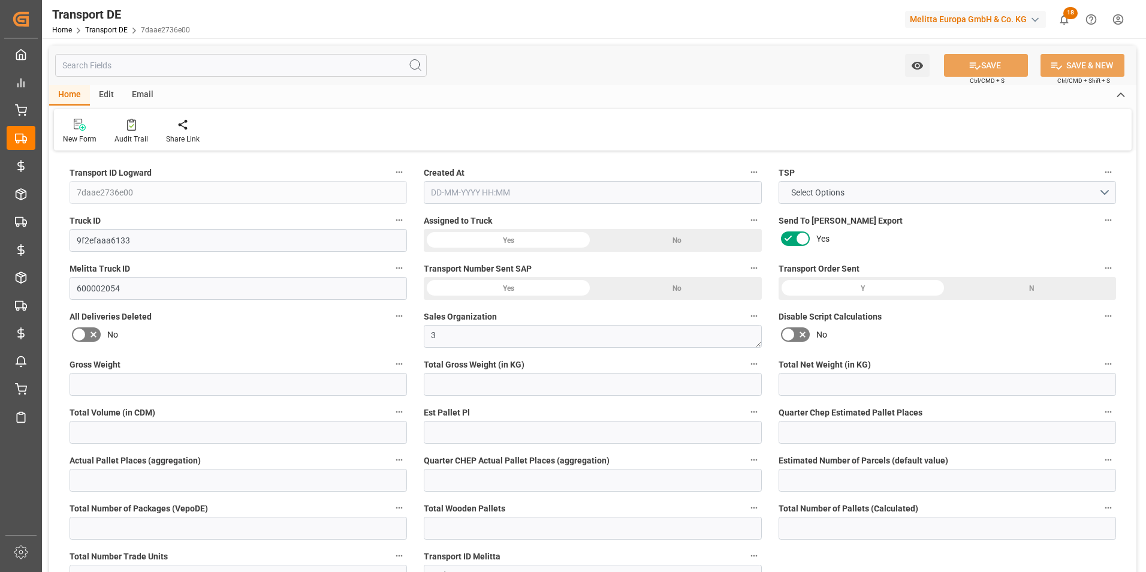
type input "28"
type input "0"
type input "592.2424"
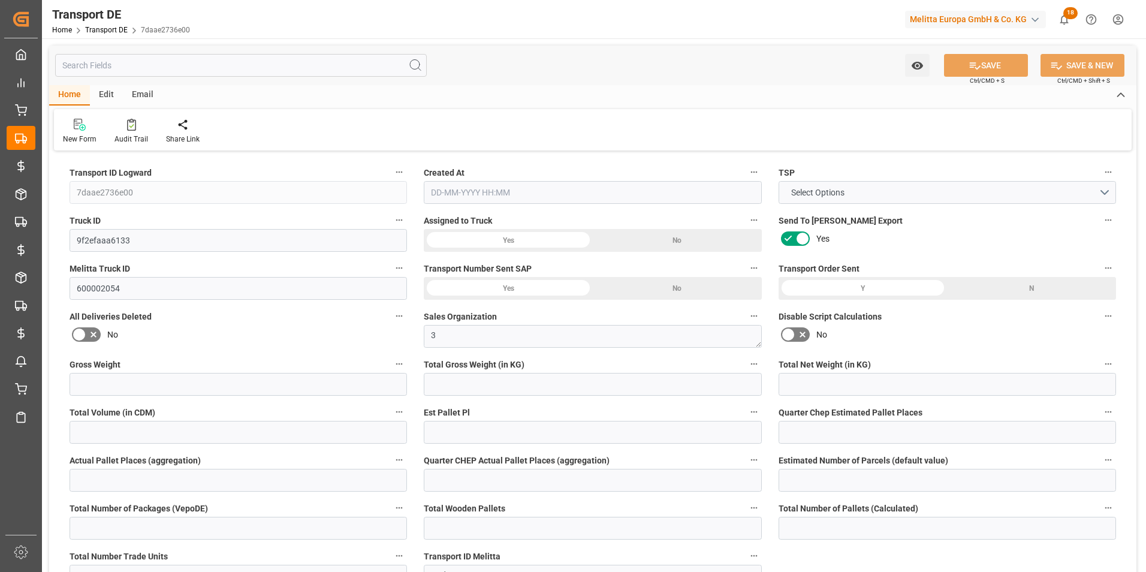
type input "146.511"
type input "1396"
type input "586.6753"
type input "26"
type input "28"
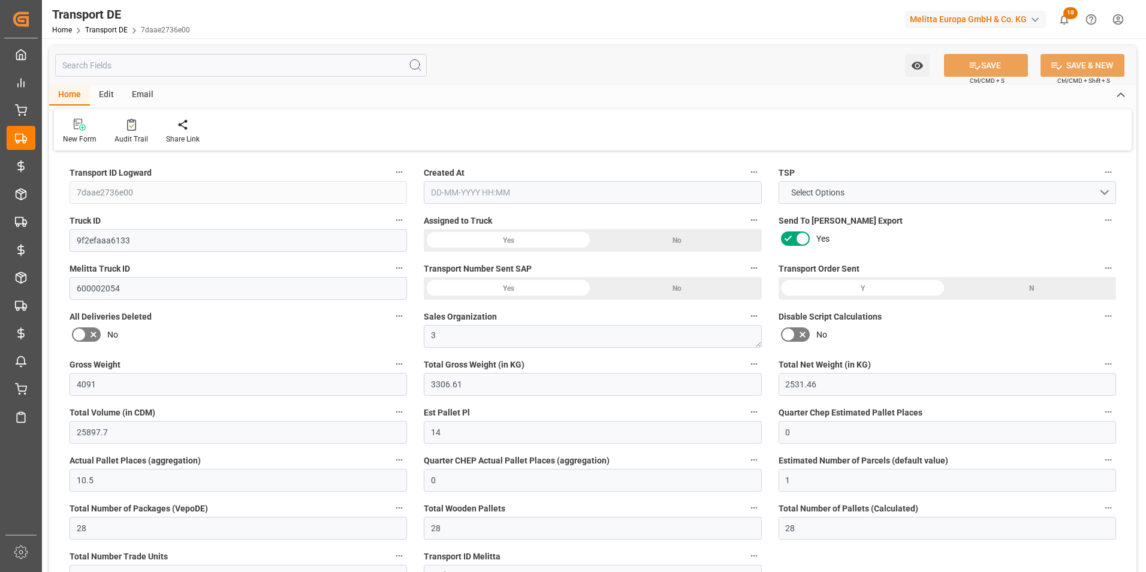
type input "0"
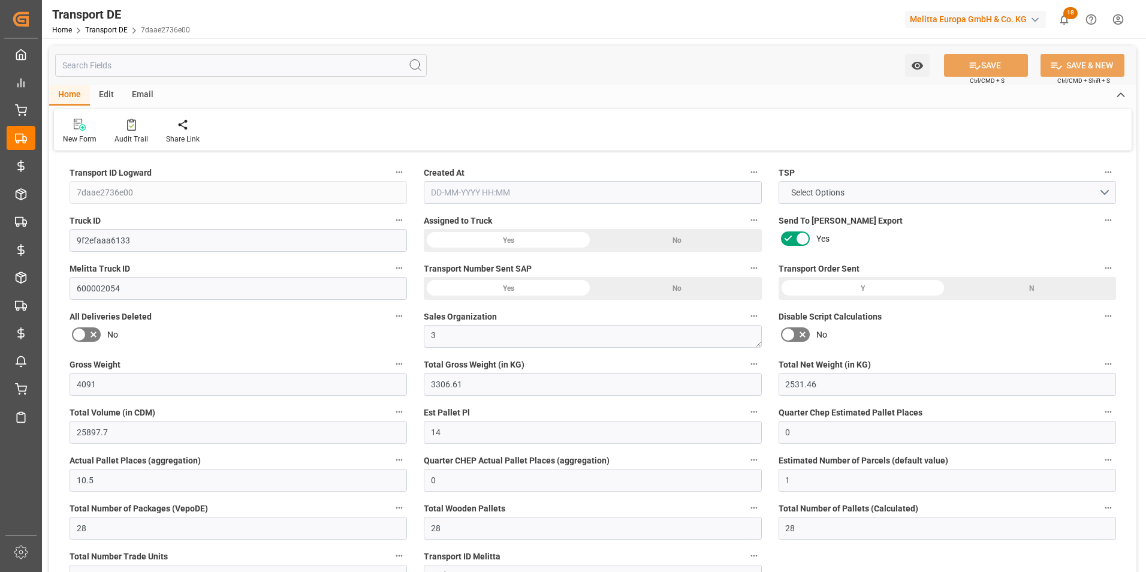
type input "0"
type input "-5.5671"
type input "0"
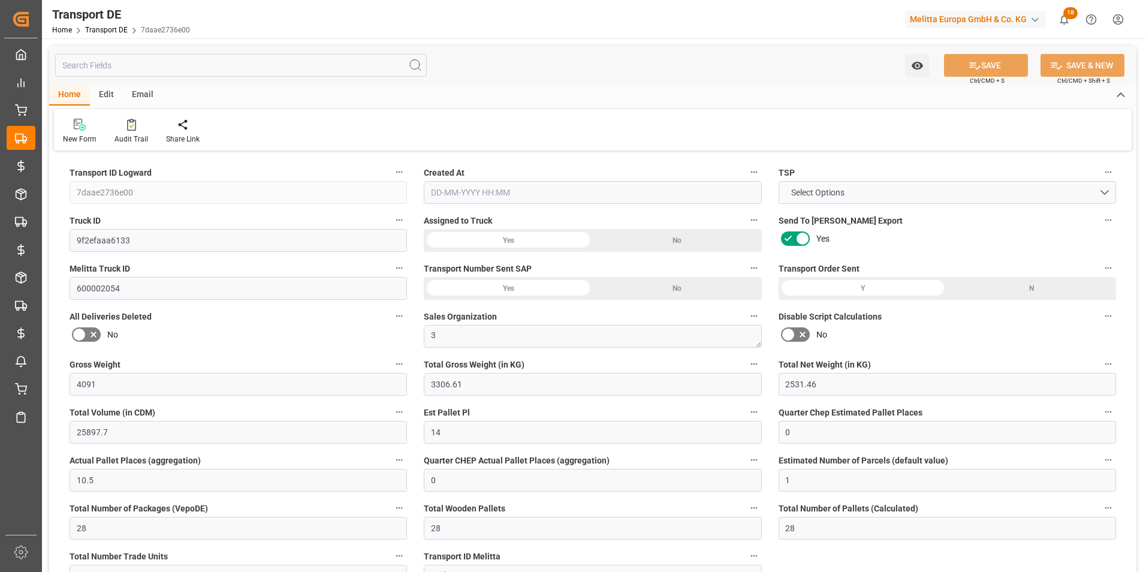
type input "0"
type input "3306.61"
type input "10767.6795"
type input "21"
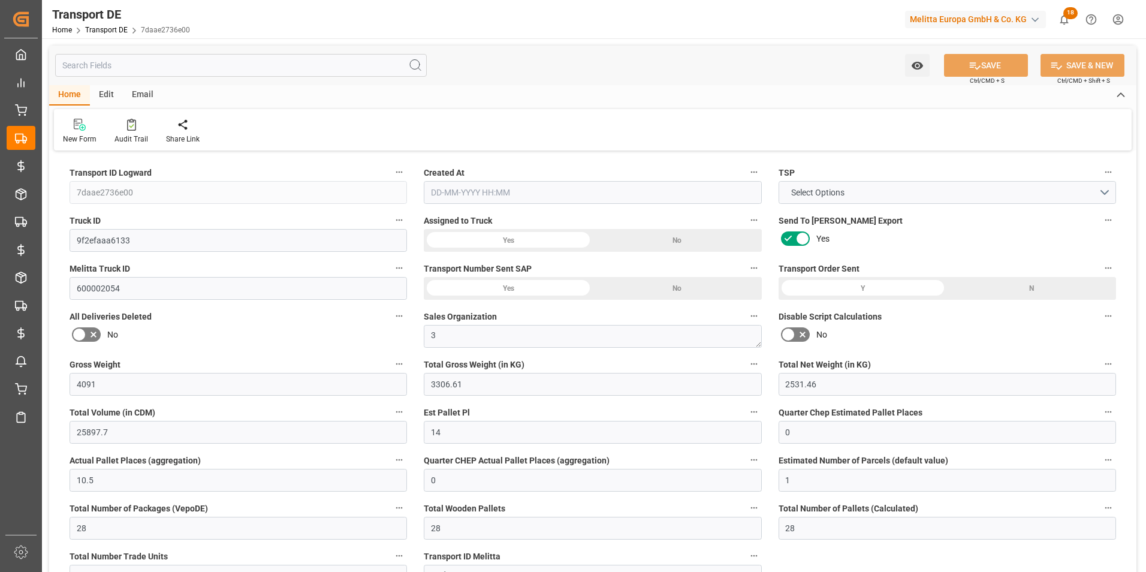
type input "80"
type input "0"
type input "28"
type input "0"
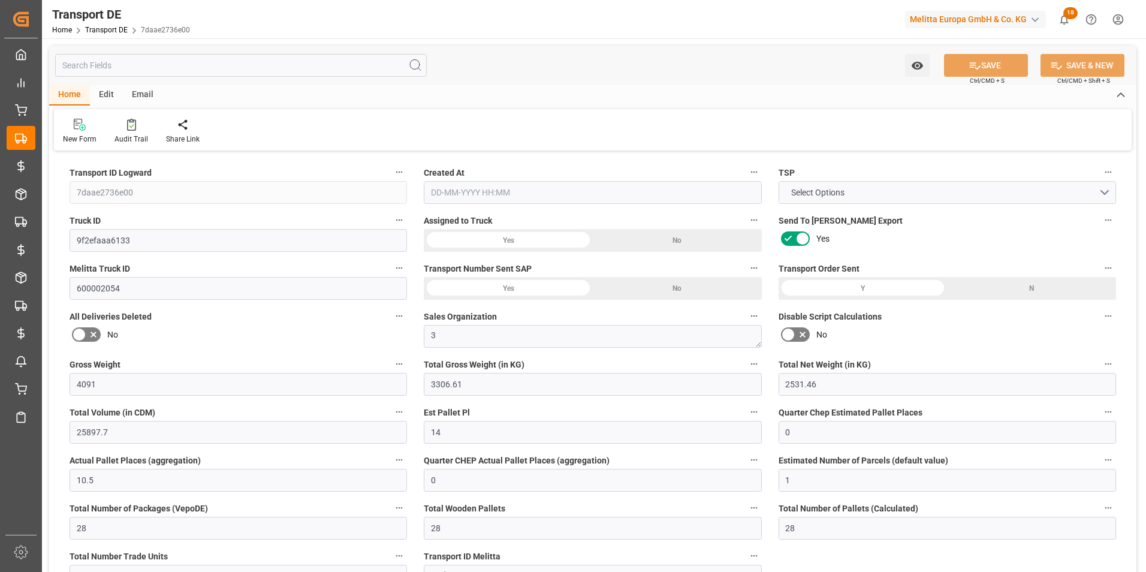
type input "0"
type input "1"
type input "0"
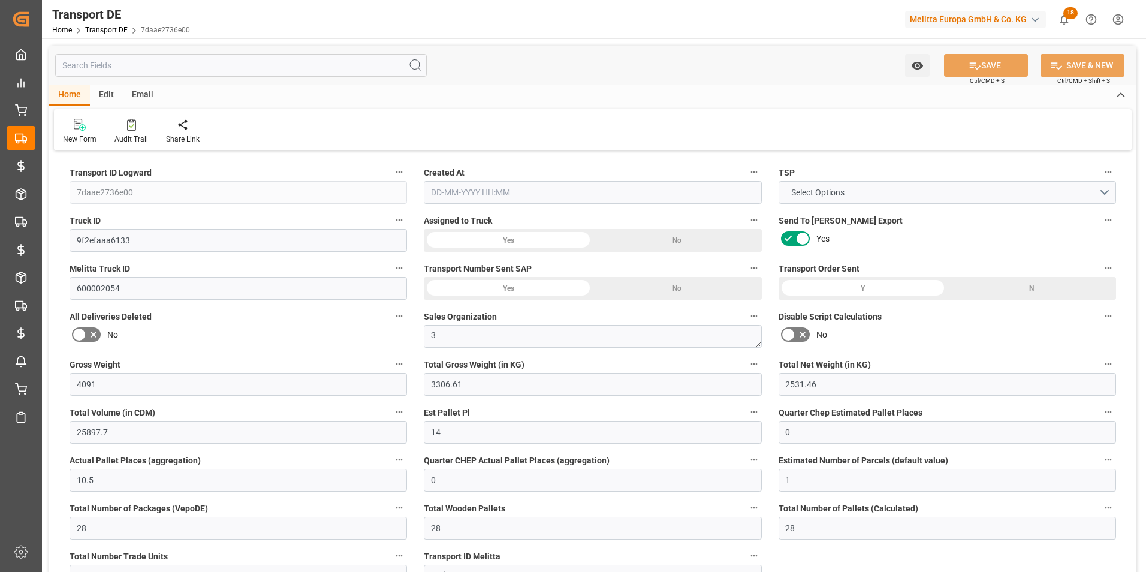
type input "1655"
type input "733.1863"
type input "586.6753"
type input "[DATE] 11:17"
type input "[DATE]"
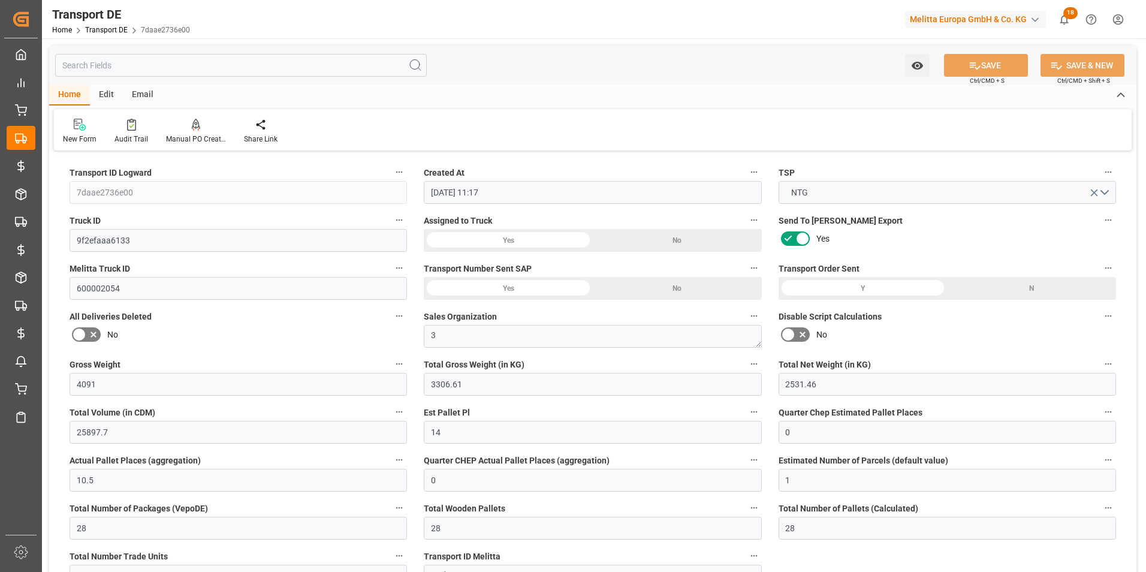
type input "[DATE]"
click at [129, 127] on icon at bounding box center [131, 126] width 5 height 4
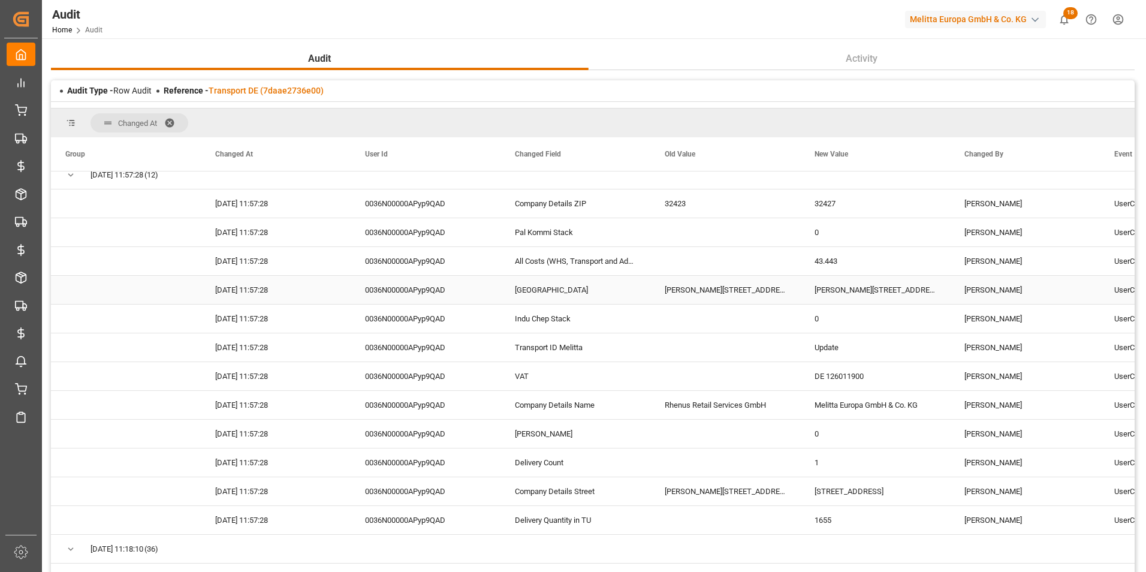
scroll to position [1019, 0]
